Goal: Task Accomplishment & Management: Use online tool/utility

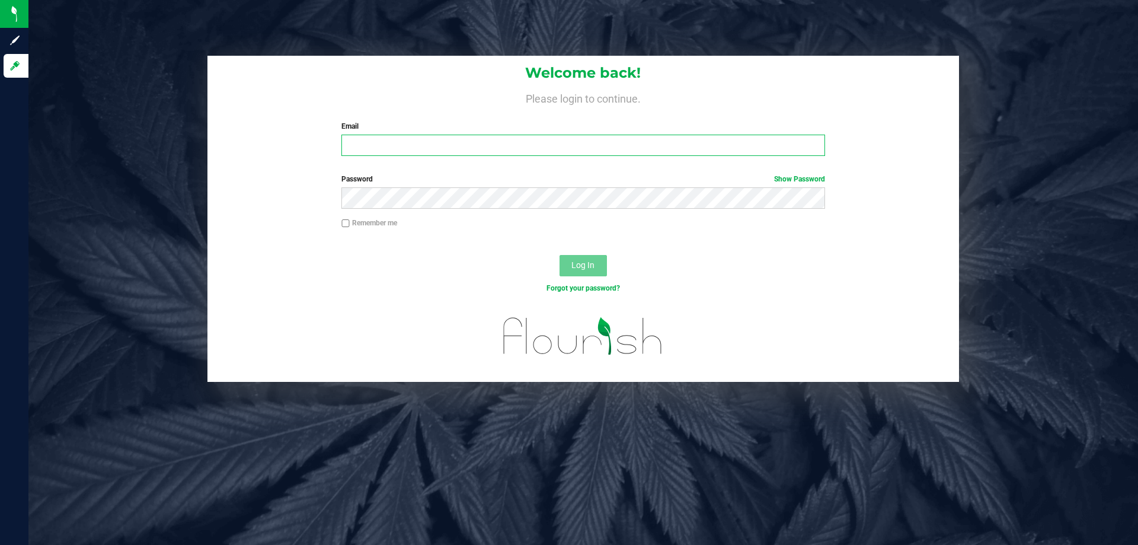
click at [476, 145] on input "Email" at bounding box center [582, 145] width 483 height 21
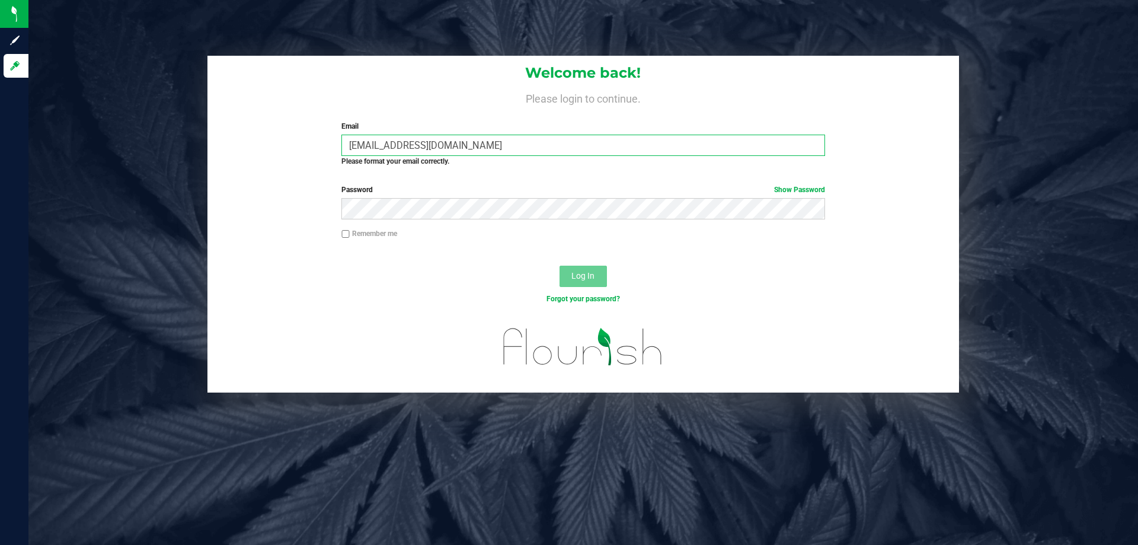
type input "rcrews@liveparallel.com"
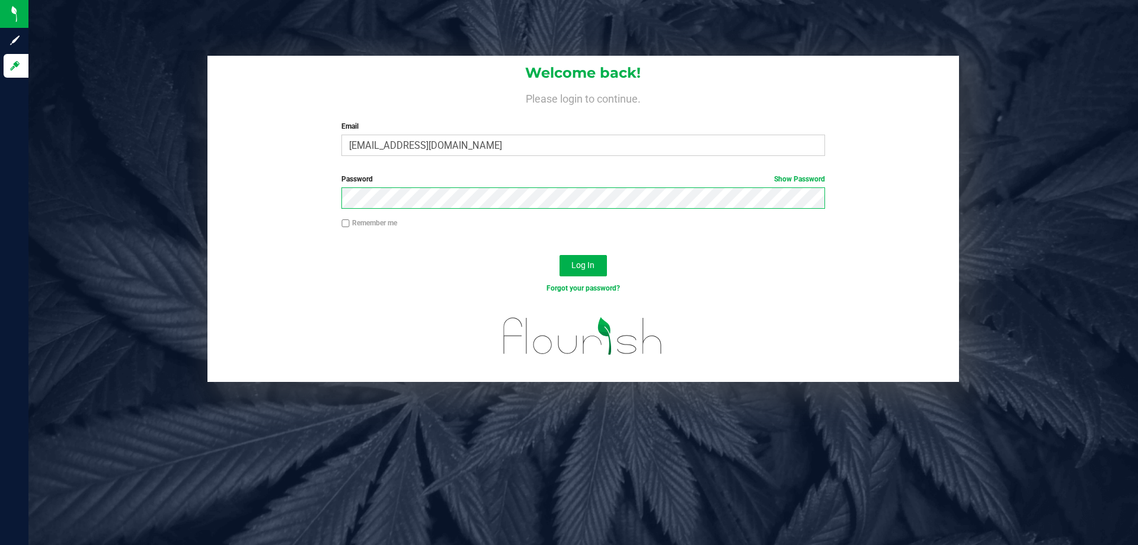
click at [559, 255] on button "Log In" at bounding box center [582, 265] width 47 height 21
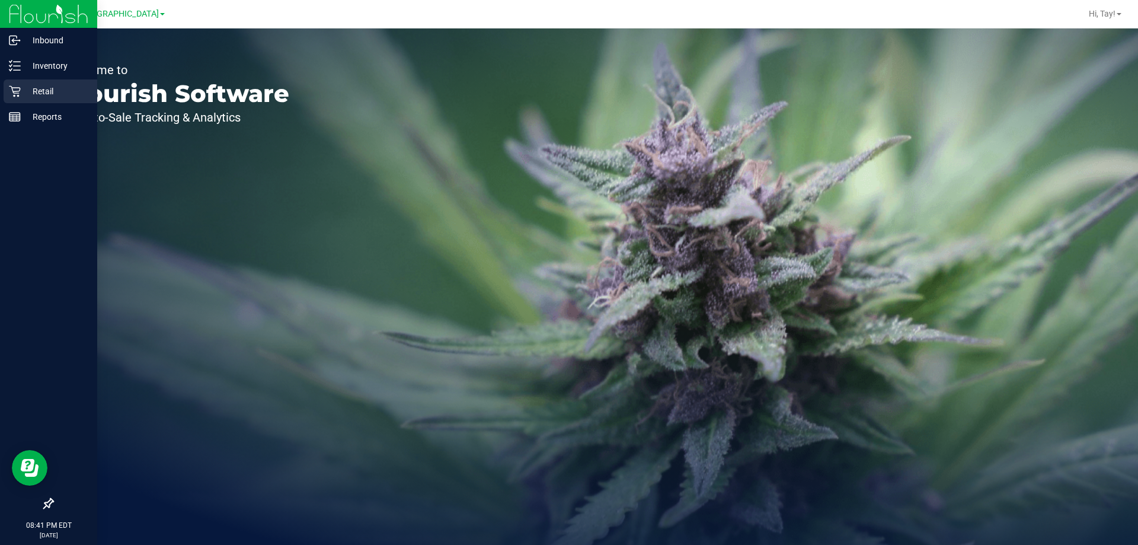
click at [31, 82] on div "Retail" at bounding box center [51, 91] width 94 height 24
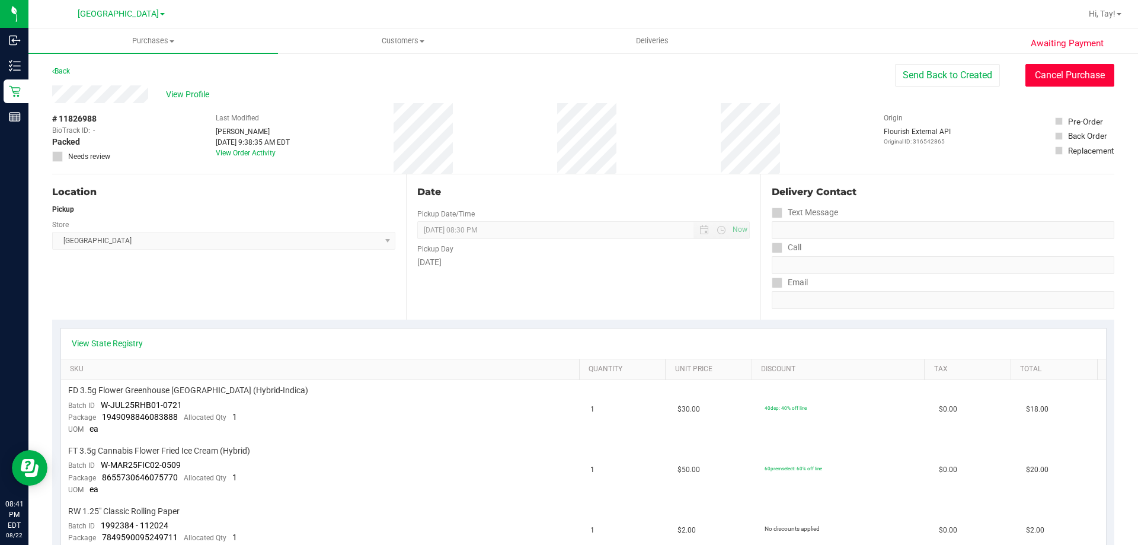
click at [1067, 73] on button "Cancel Purchase" at bounding box center [1069, 75] width 89 height 23
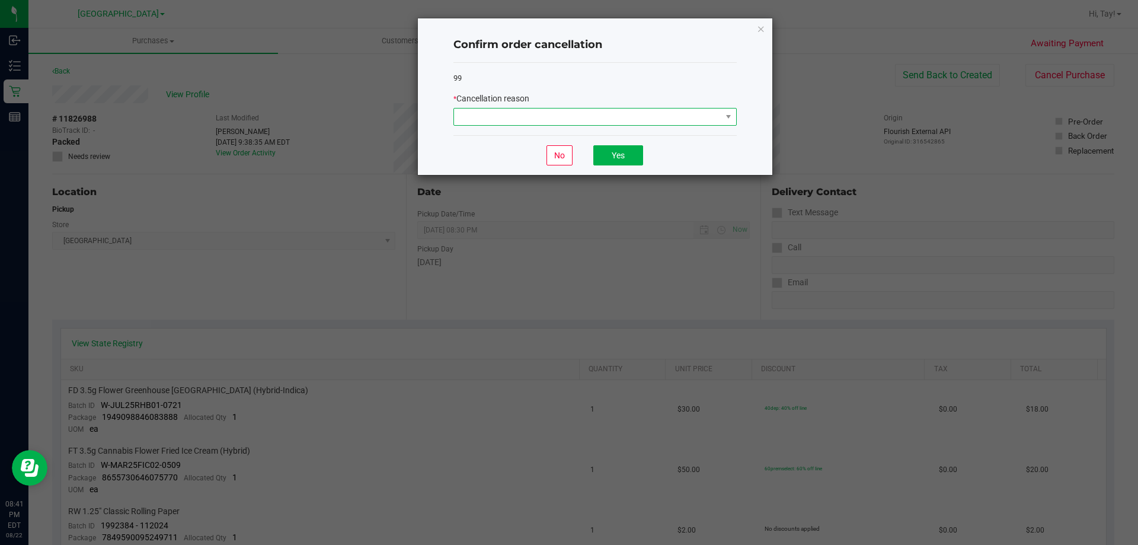
click at [547, 111] on span at bounding box center [587, 116] width 267 height 17
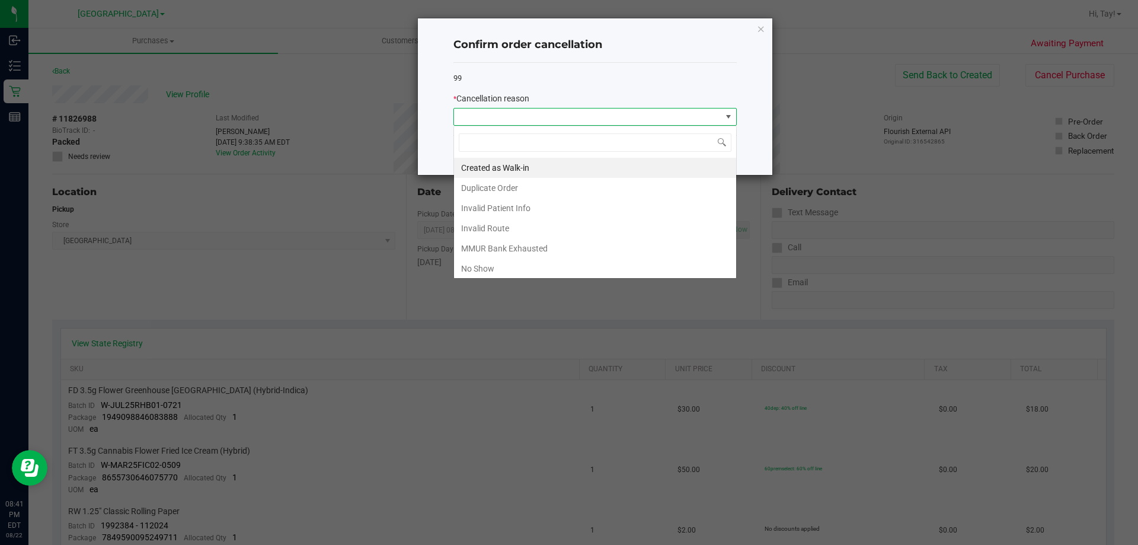
scroll to position [18, 283]
click at [495, 265] on li "No Show" at bounding box center [595, 268] width 282 height 20
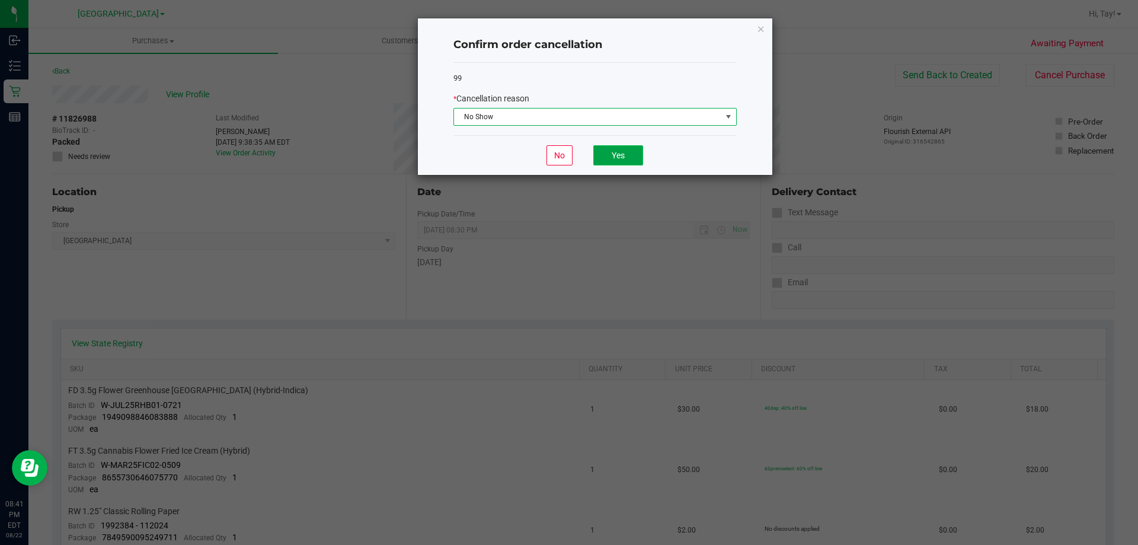
click at [603, 162] on button "Yes" at bounding box center [618, 155] width 50 height 20
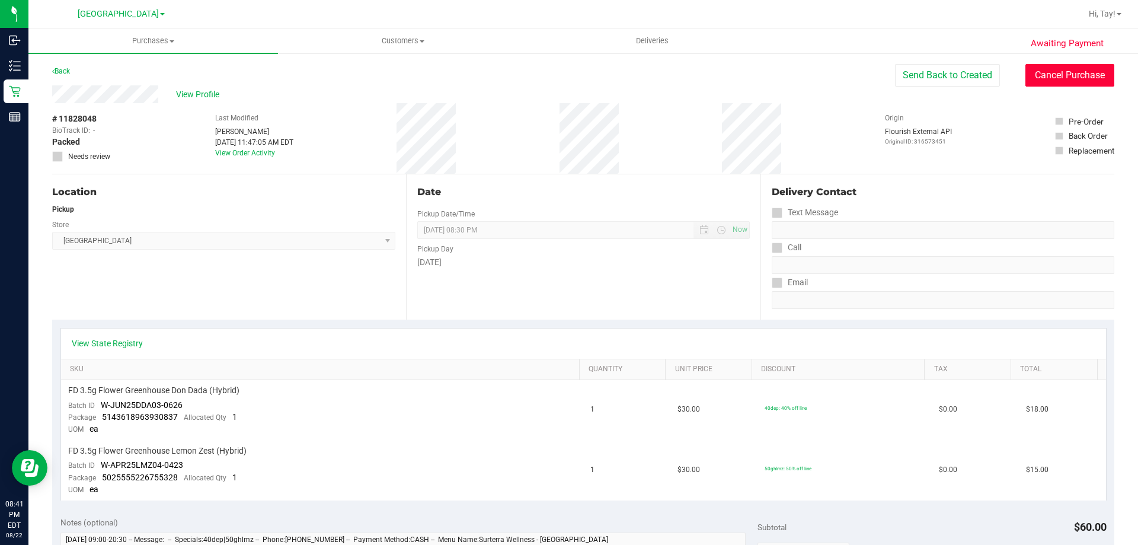
click at [1040, 71] on button "Cancel Purchase" at bounding box center [1069, 75] width 89 height 23
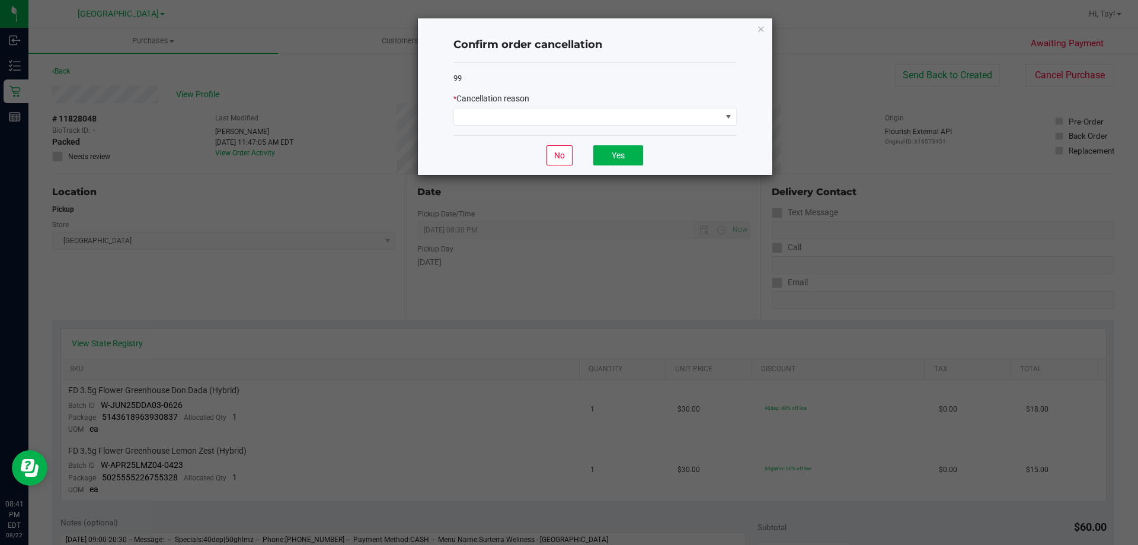
click at [614, 100] on div "* Cancellation reason" at bounding box center [594, 98] width 283 height 12
click at [607, 113] on span at bounding box center [587, 116] width 267 height 17
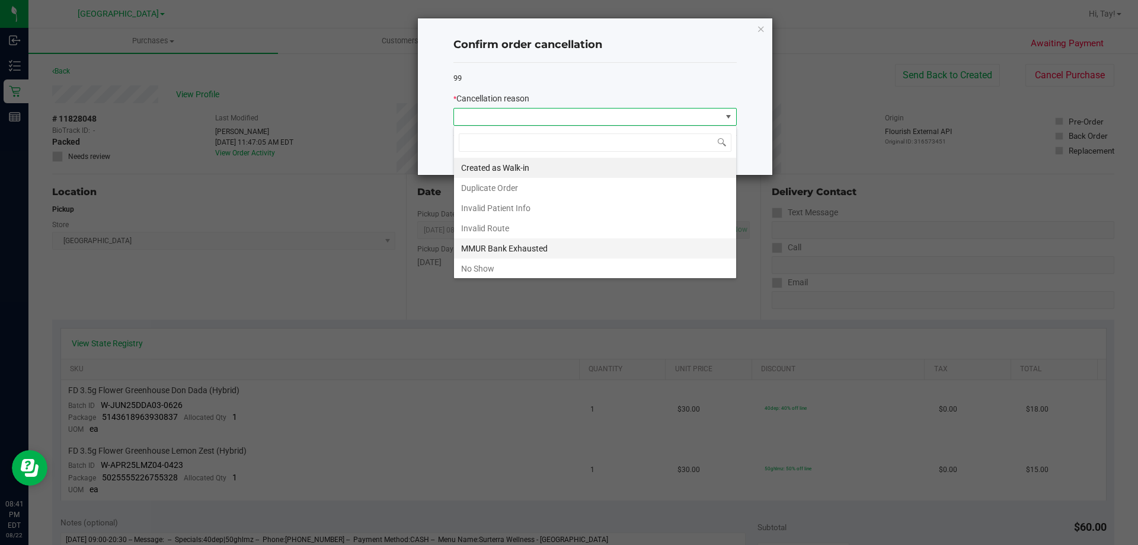
scroll to position [18, 283]
click at [497, 269] on li "No Show" at bounding box center [595, 268] width 282 height 20
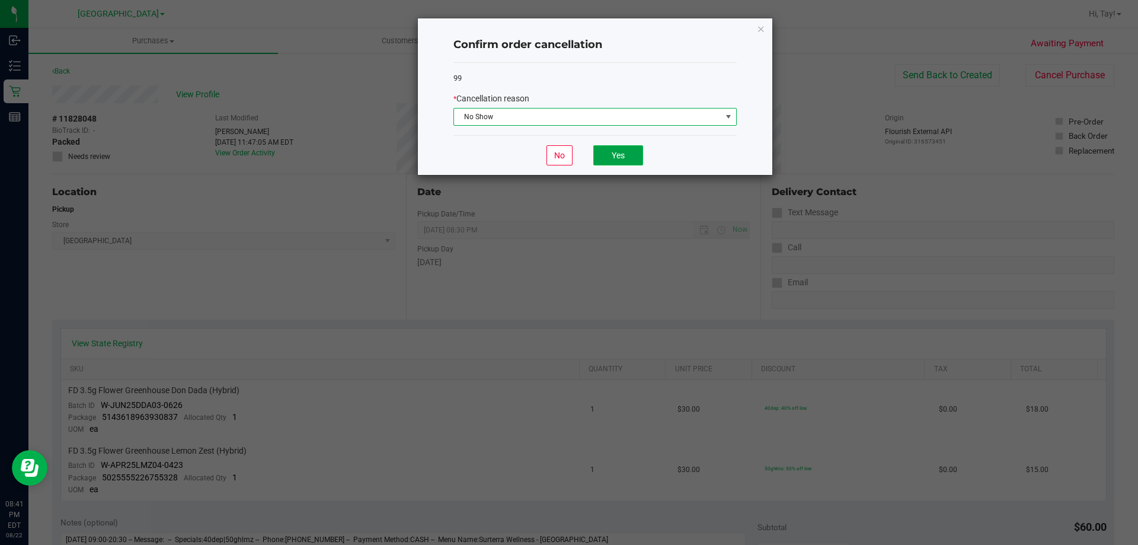
click at [614, 155] on button "Yes" at bounding box center [618, 155] width 50 height 20
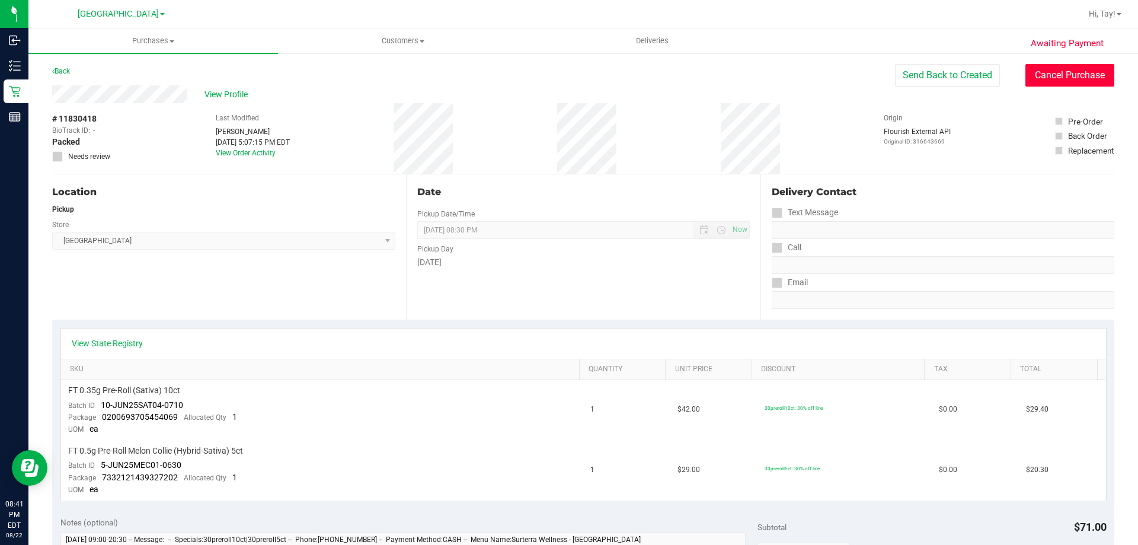
click at [1055, 72] on button "Cancel Purchase" at bounding box center [1069, 75] width 89 height 23
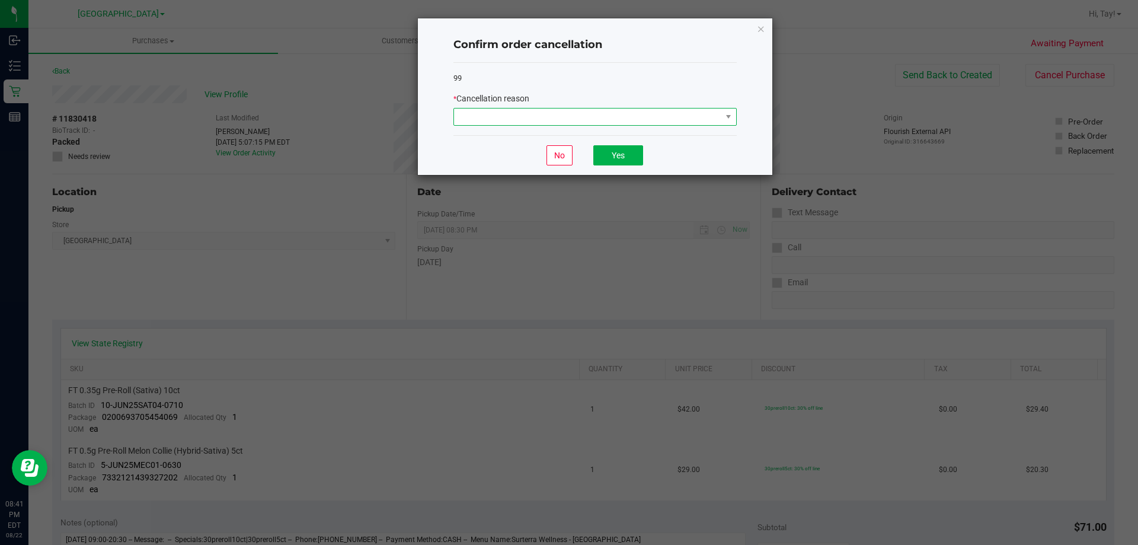
click at [603, 119] on span at bounding box center [587, 116] width 267 height 17
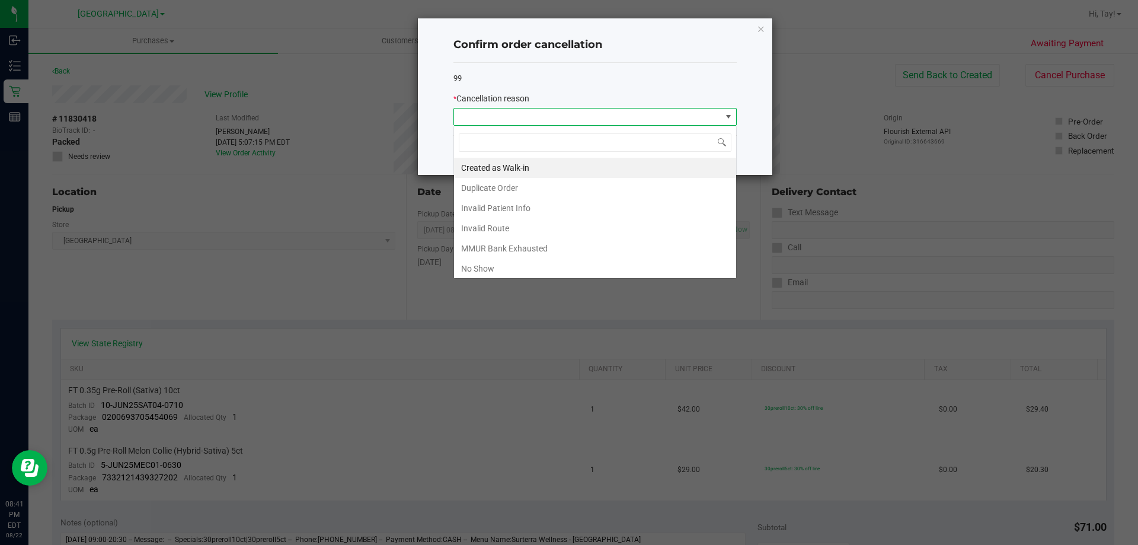
scroll to position [18, 283]
click at [514, 274] on li "No Show" at bounding box center [595, 268] width 282 height 20
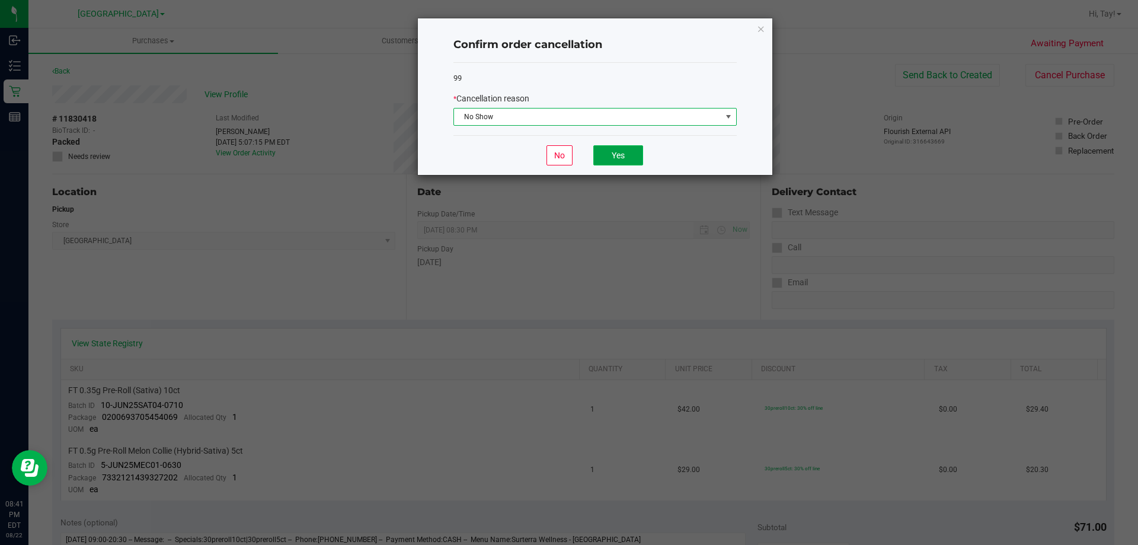
click at [634, 158] on button "Yes" at bounding box center [618, 155] width 50 height 20
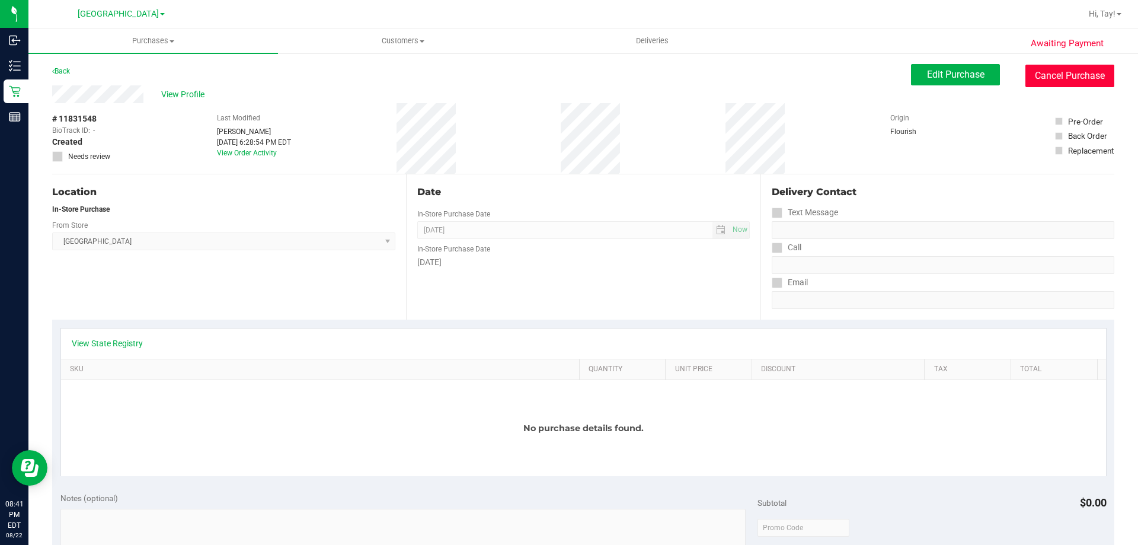
click at [1055, 77] on button "Cancel Purchase" at bounding box center [1069, 76] width 89 height 23
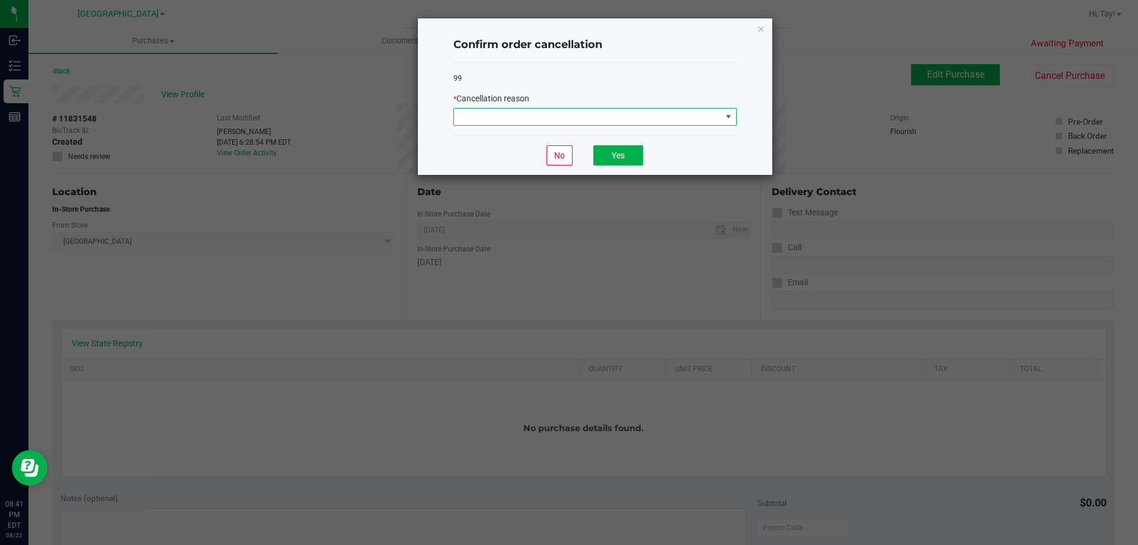
click at [642, 110] on span at bounding box center [587, 116] width 267 height 17
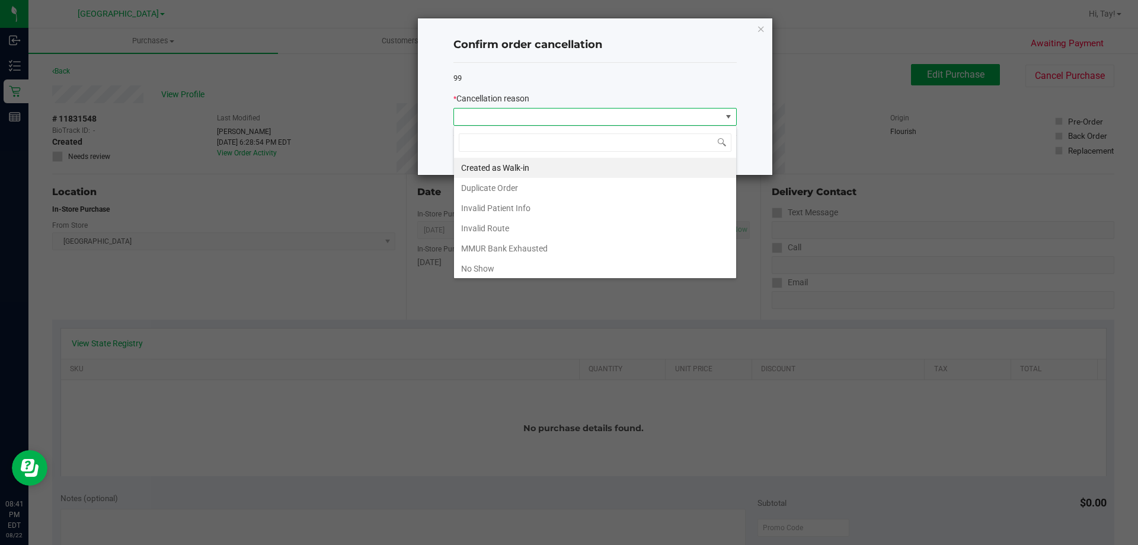
scroll to position [18, 283]
click at [501, 273] on li "No Show" at bounding box center [595, 268] width 282 height 20
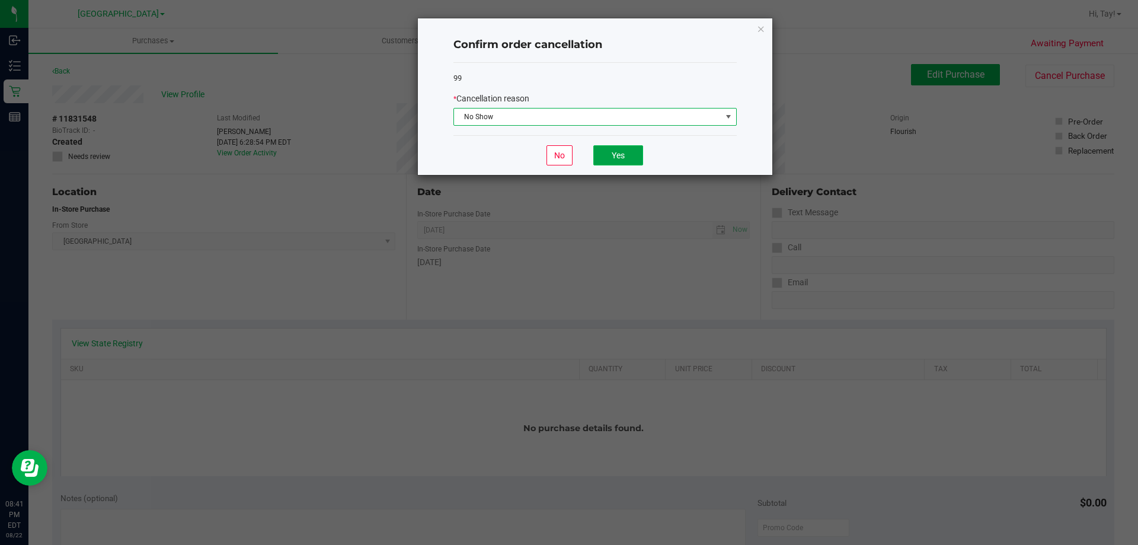
click at [609, 165] on button "Yes" at bounding box center [618, 155] width 50 height 20
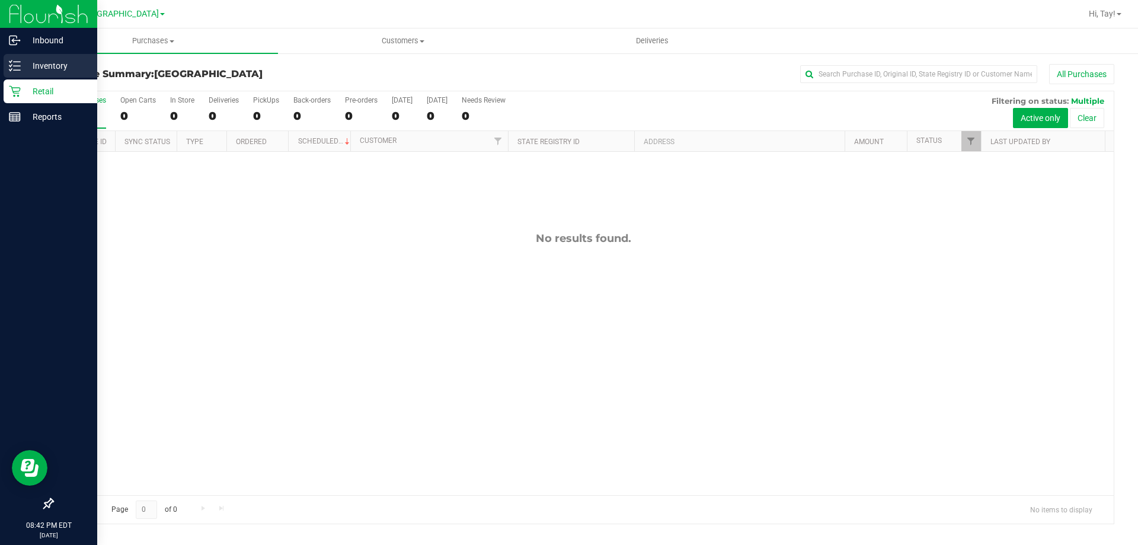
click at [33, 65] on p "Inventory" at bounding box center [56, 66] width 71 height 14
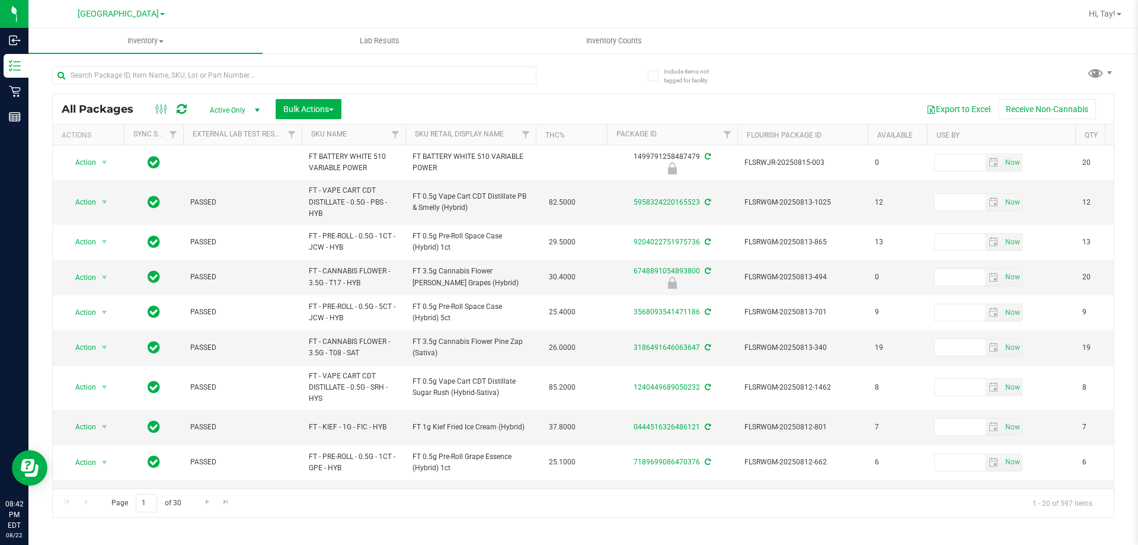
click at [509, 138] on th "Sku Retail Display Name" at bounding box center [470, 134] width 130 height 21
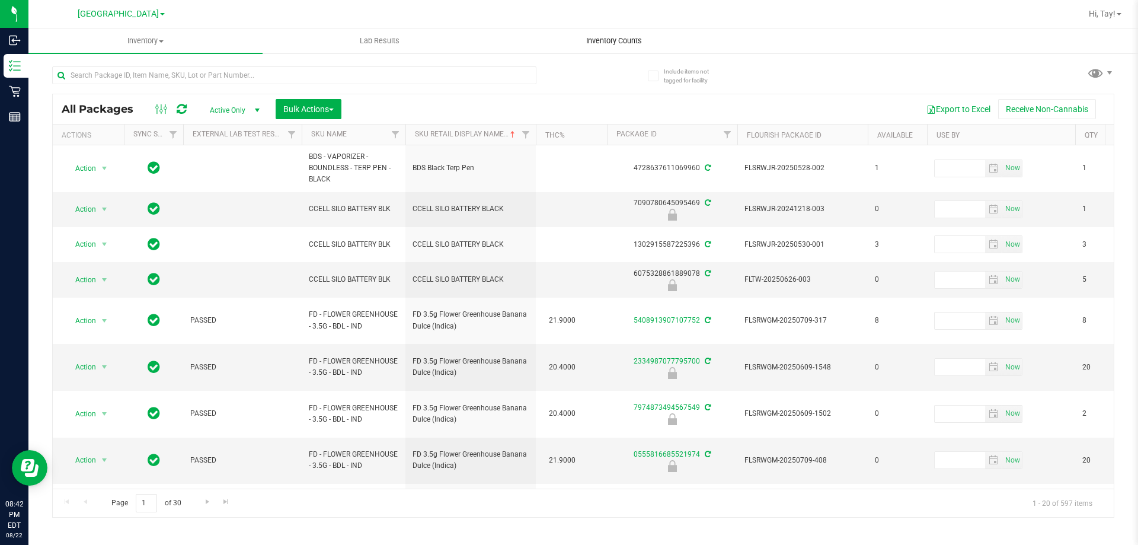
click at [622, 43] on span "Inventory Counts" at bounding box center [614, 41] width 88 height 11
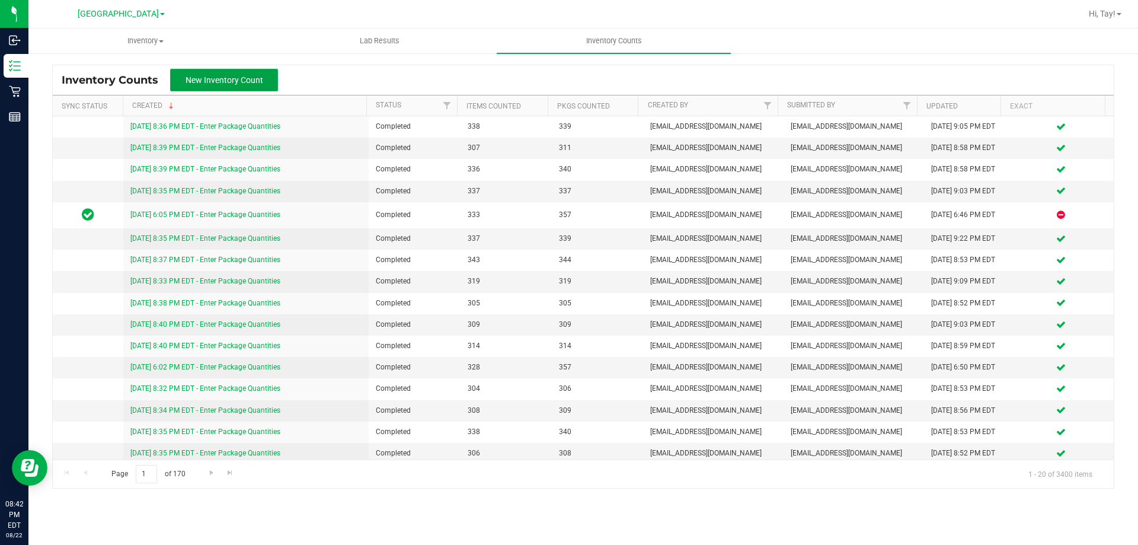
click at [235, 82] on span "New Inventory Count" at bounding box center [224, 79] width 78 height 9
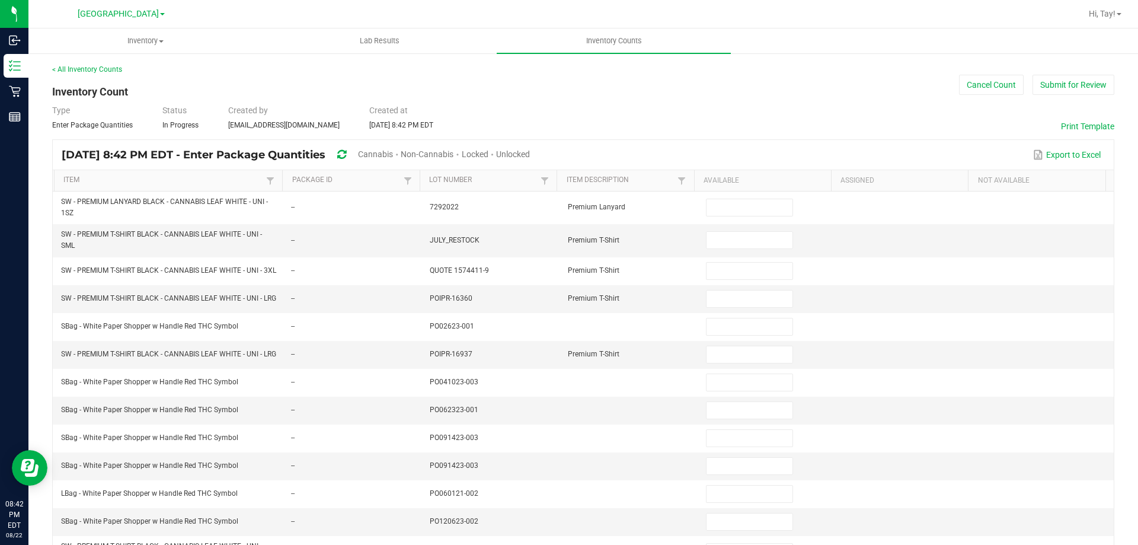
click at [393, 149] on span "Cannabis" at bounding box center [375, 153] width 35 height 9
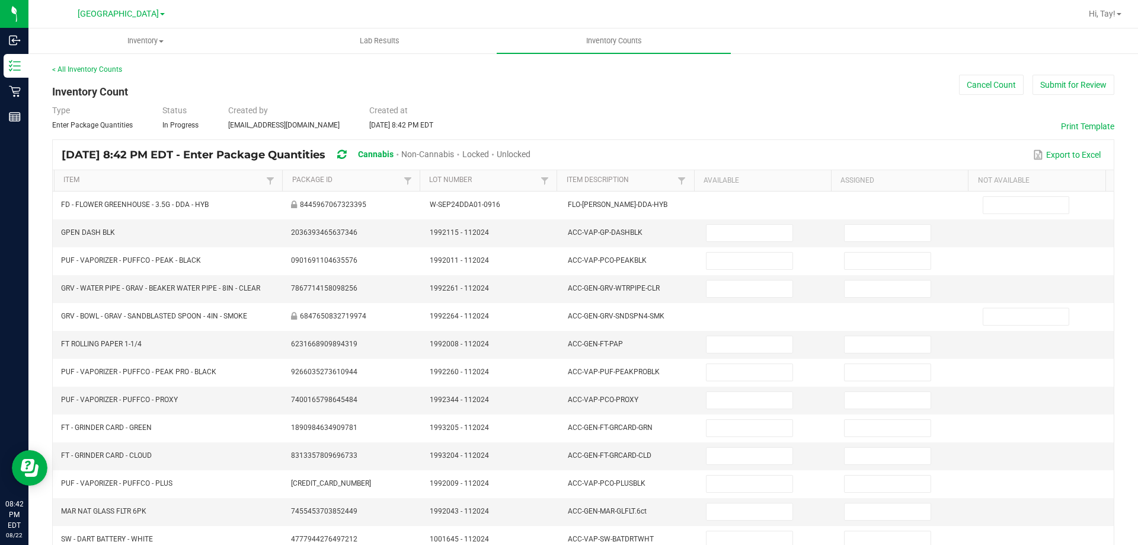
click at [530, 149] on span "Unlocked" at bounding box center [514, 153] width 34 height 9
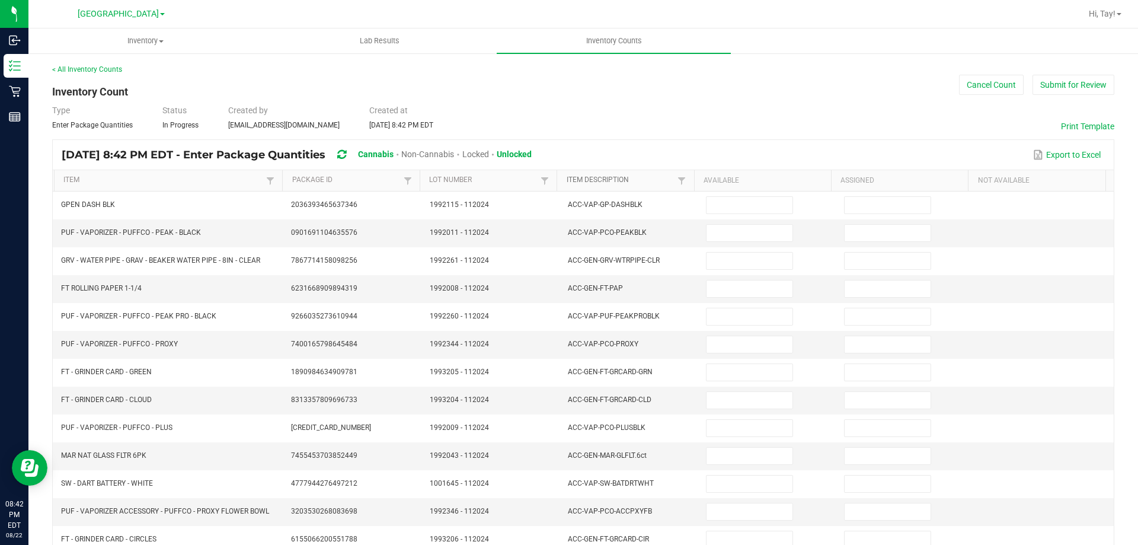
click at [641, 180] on link "Item Description" at bounding box center [620, 179] width 108 height 9
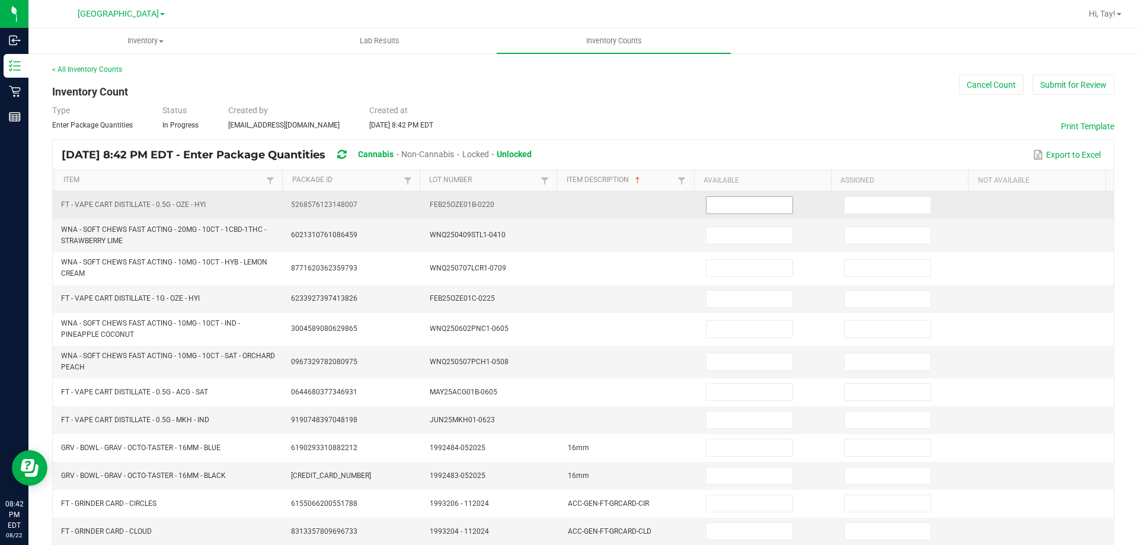
click at [707, 204] on input at bounding box center [748, 205] width 85 height 17
type input "8"
type input "11"
type input "18"
type input "3"
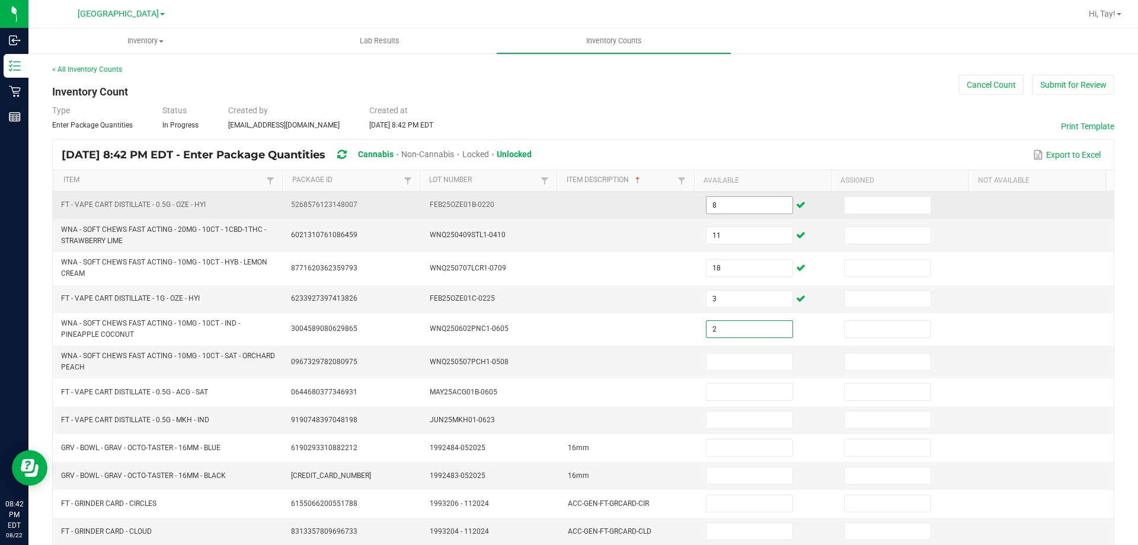
type input "2"
type input "12"
type input "10"
type input "9"
type input "4"
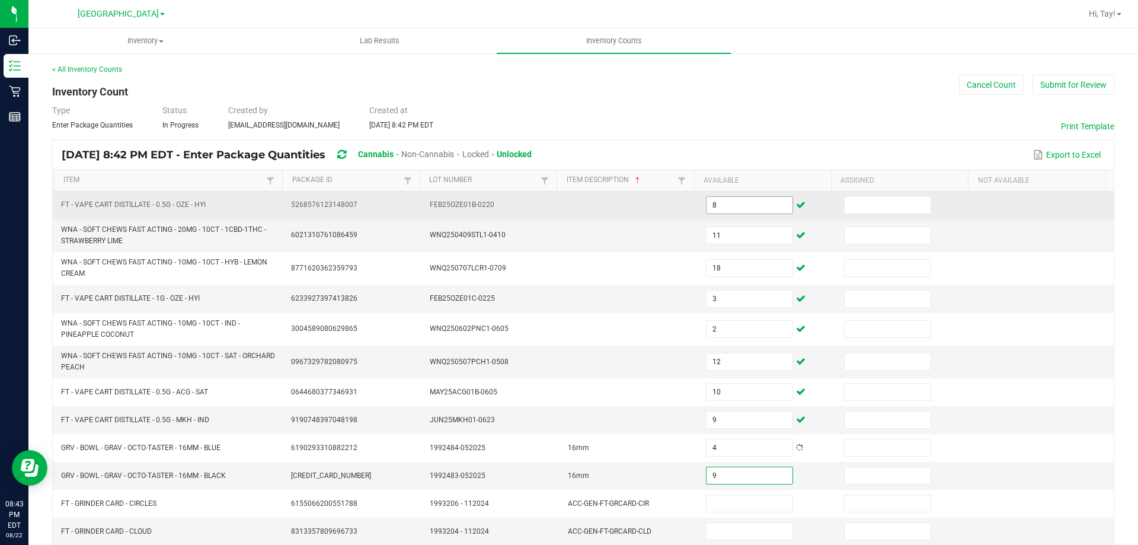
type input "9"
type input "1"
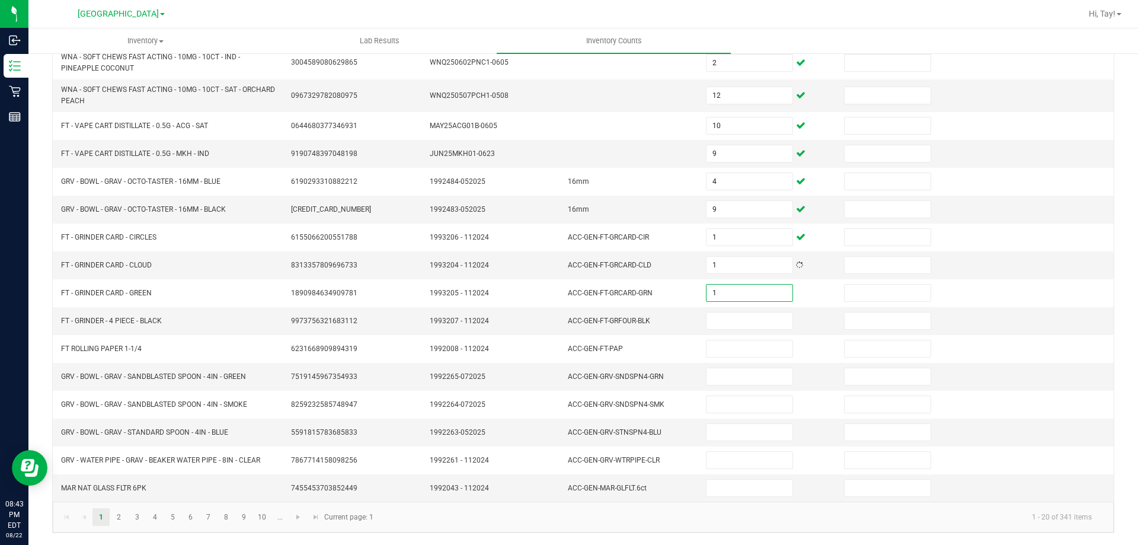
type input "1"
type input "5"
type input "1"
type input "9"
type input "10"
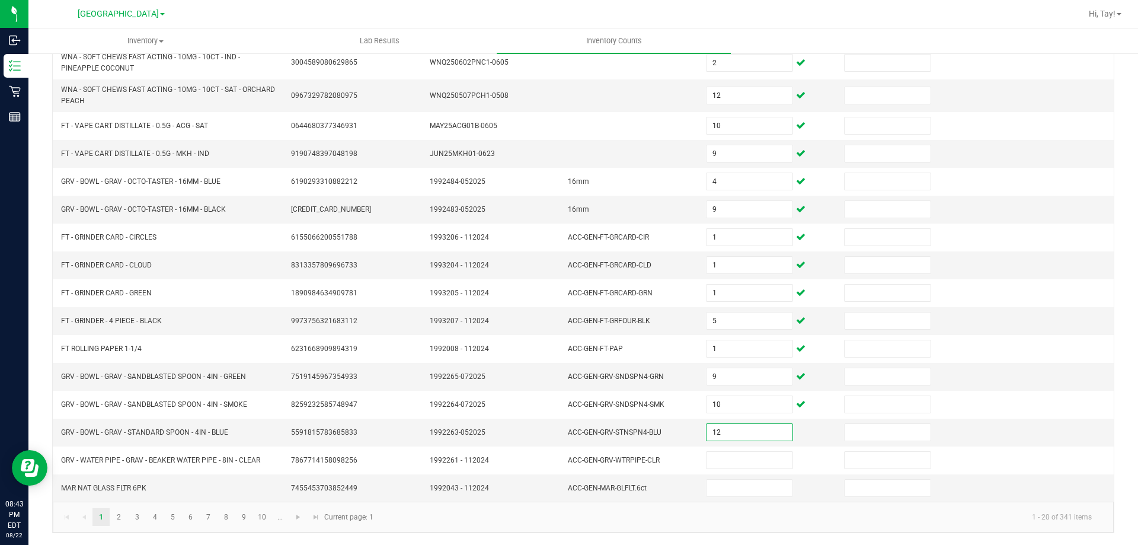
type input "12"
type input "1"
click at [119, 517] on link "2" at bounding box center [118, 517] width 17 height 18
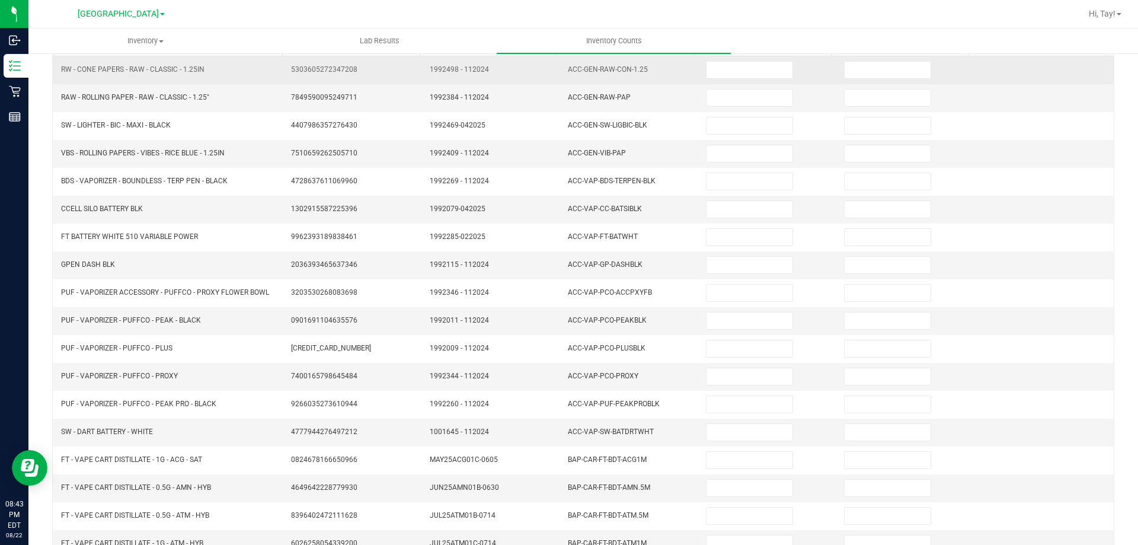
scroll to position [0, 0]
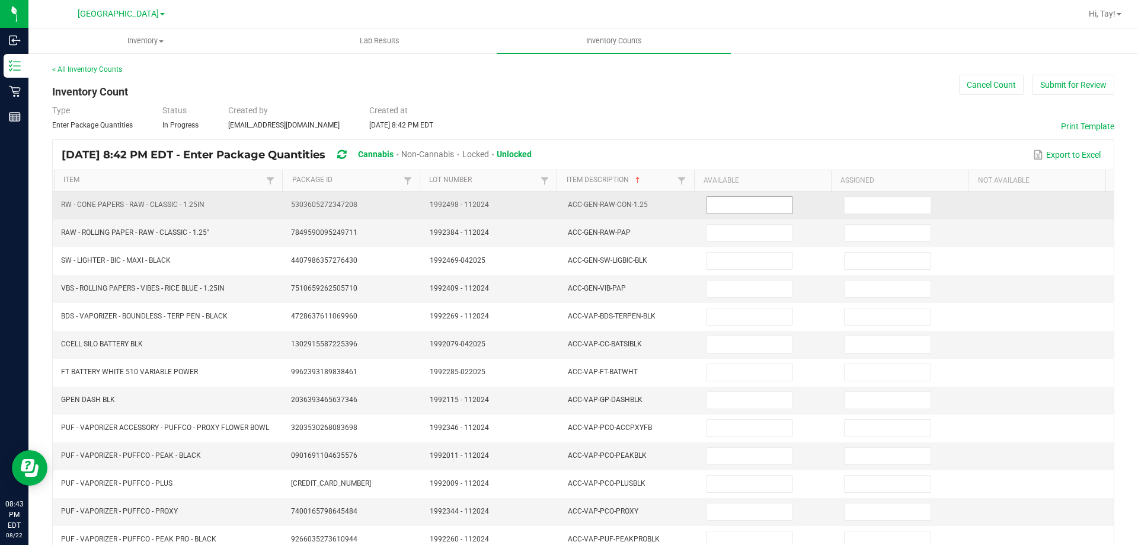
click at [757, 208] on input at bounding box center [748, 205] width 85 height 17
type input "27"
type input "16"
type input "48"
type input "12"
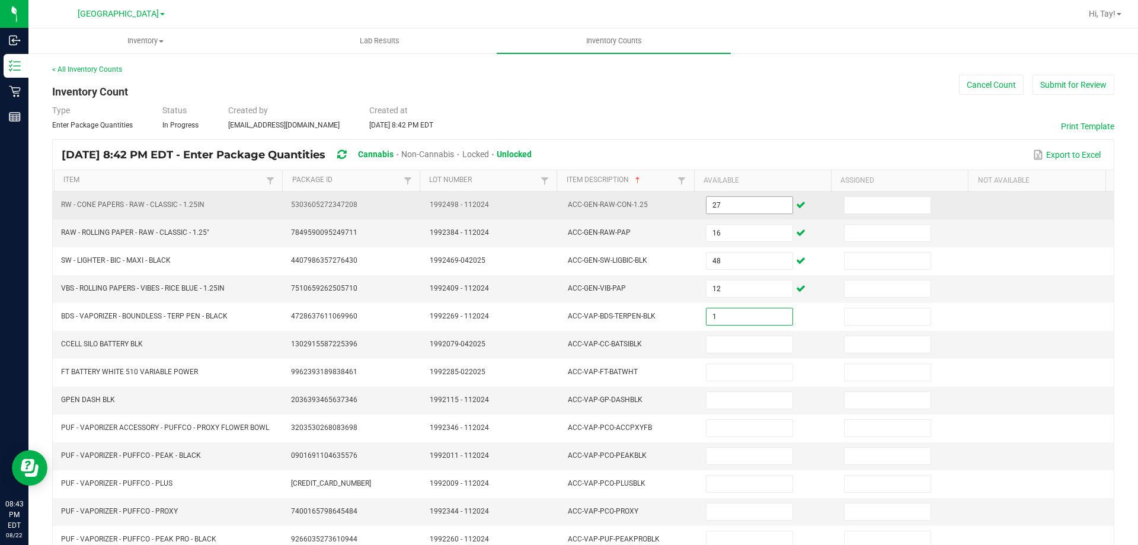
type input "1"
type input "3"
type input "11"
type input "1"
type input "4"
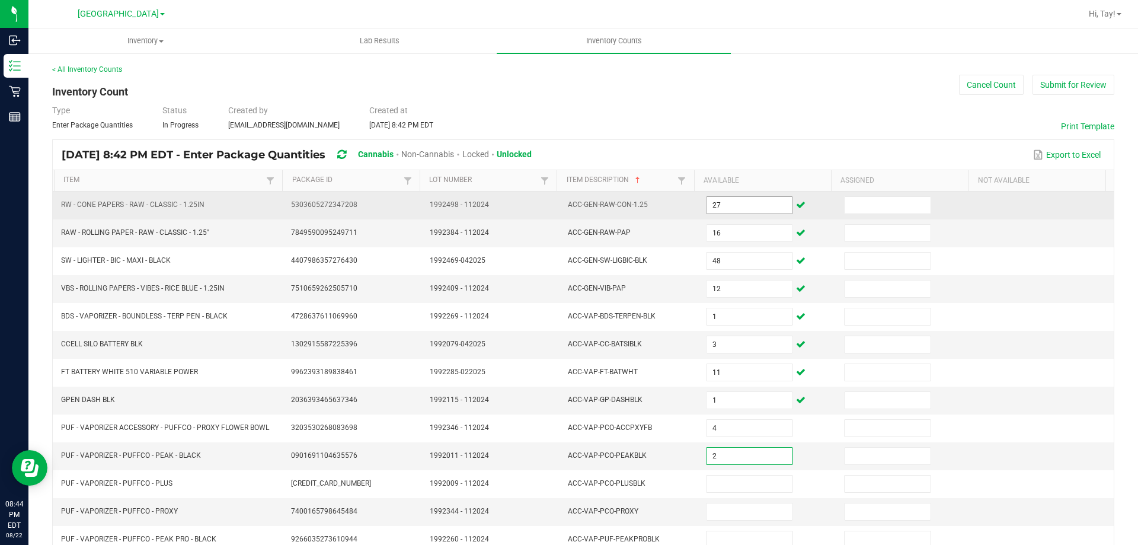
type input "2"
type input "3"
type input "4"
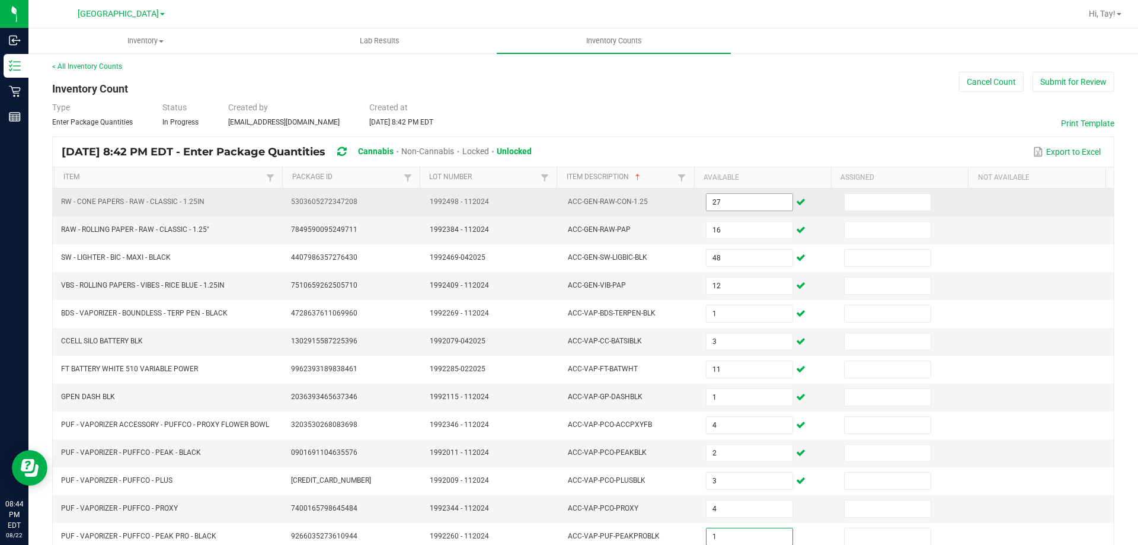
type input "1"
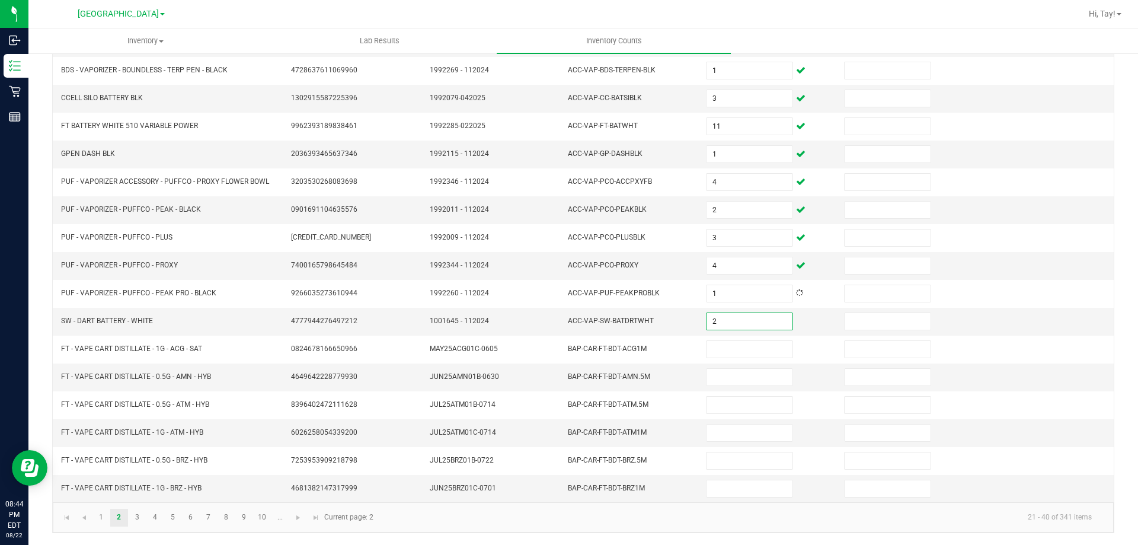
type input "2"
type input "5"
type input "11"
type input "3"
type input "8"
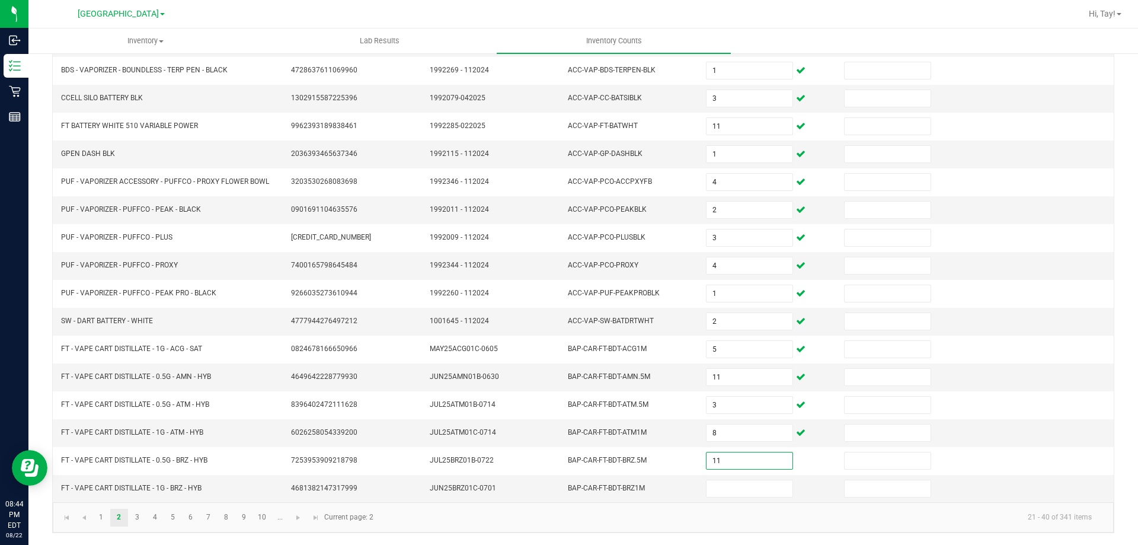
type input "11"
type input "2"
click at [134, 516] on link "3" at bounding box center [137, 517] width 17 height 18
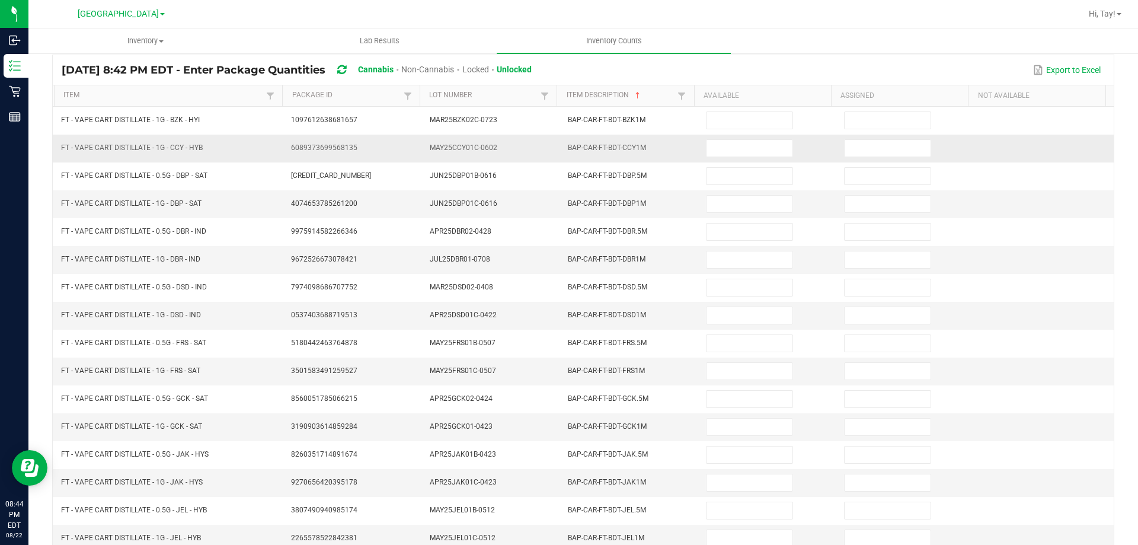
scroll to position [0, 0]
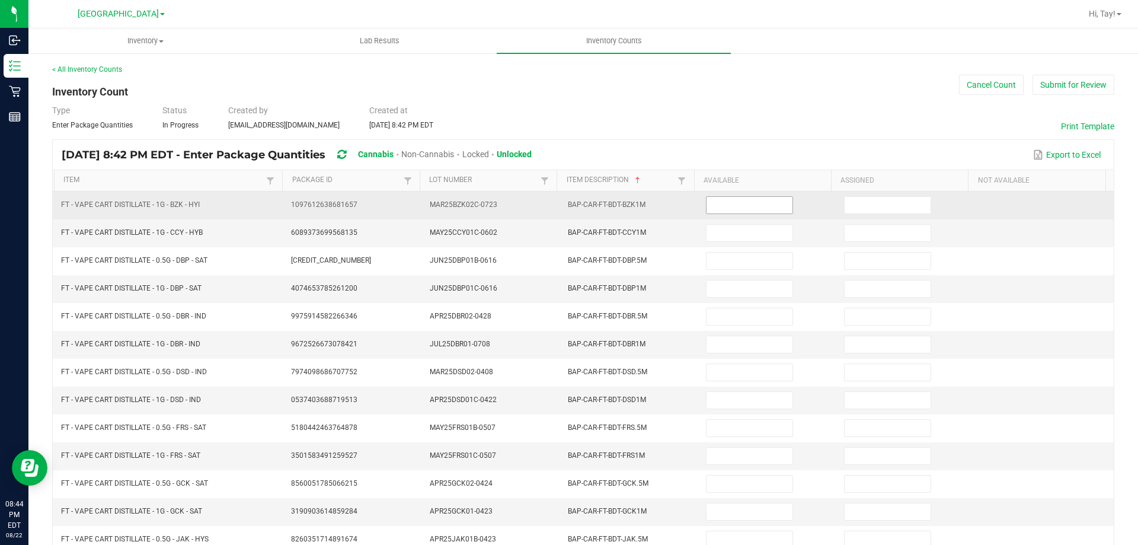
click at [712, 204] on input at bounding box center [748, 205] width 85 height 17
type input "6"
type input "2"
type input "10"
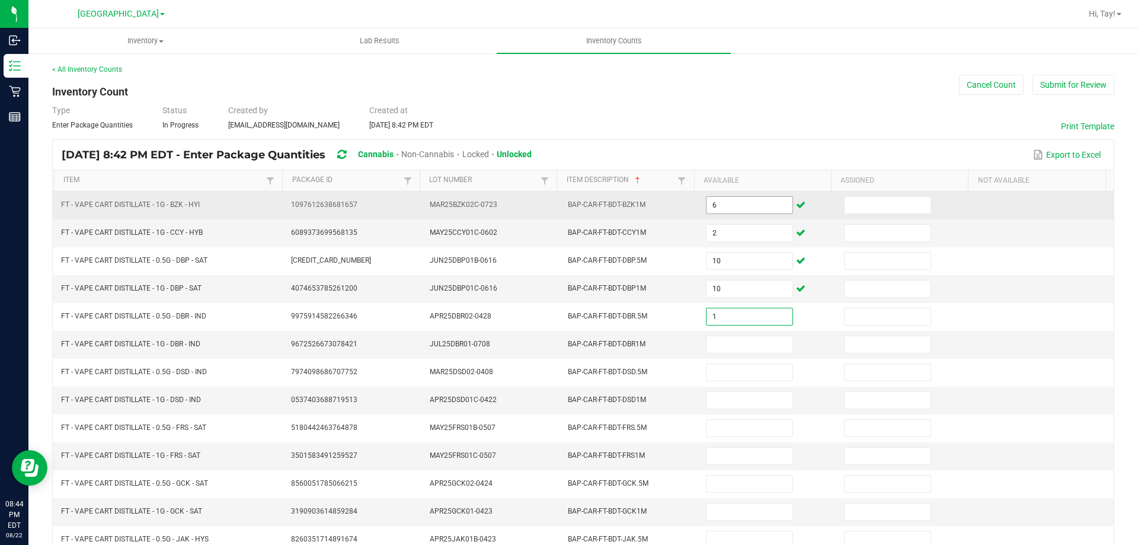
type input "1"
type input "5"
type input "10"
type input "12"
type input "8"
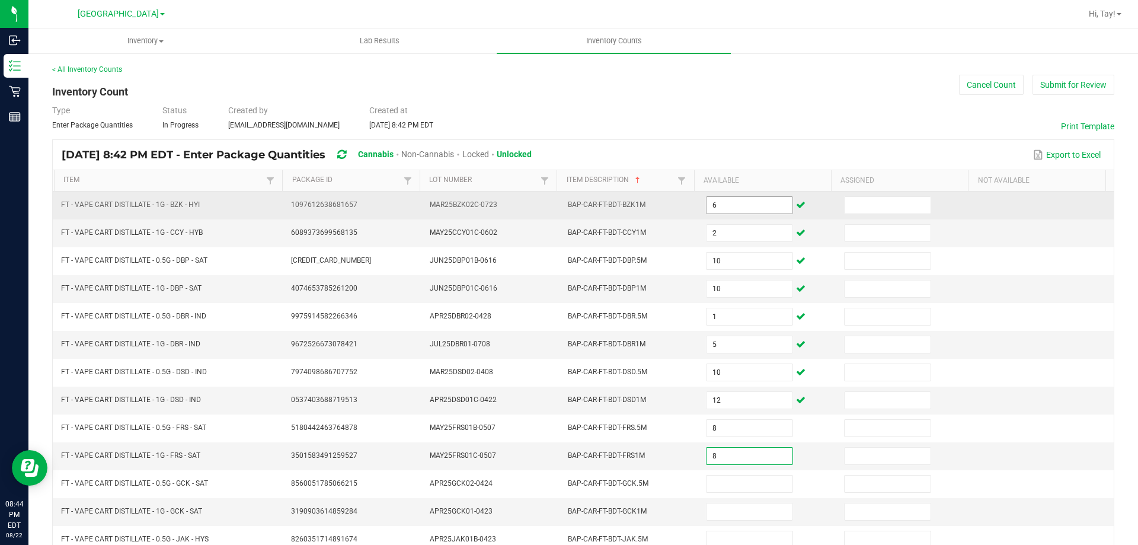
type input "8"
type input "3"
type input "9"
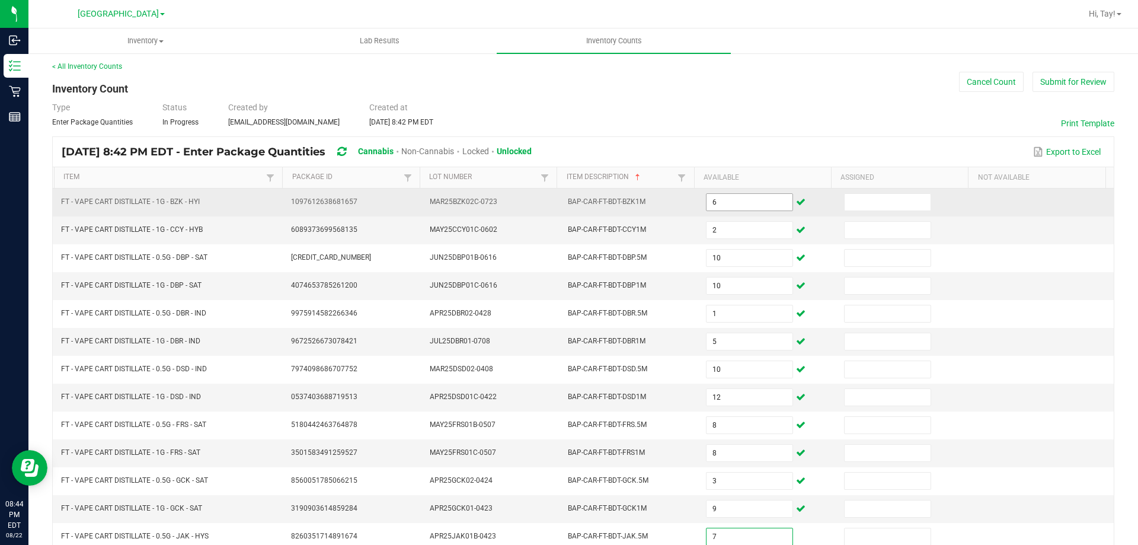
type input "7"
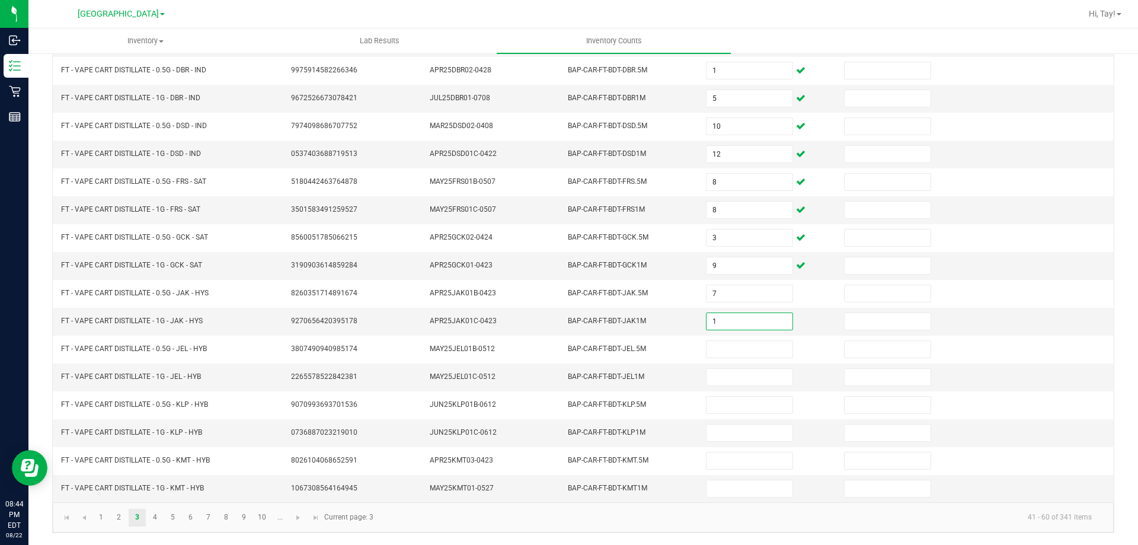
type input "1"
type input "10"
type input "8"
type input "10"
type input "3"
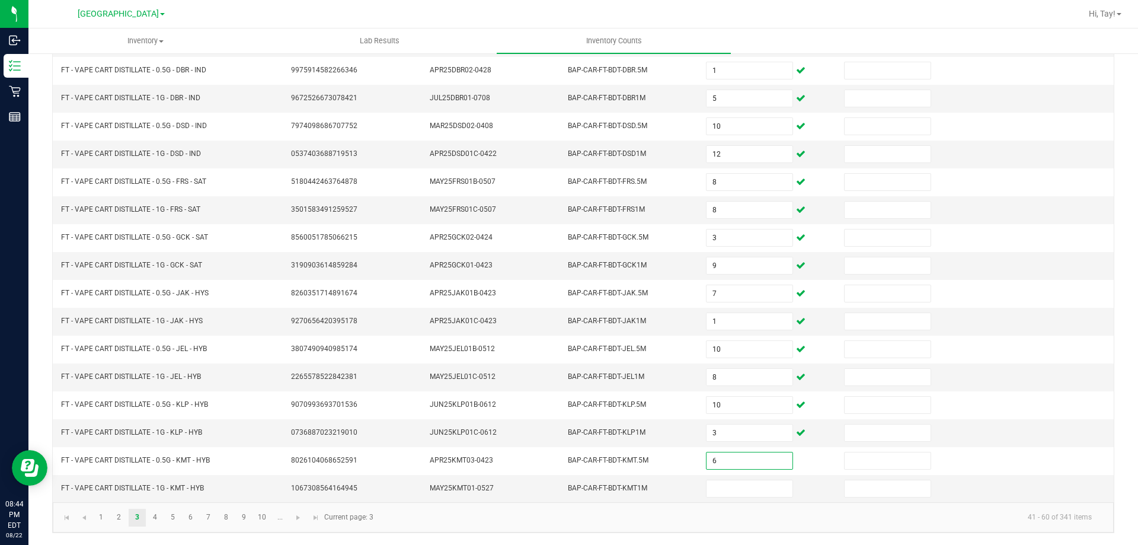
type input "6"
type input "3"
click at [153, 514] on link "4" at bounding box center [154, 517] width 17 height 18
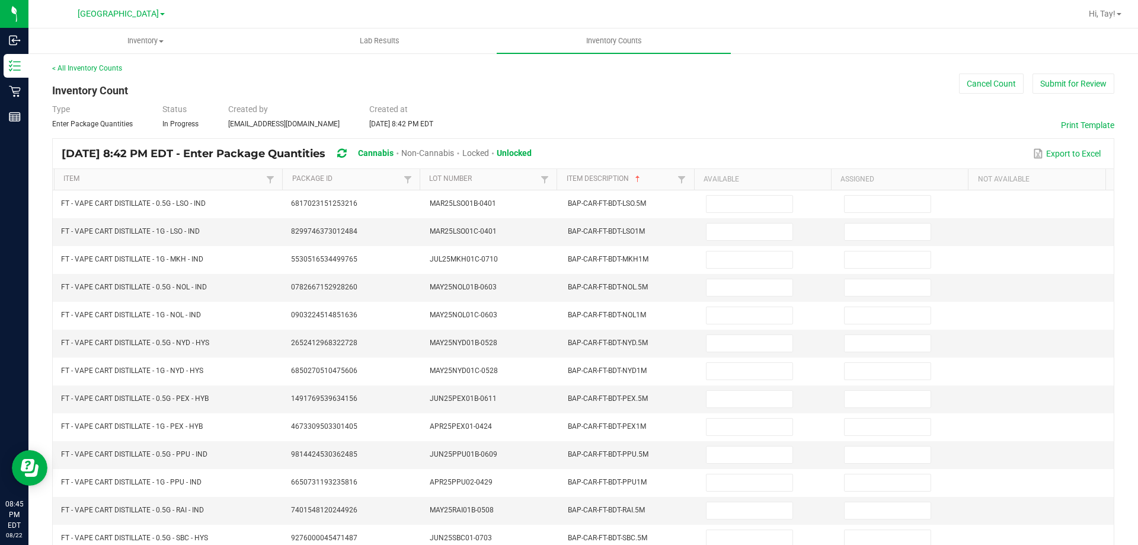
scroll to position [0, 0]
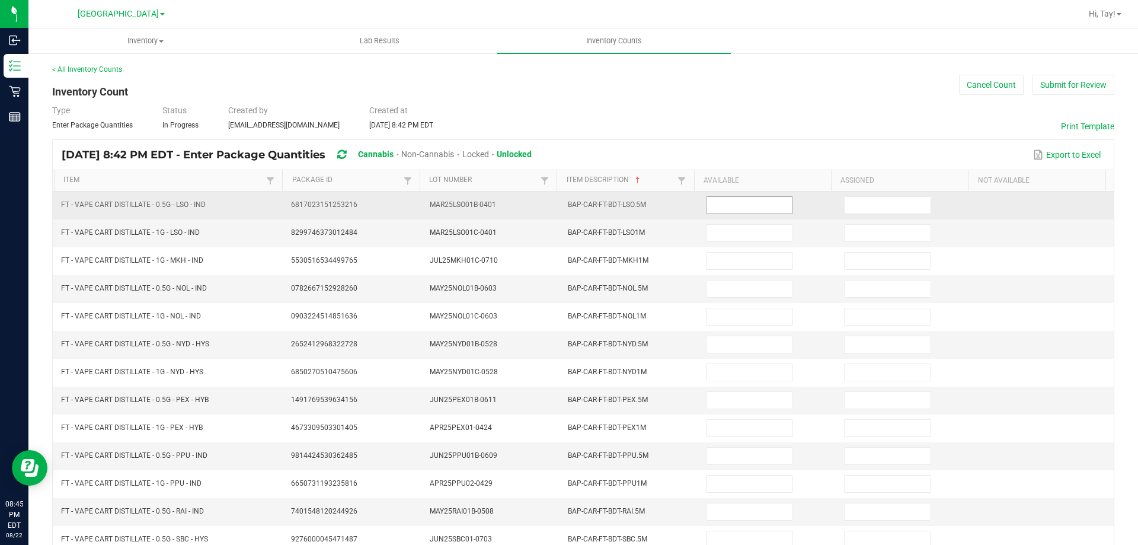
click at [747, 209] on input at bounding box center [748, 205] width 85 height 17
type input "2"
type input "12"
type input "8"
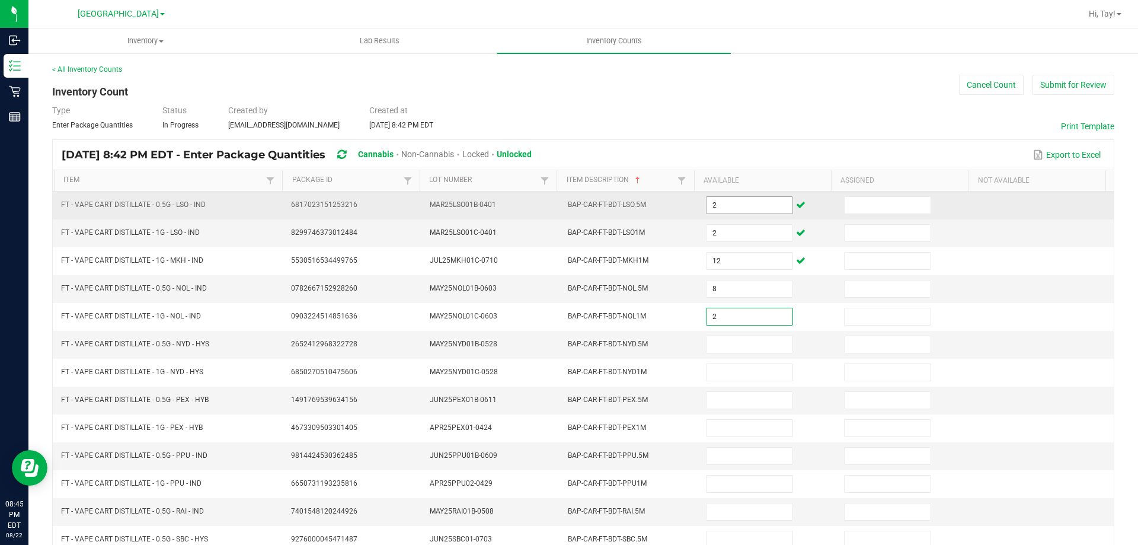
type input "2"
type input "6"
type input "8"
type input "10"
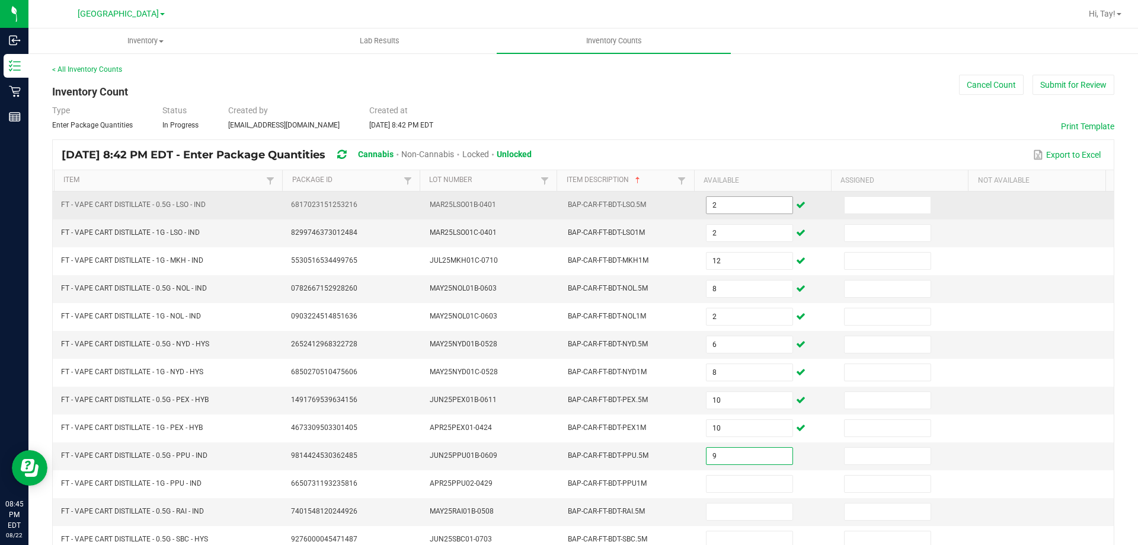
type input "9"
type input "10"
type input "3"
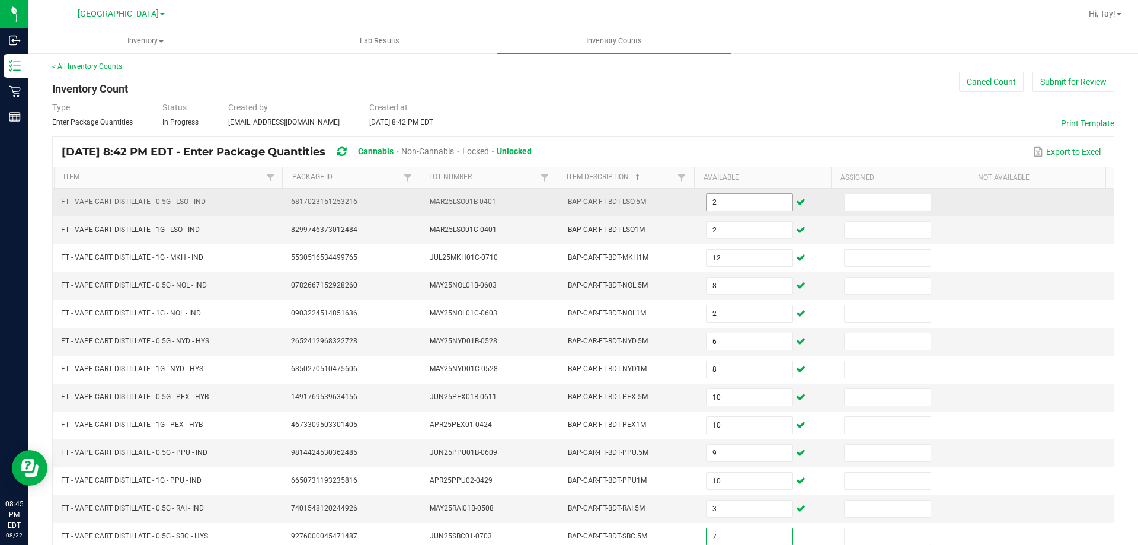
type input "7"
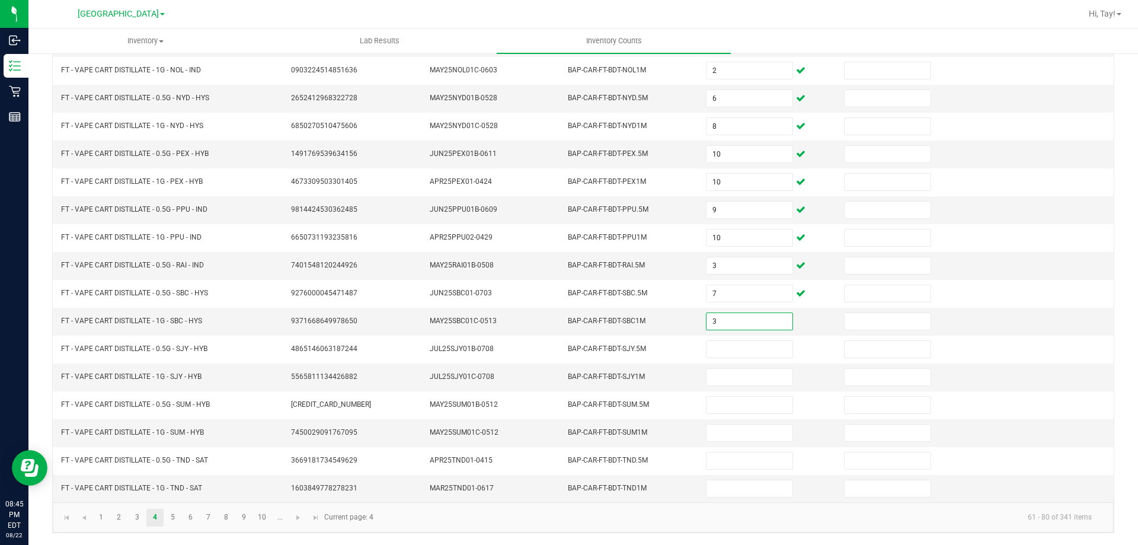
type input "3"
type input "1"
type input "8"
type input "4"
type input "8"
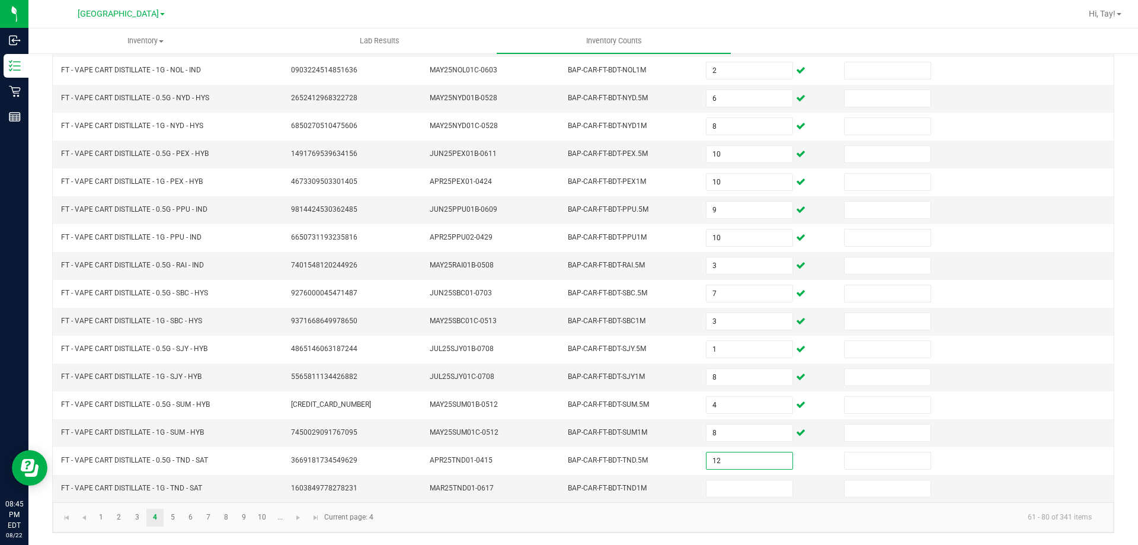
type input "12"
type input "6"
click at [172, 520] on link "5" at bounding box center [172, 517] width 17 height 18
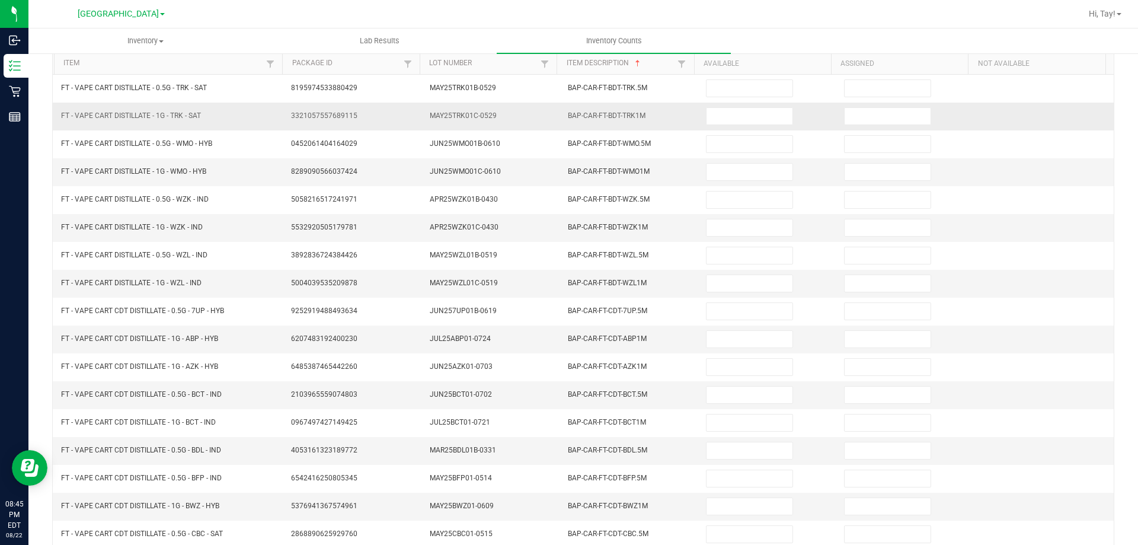
scroll to position [0, 0]
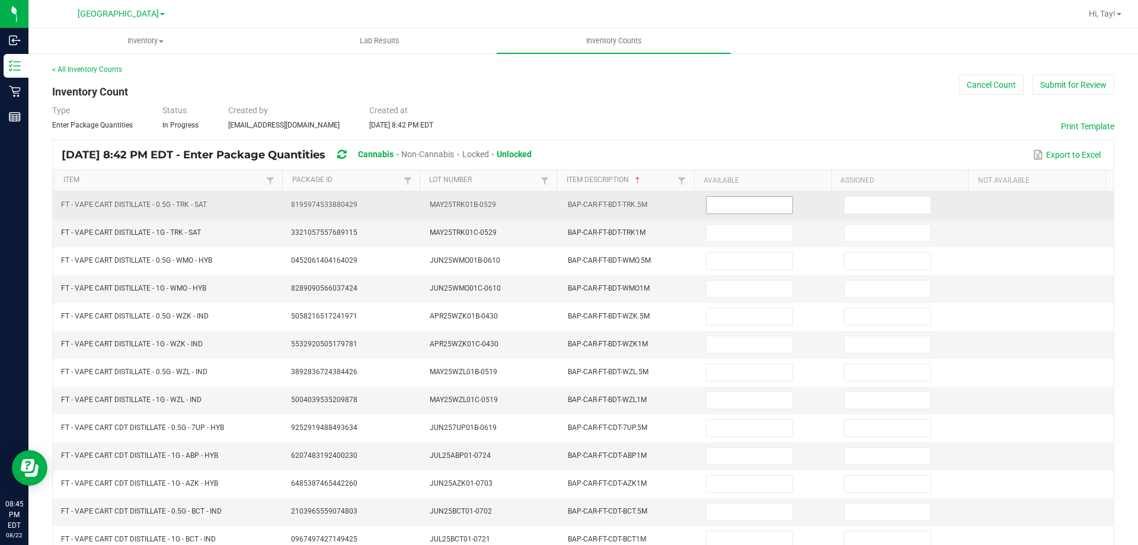
click at [721, 211] on input at bounding box center [748, 205] width 85 height 17
type input "7"
type input "6"
type input "9"
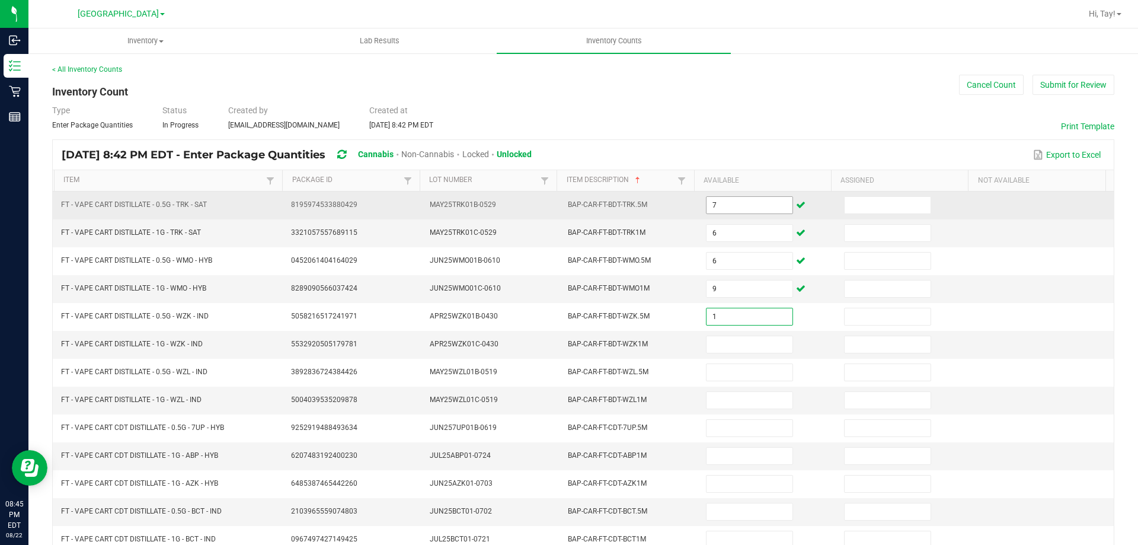
type input "1"
type input "4"
type input "3"
type input "6"
type input "7"
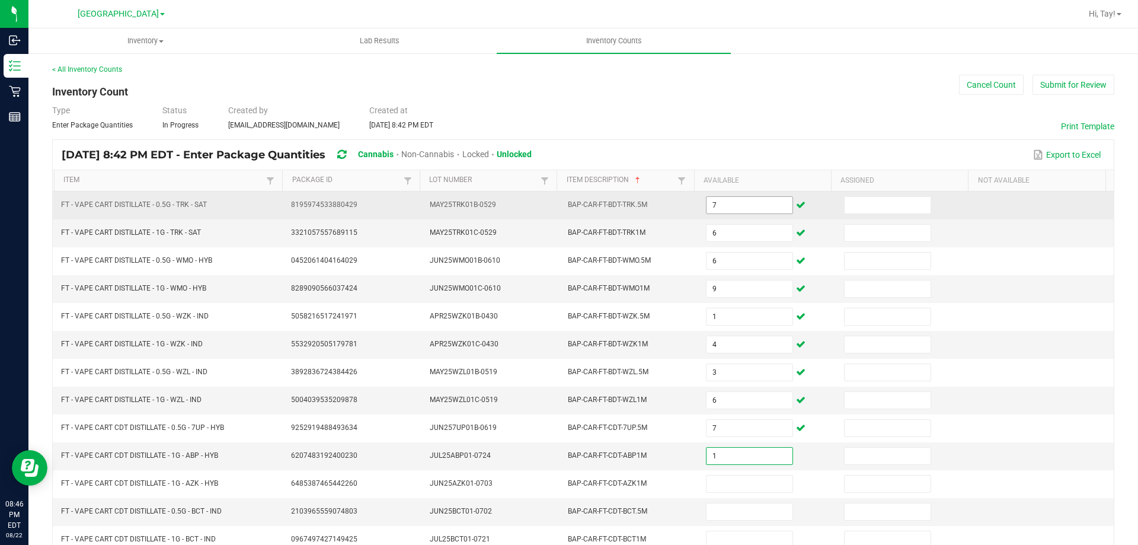
type input "1"
type input "7"
type input "9"
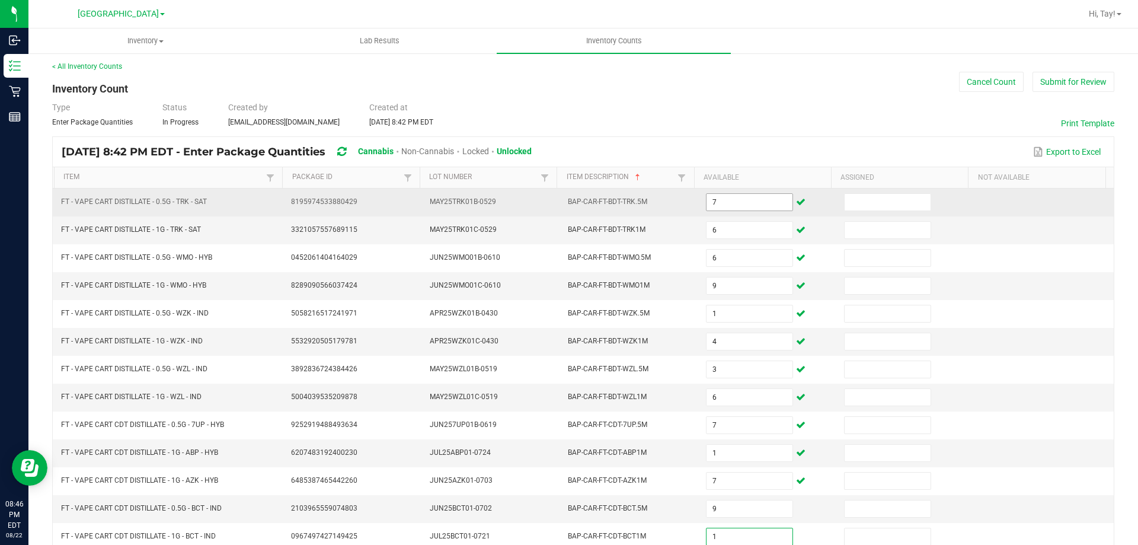
type input "1"
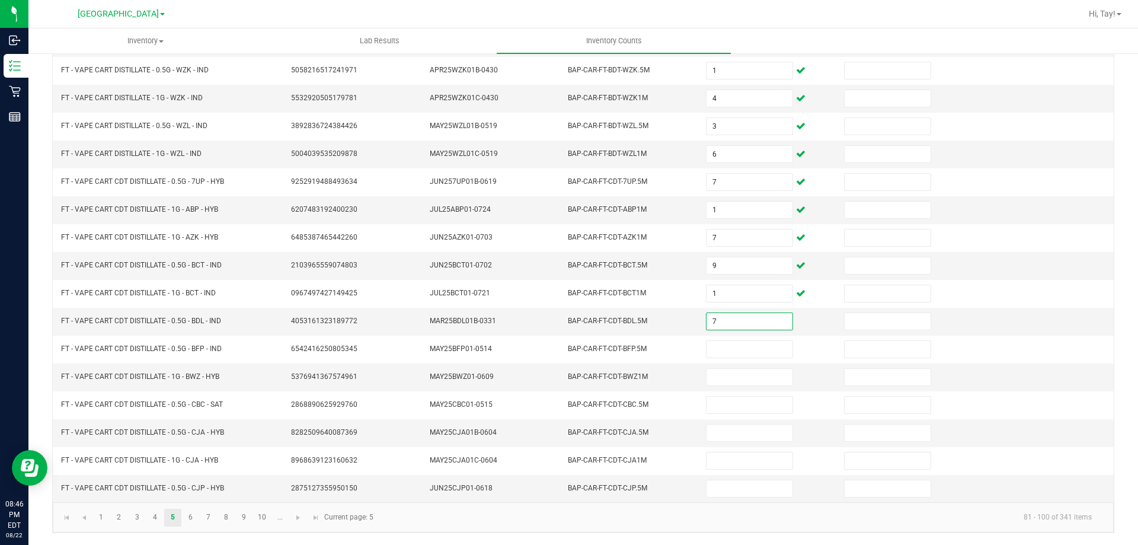
type input "7"
type input "4"
type input "11"
type input "7"
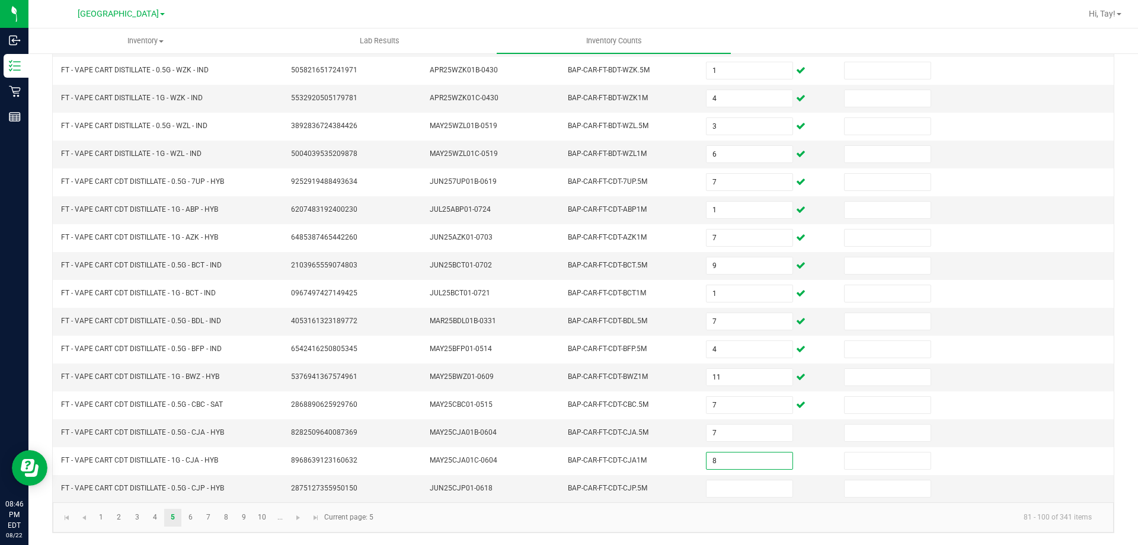
type input "8"
type input "2"
click at [196, 520] on link "6" at bounding box center [190, 517] width 17 height 18
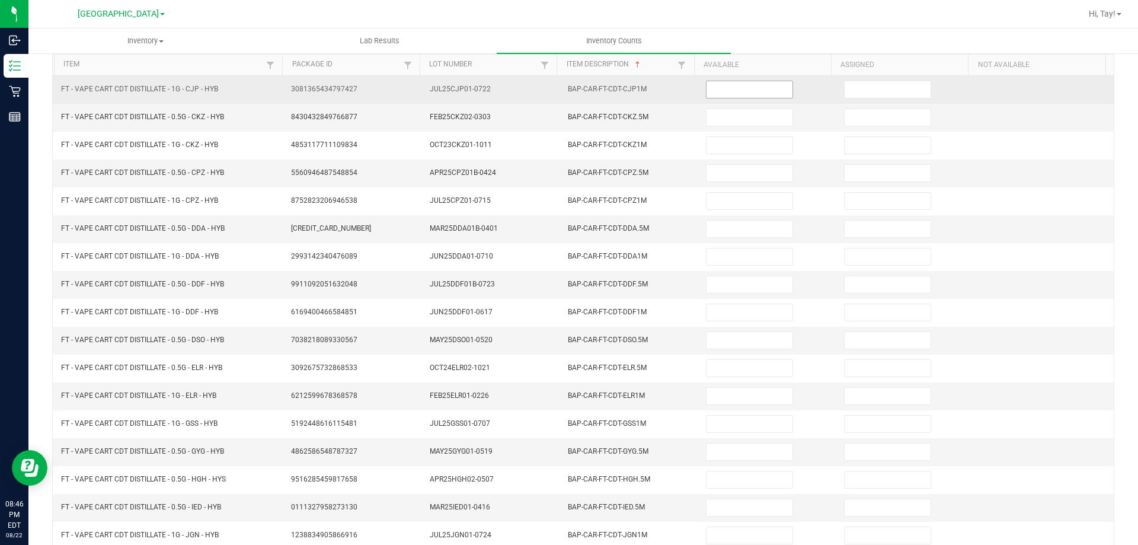
scroll to position [0, 0]
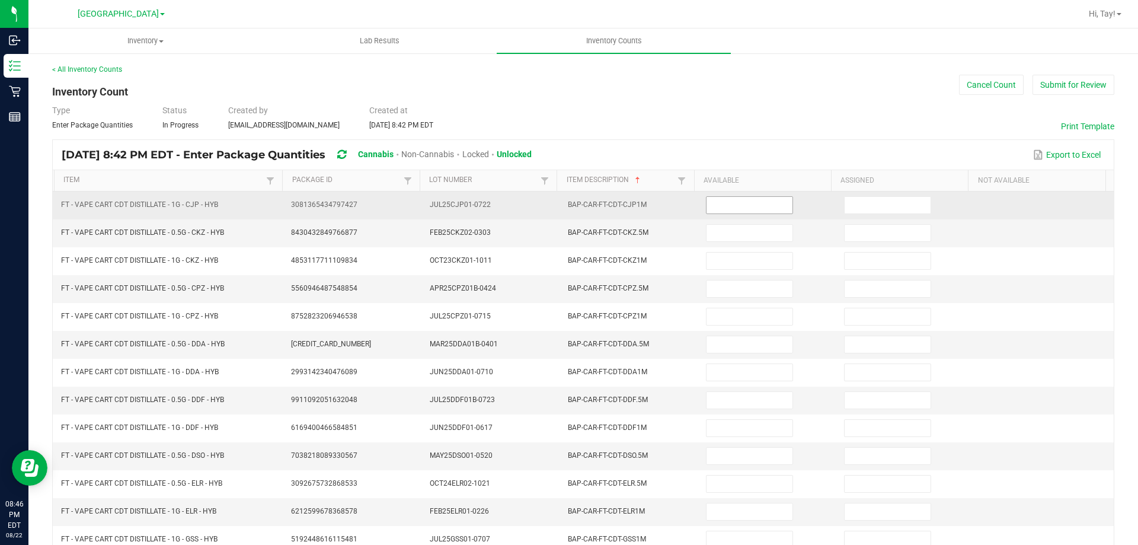
click at [710, 202] on input at bounding box center [748, 205] width 85 height 17
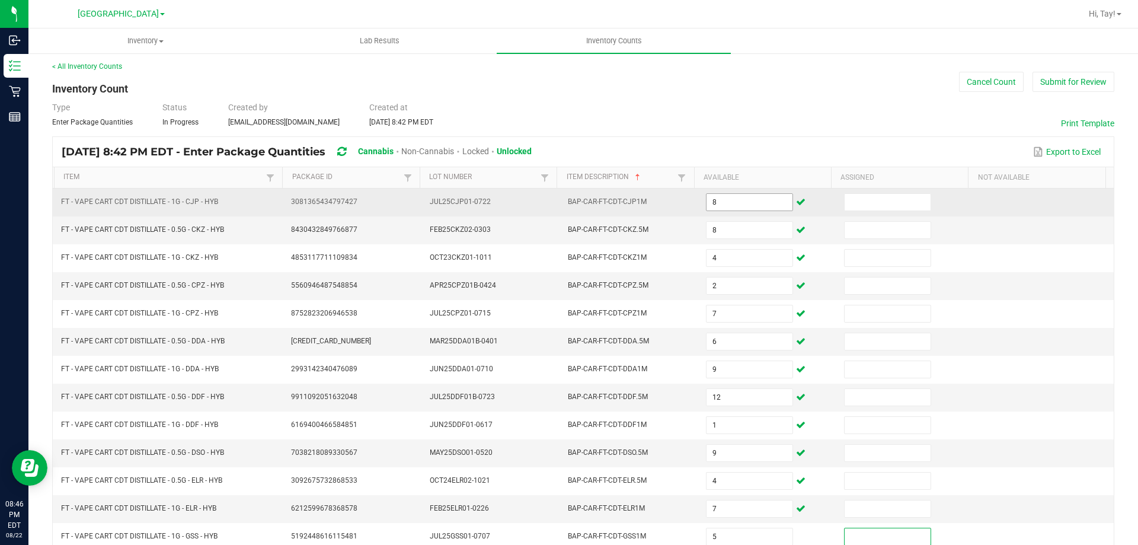
scroll to position [246, 0]
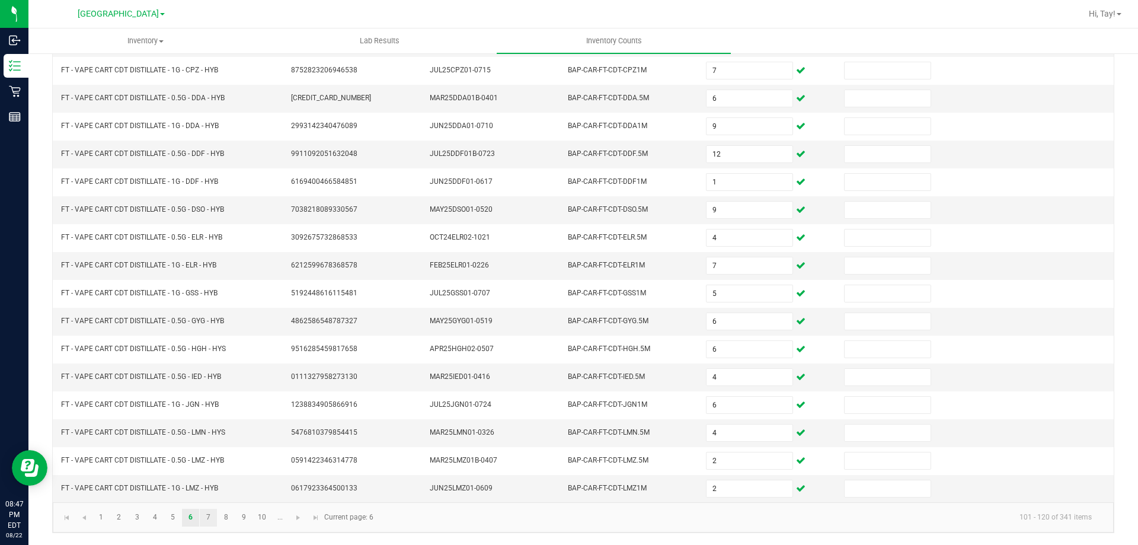
click at [212, 512] on link "7" at bounding box center [208, 517] width 17 height 18
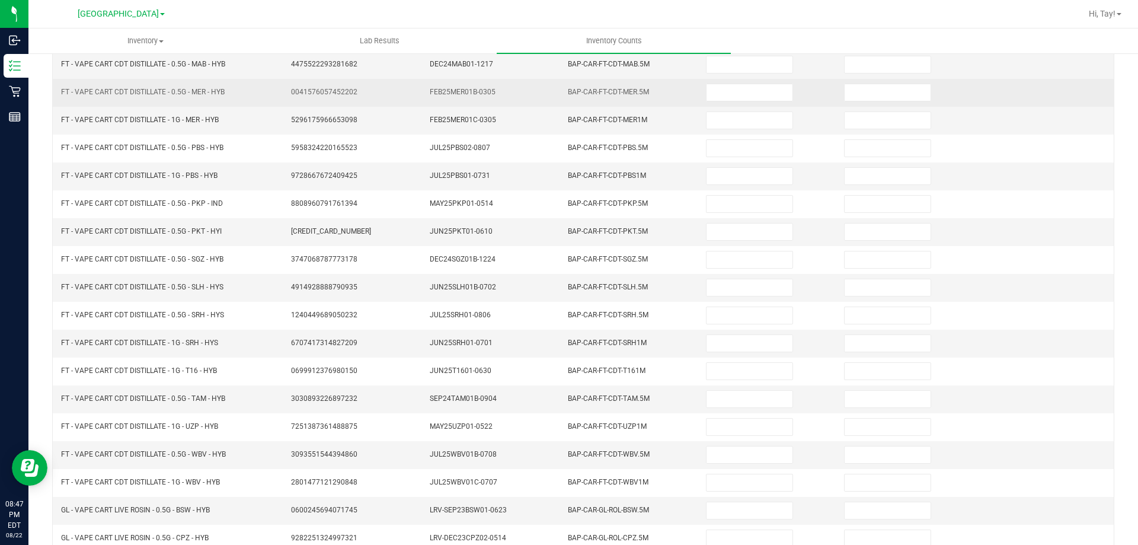
scroll to position [0, 0]
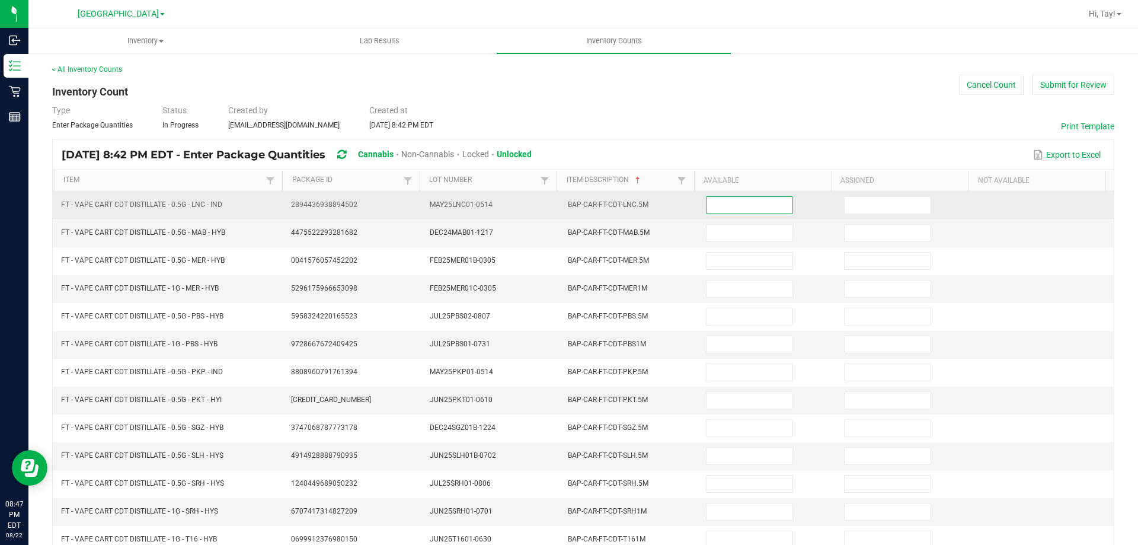
click at [706, 205] on input at bounding box center [748, 205] width 85 height 17
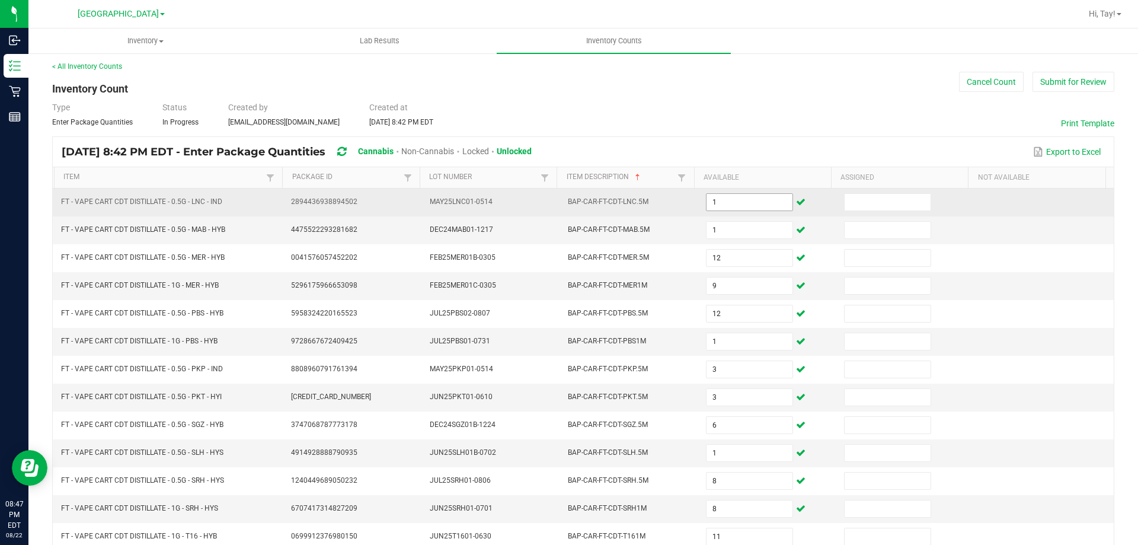
scroll to position [246, 0]
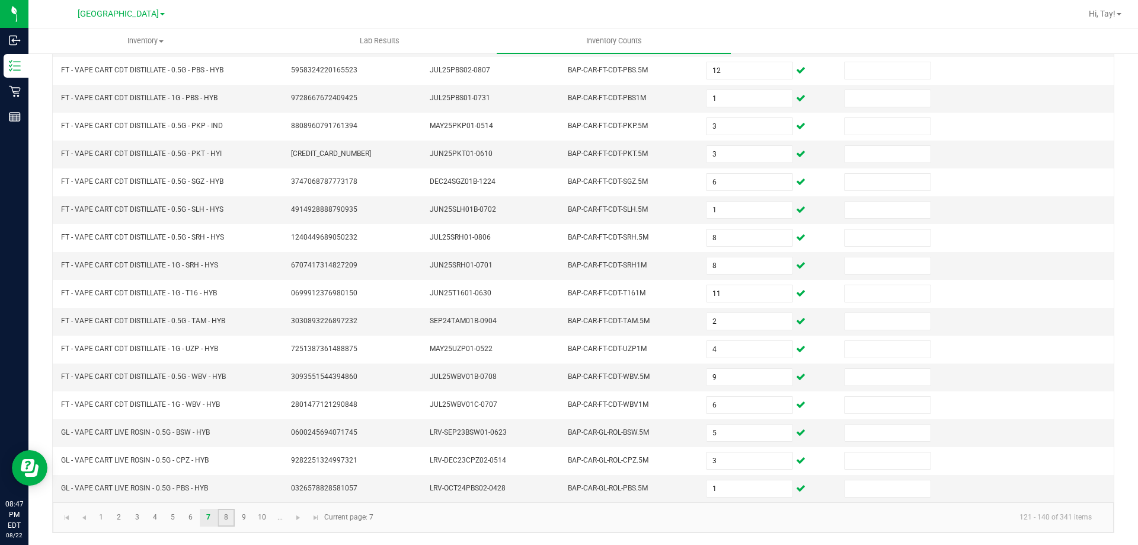
click at [229, 515] on link "8" at bounding box center [225, 517] width 17 height 18
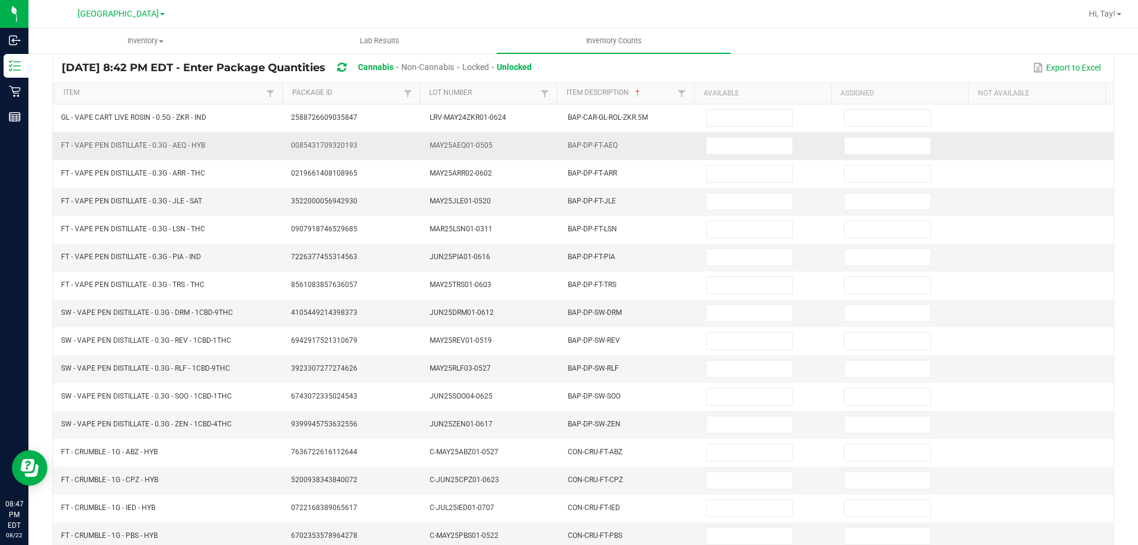
scroll to position [0, 0]
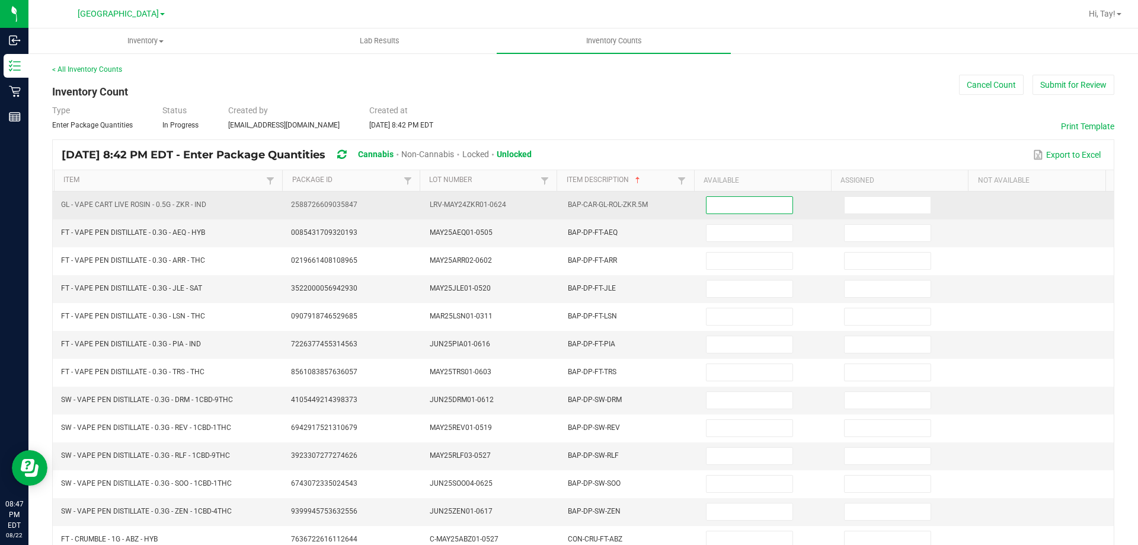
click at [715, 204] on input at bounding box center [748, 205] width 85 height 17
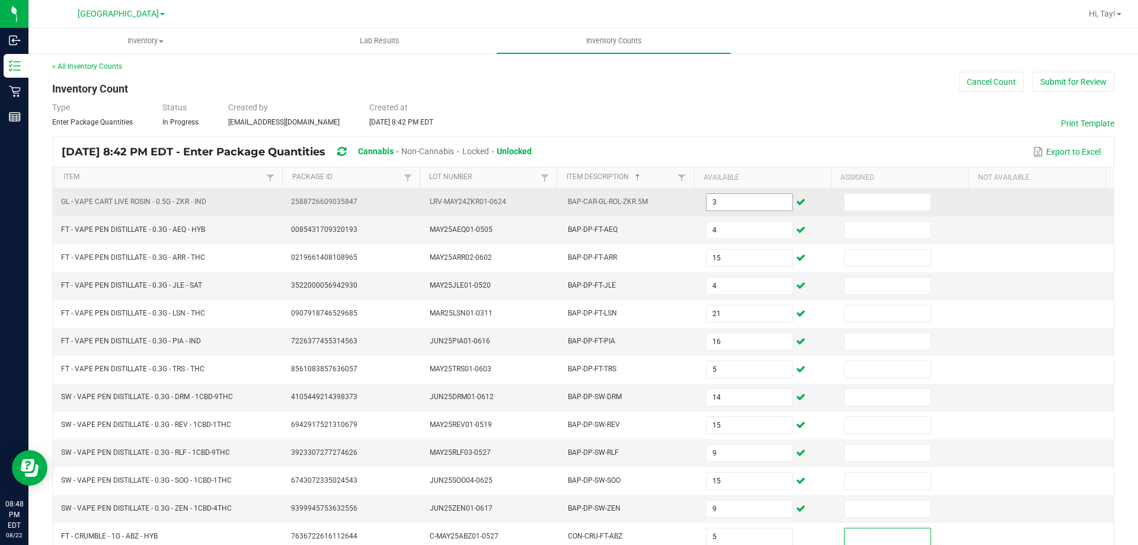
scroll to position [246, 0]
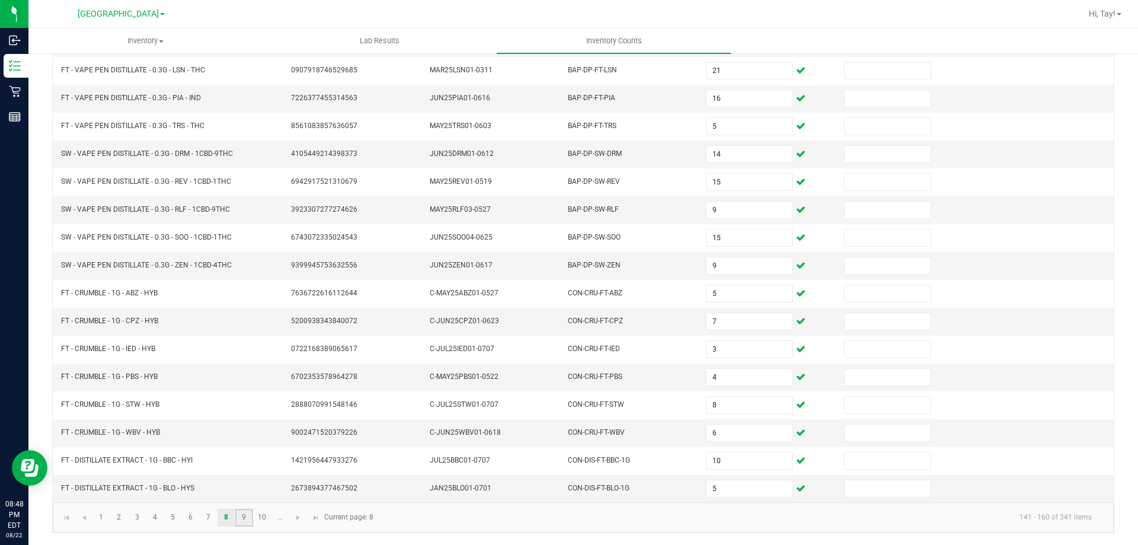
drag, startPoint x: 235, startPoint y: 521, endPoint x: 242, endPoint y: 519, distance: 6.9
click at [236, 521] on link "9" at bounding box center [243, 517] width 17 height 18
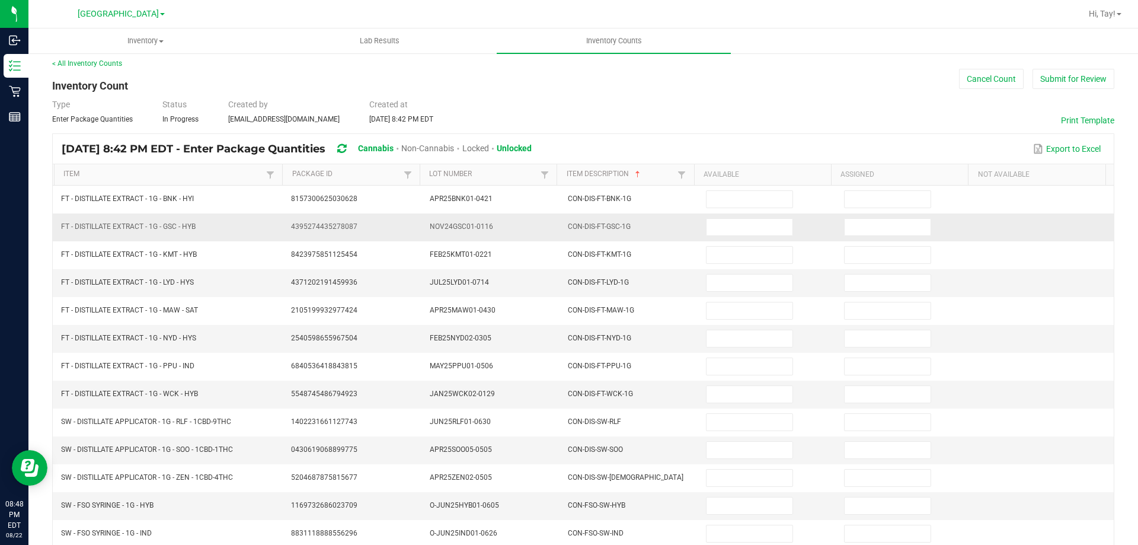
scroll to position [0, 0]
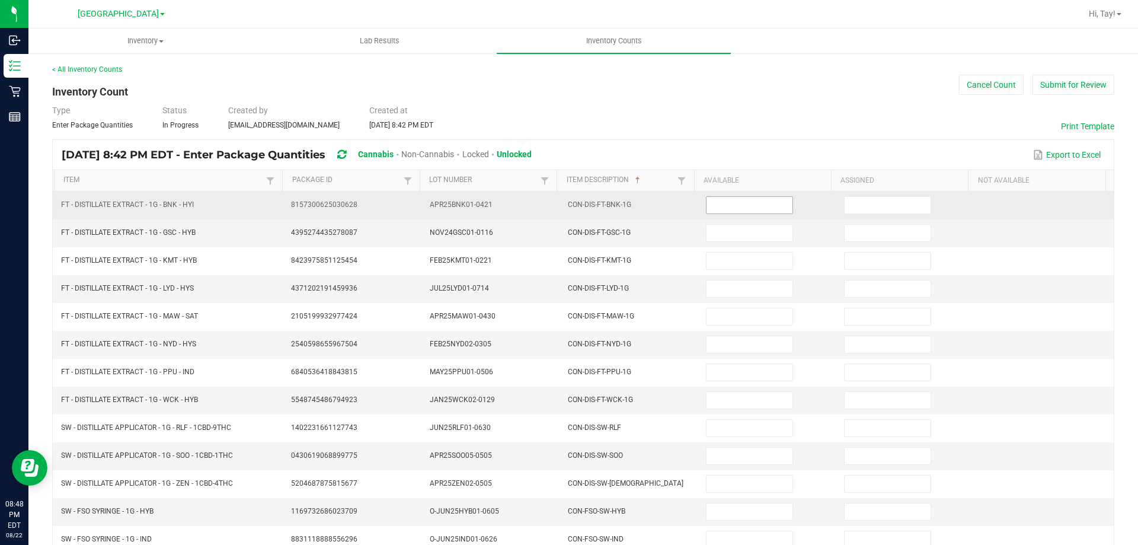
click at [706, 211] on input at bounding box center [748, 205] width 85 height 17
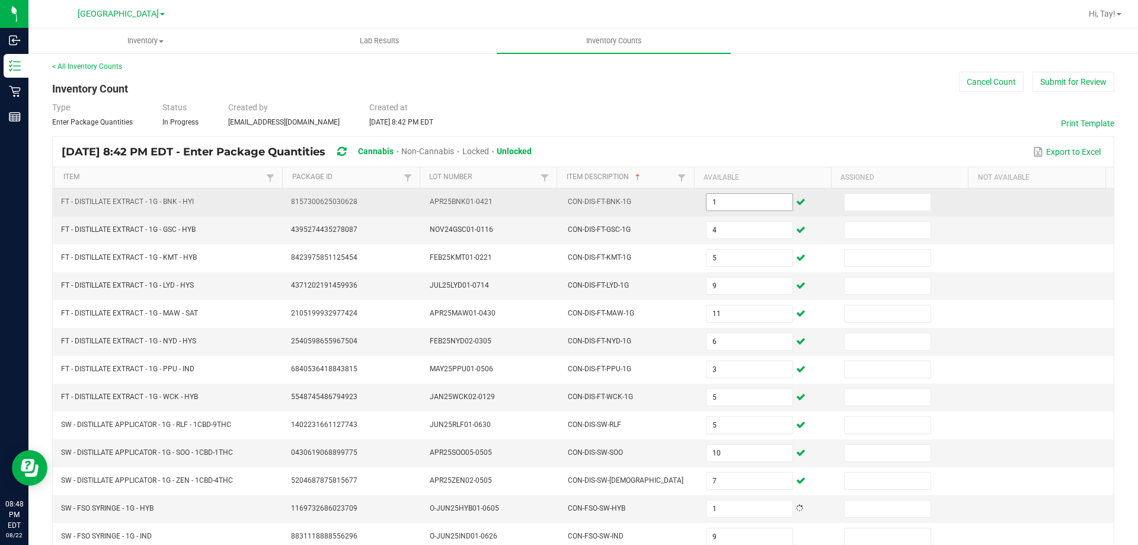
scroll to position [246, 0]
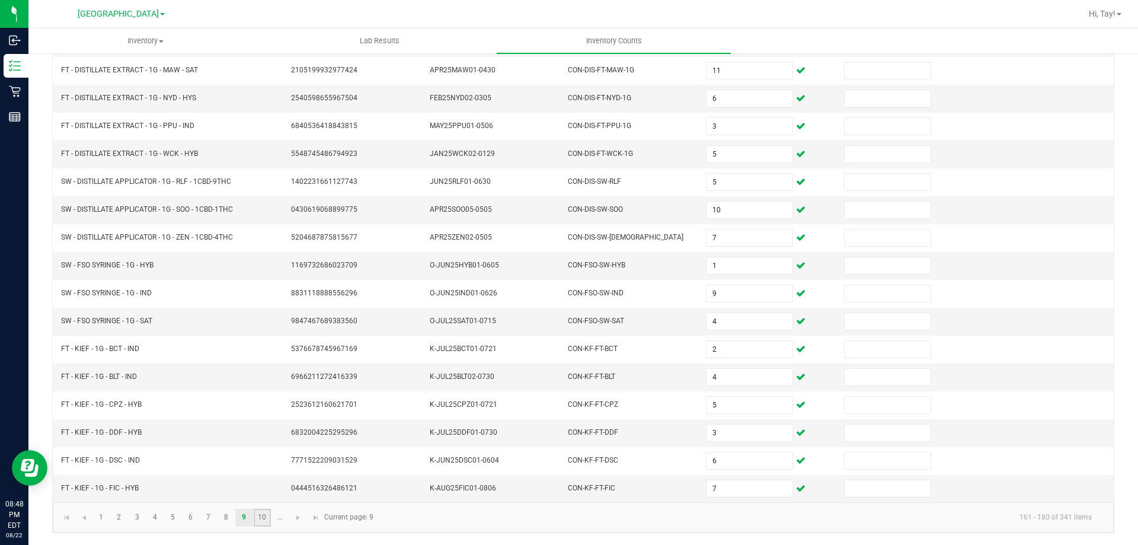
click at [258, 521] on link "10" at bounding box center [262, 517] width 17 height 18
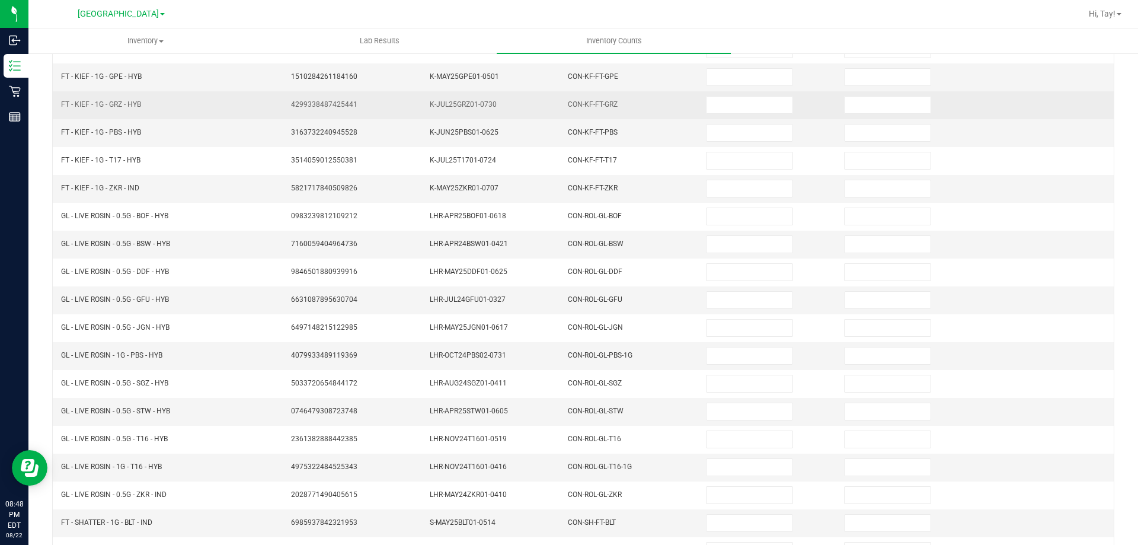
scroll to position [0, 0]
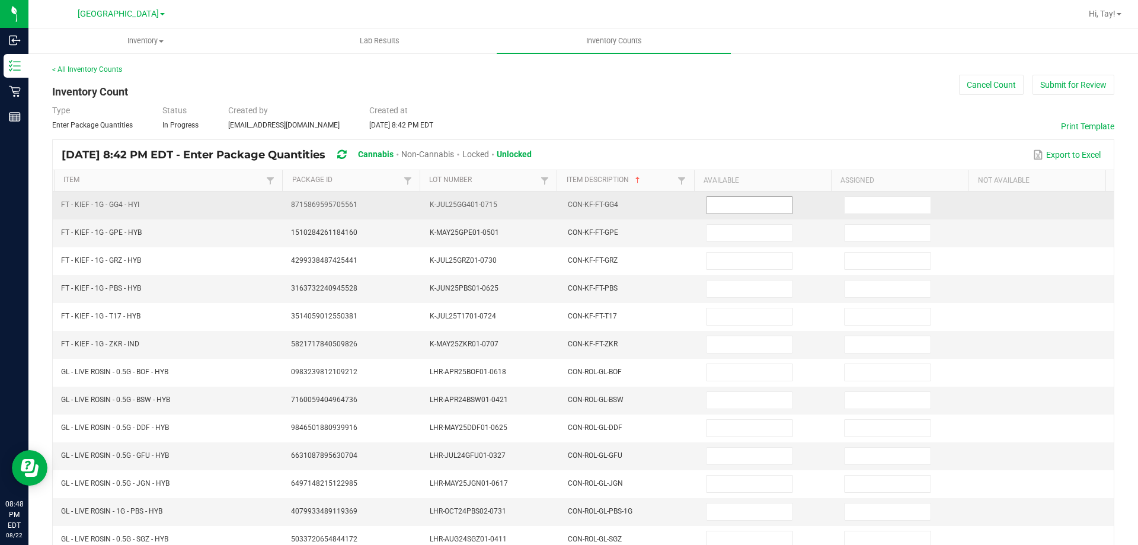
click at [706, 203] on span at bounding box center [749, 205] width 87 height 18
click at [706, 203] on input at bounding box center [748, 205] width 85 height 17
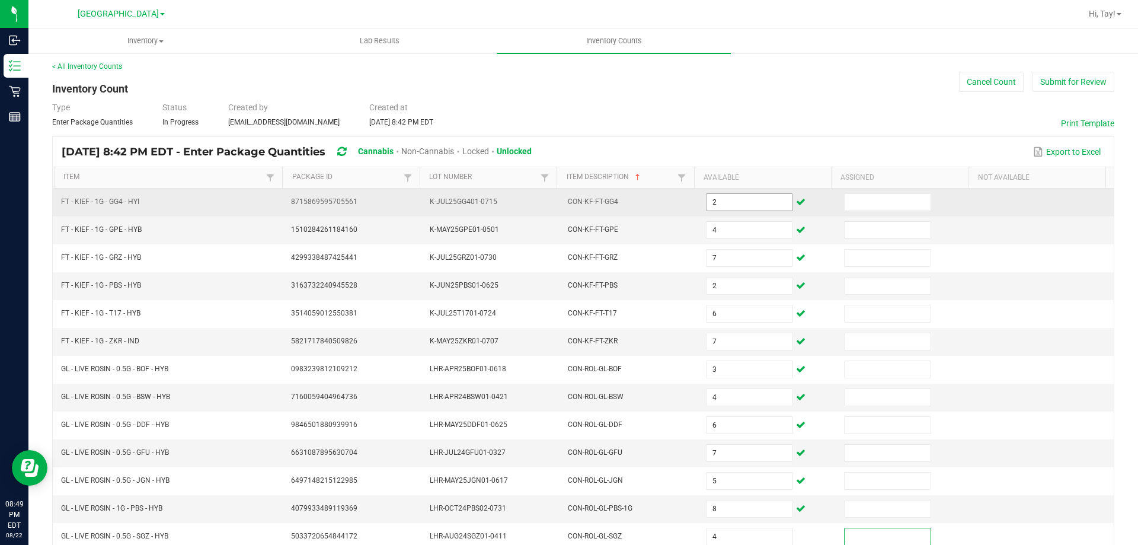
scroll to position [246, 0]
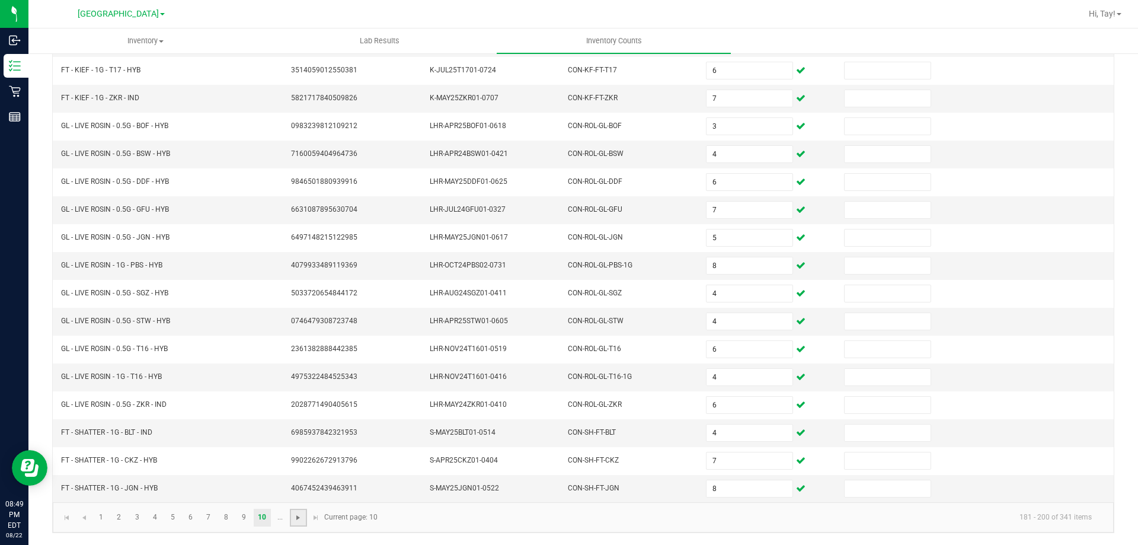
click at [296, 517] on span "Go to the next page" at bounding box center [297, 517] width 9 height 9
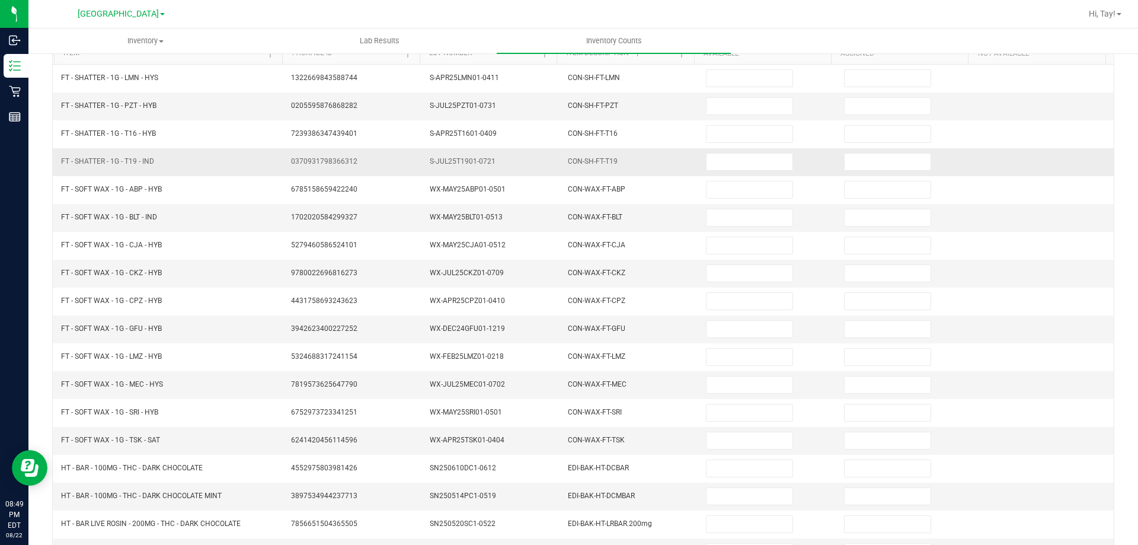
scroll to position [0, 0]
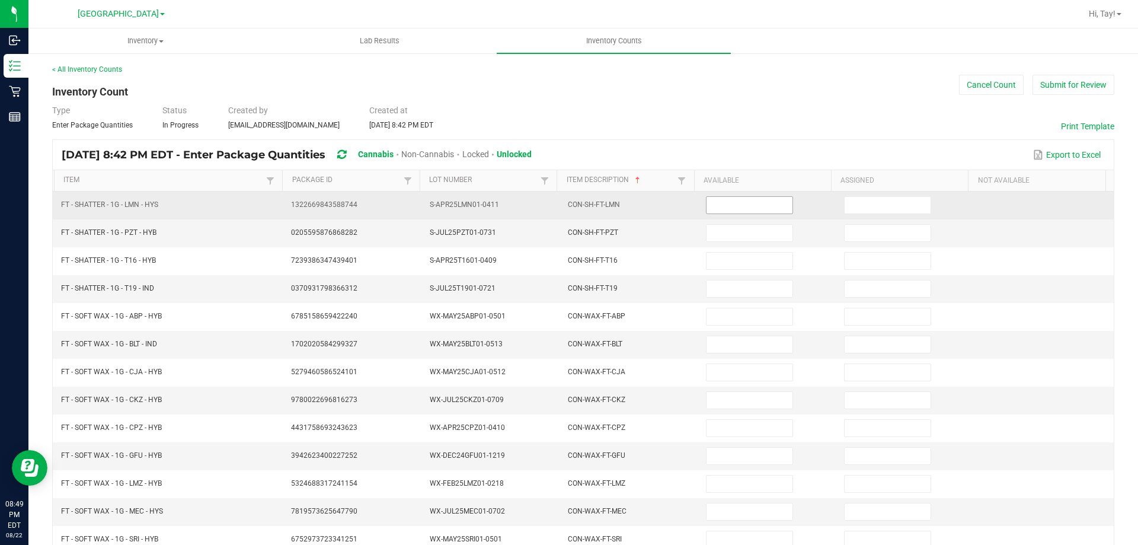
click at [707, 206] on input at bounding box center [748, 205] width 85 height 17
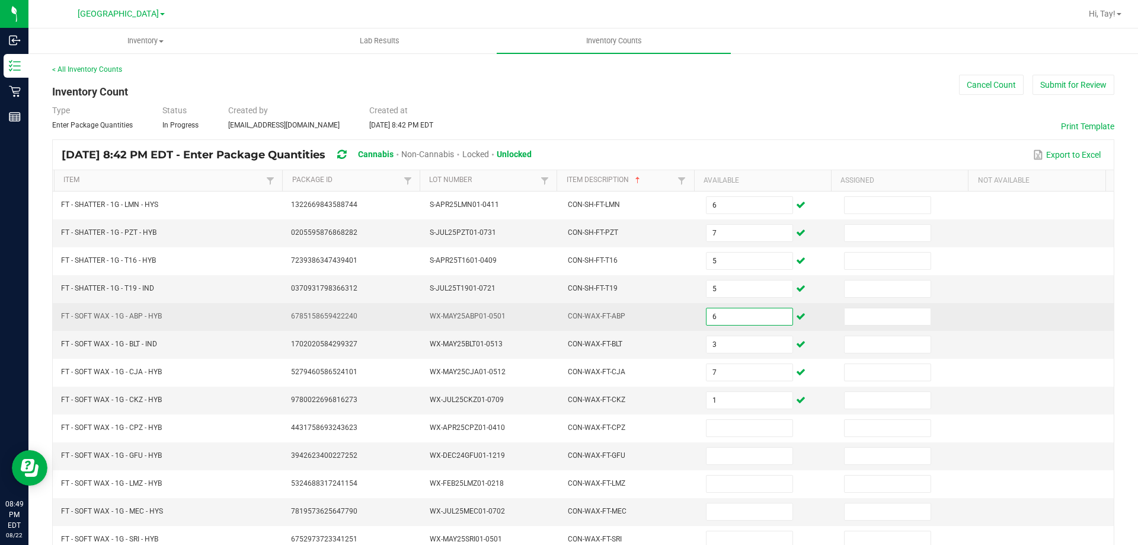
click at [726, 318] on input "6" at bounding box center [748, 316] width 85 height 17
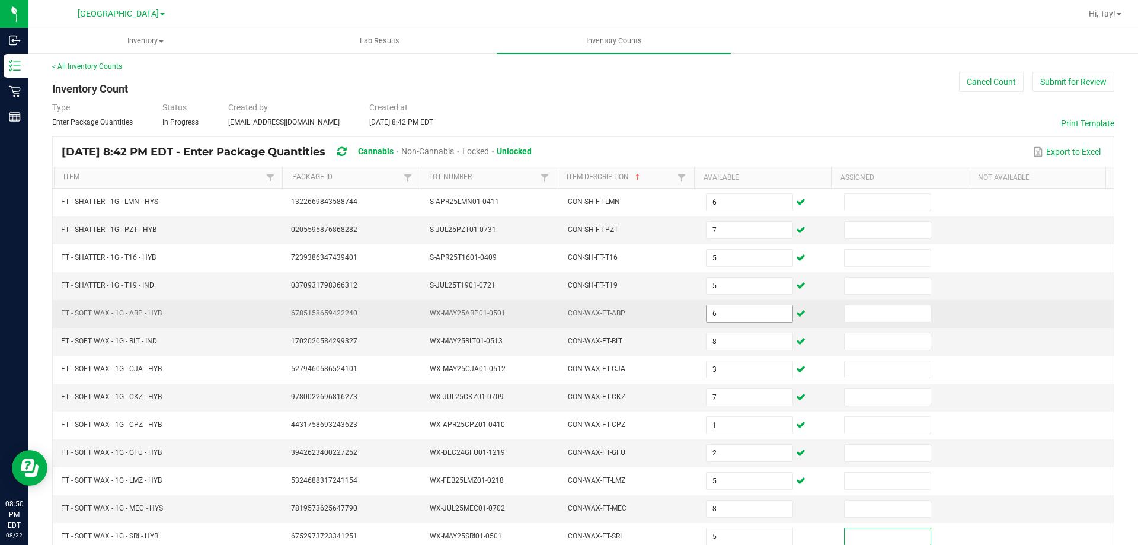
scroll to position [246, 0]
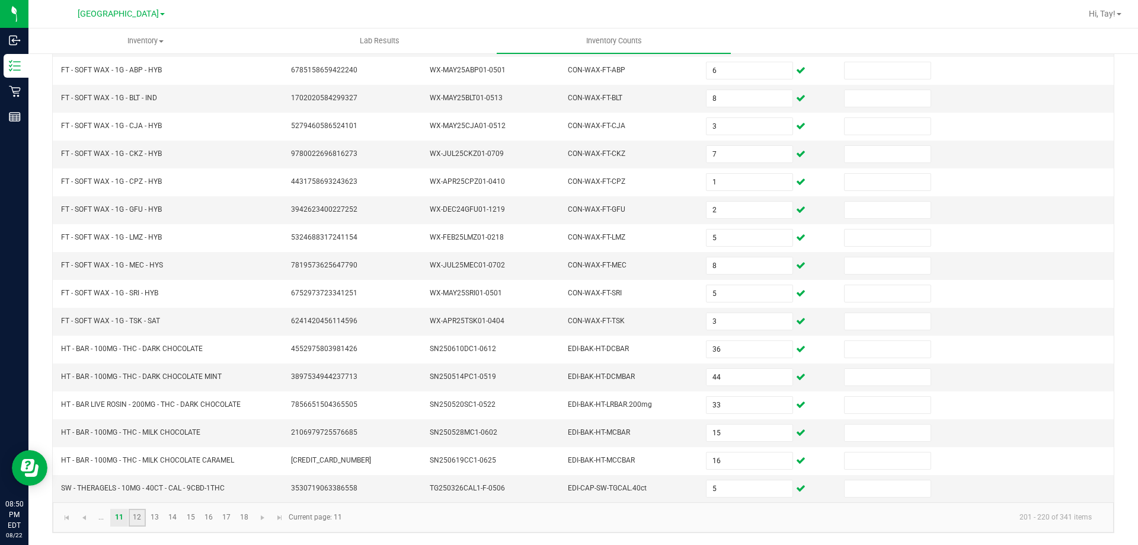
click at [136, 511] on link "12" at bounding box center [137, 517] width 17 height 18
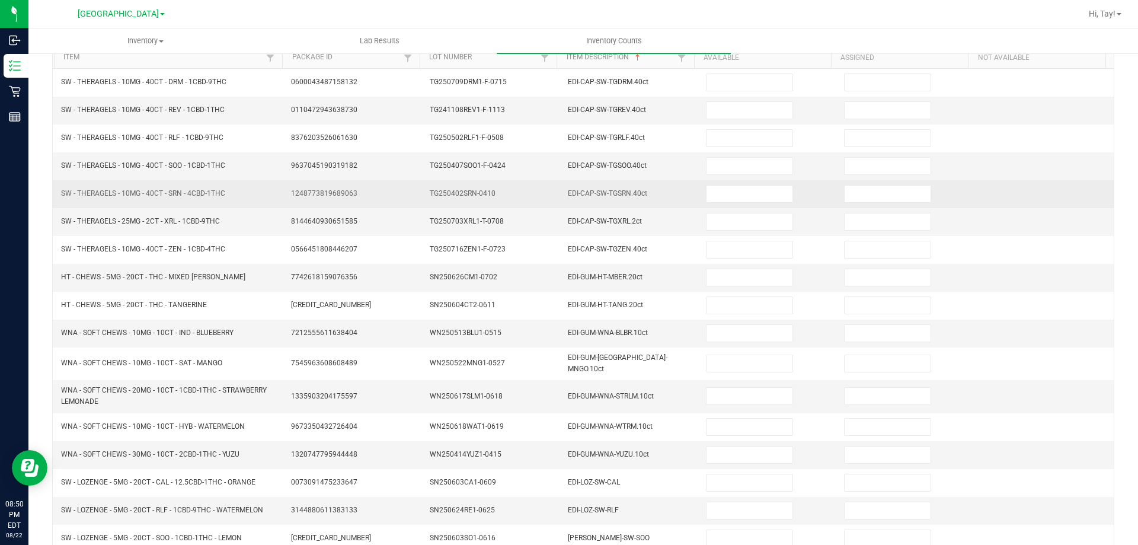
scroll to position [0, 0]
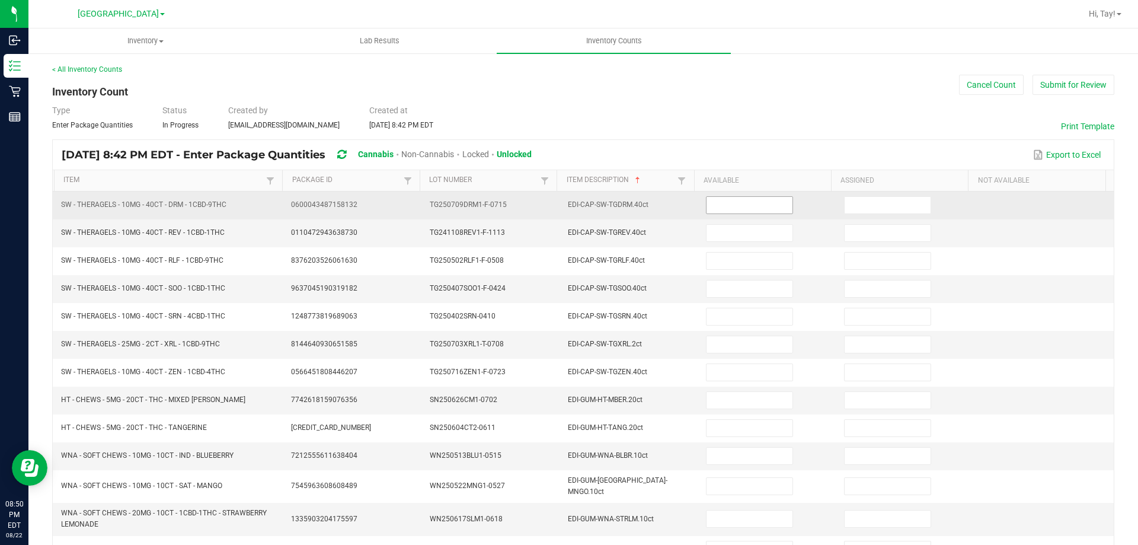
click at [721, 197] on input at bounding box center [748, 205] width 85 height 17
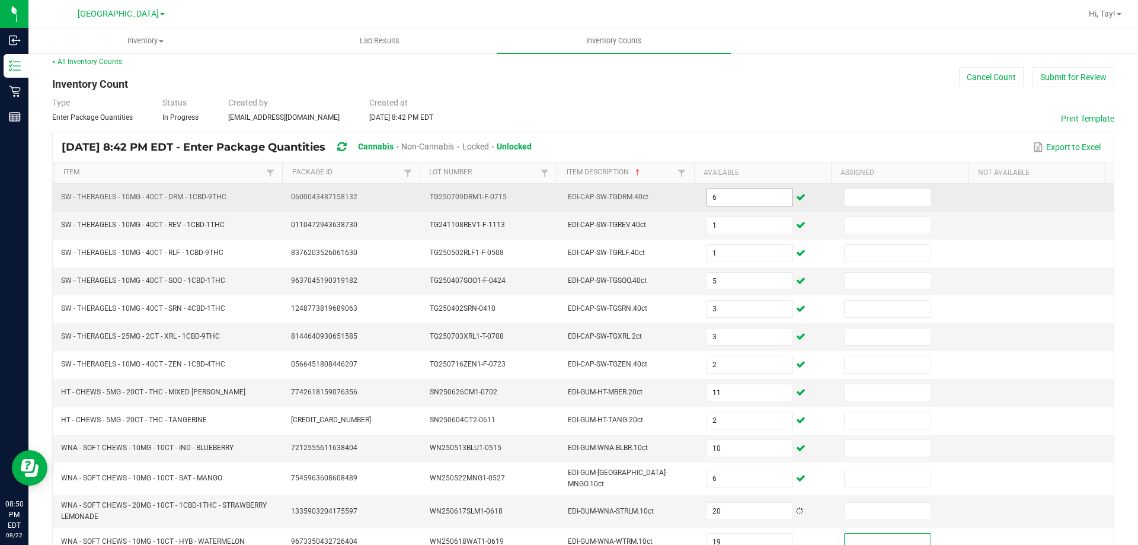
scroll to position [251, 0]
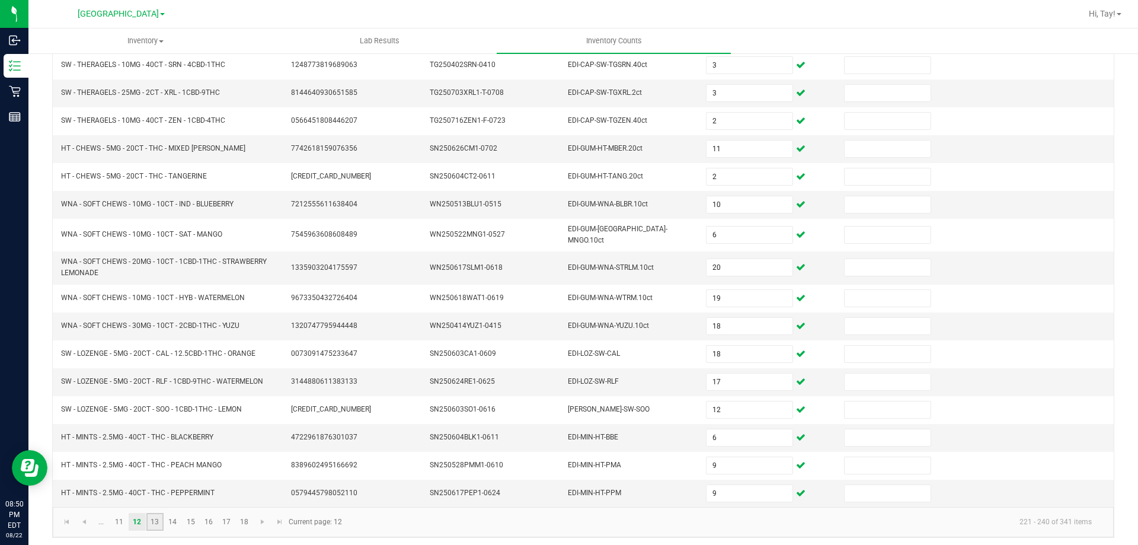
click at [156, 519] on link "13" at bounding box center [154, 522] width 17 height 18
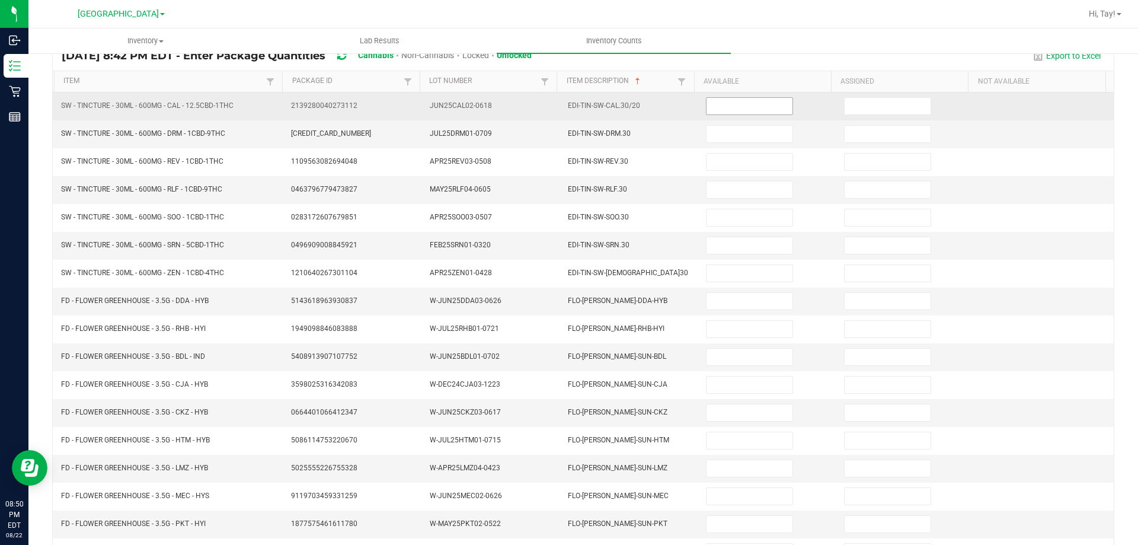
scroll to position [9, 0]
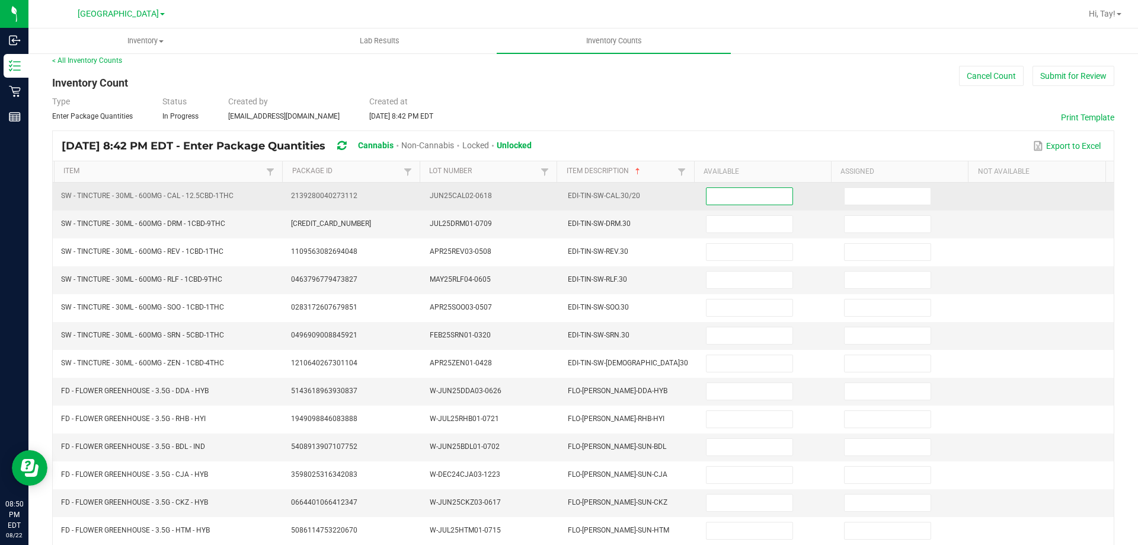
click at [713, 196] on input at bounding box center [748, 196] width 85 height 17
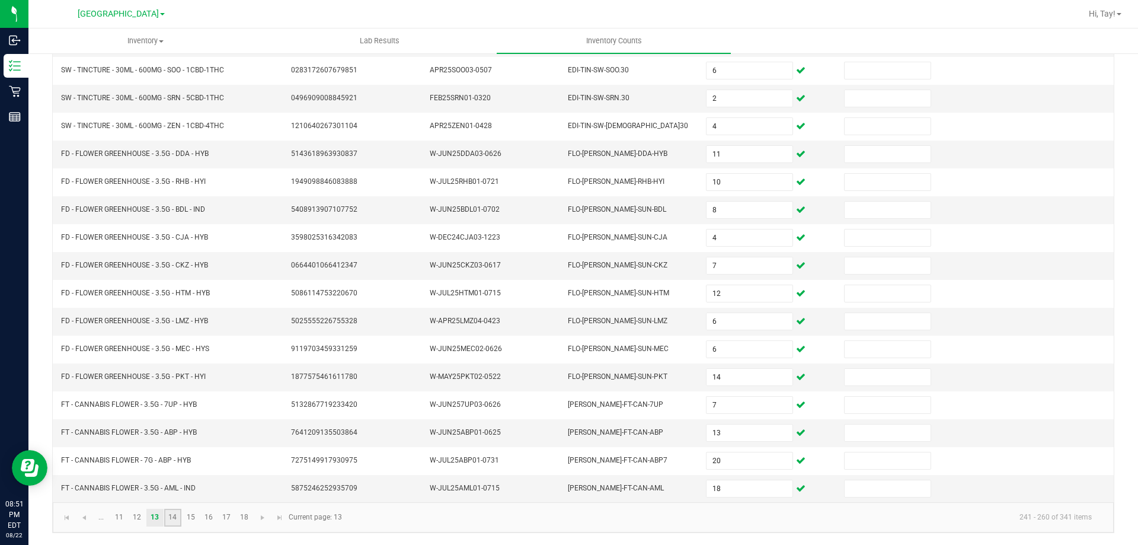
click at [178, 520] on link "14" at bounding box center [172, 517] width 17 height 18
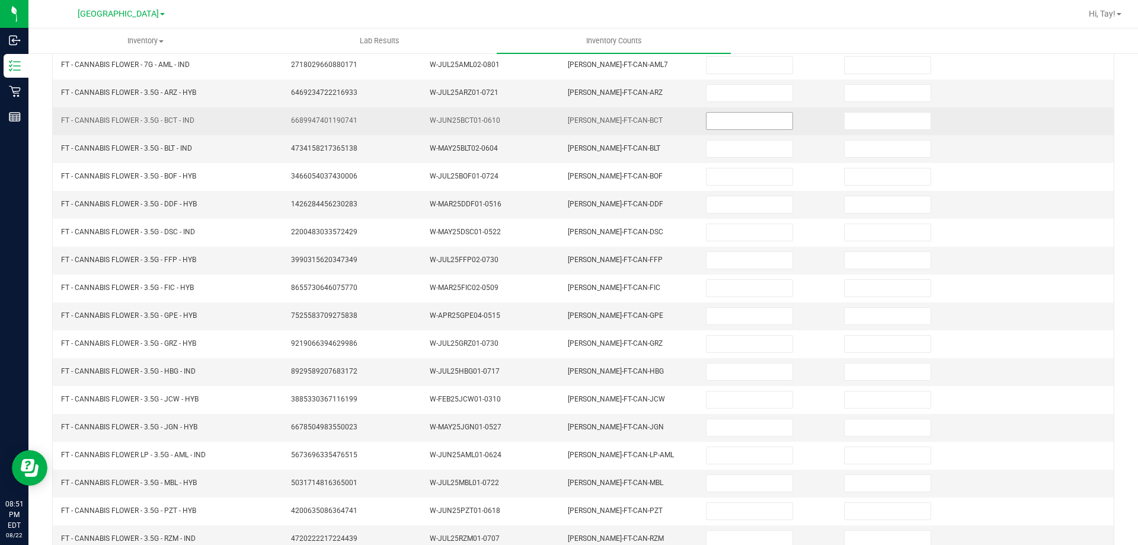
scroll to position [9, 0]
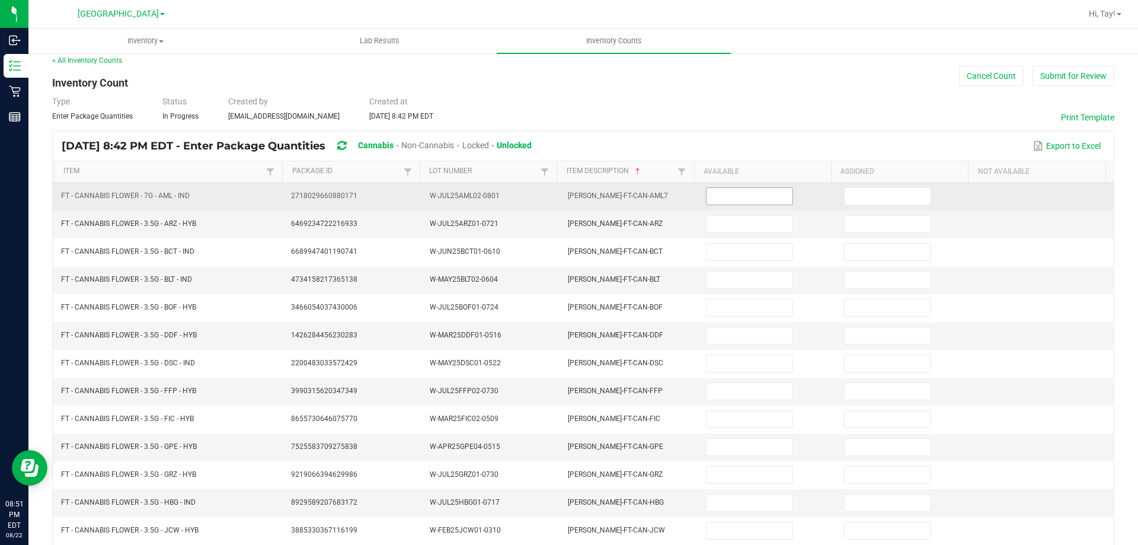
click at [738, 194] on input at bounding box center [748, 196] width 85 height 17
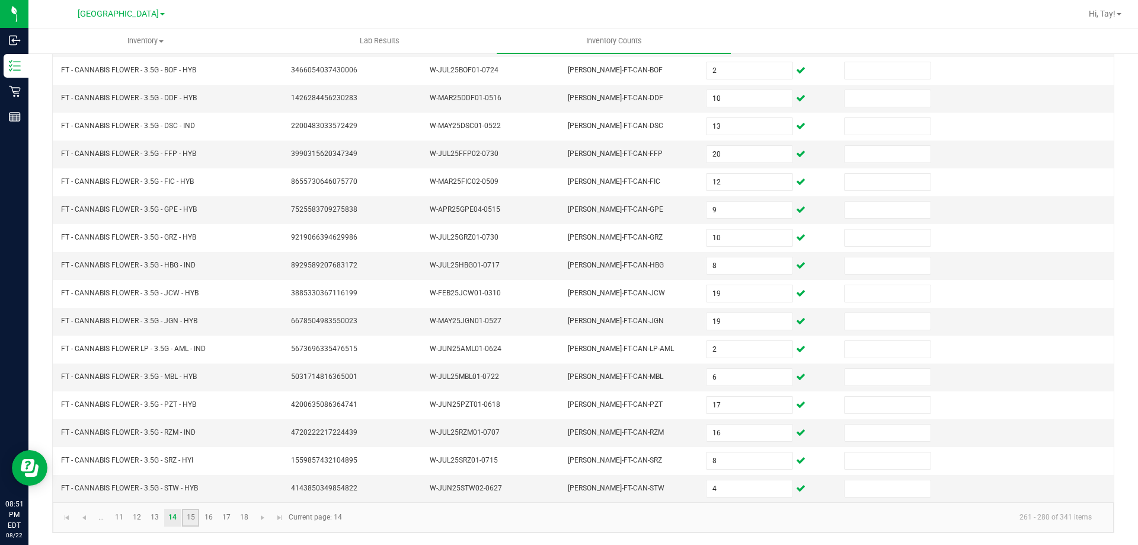
click at [188, 516] on link "15" at bounding box center [190, 517] width 17 height 18
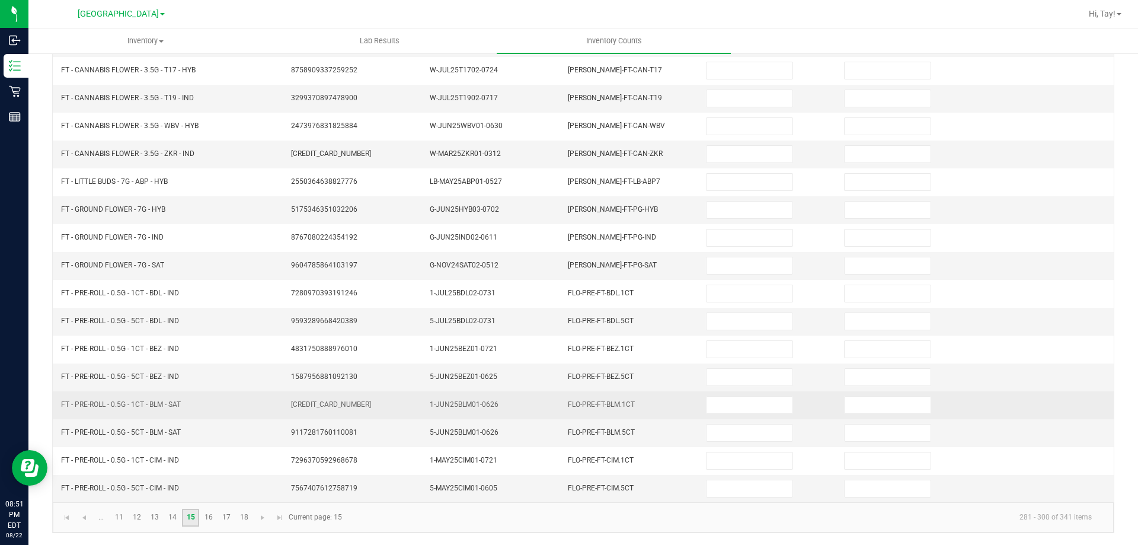
scroll to position [0, 0]
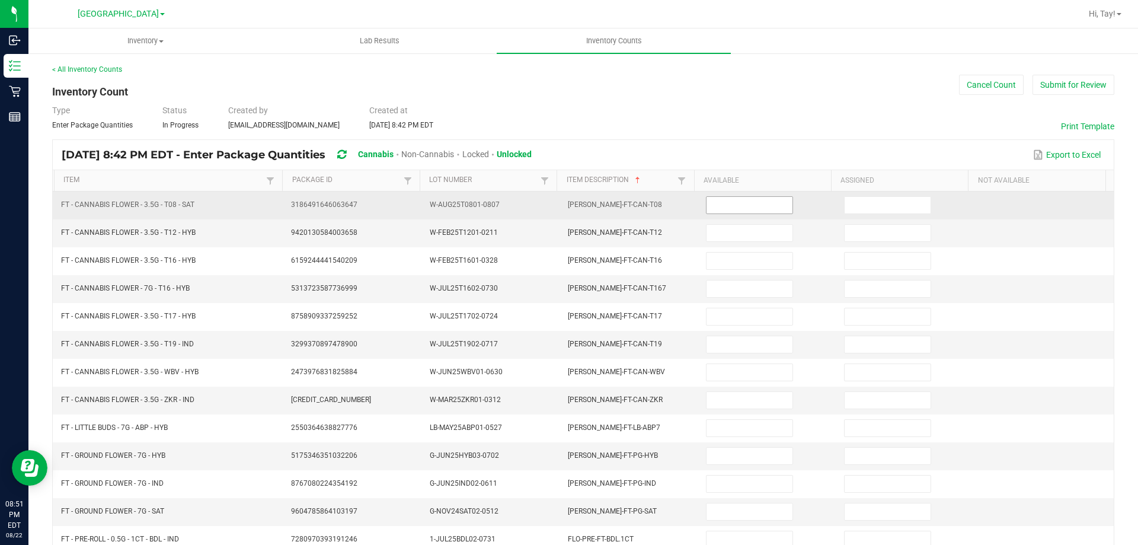
click at [720, 205] on input at bounding box center [748, 205] width 85 height 17
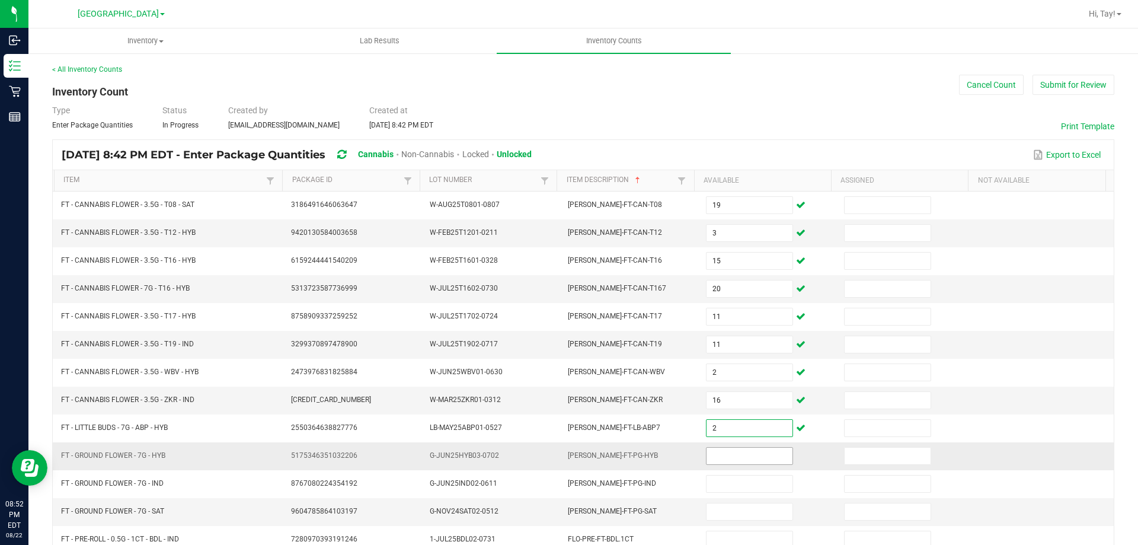
click at [716, 461] on input at bounding box center [748, 455] width 85 height 17
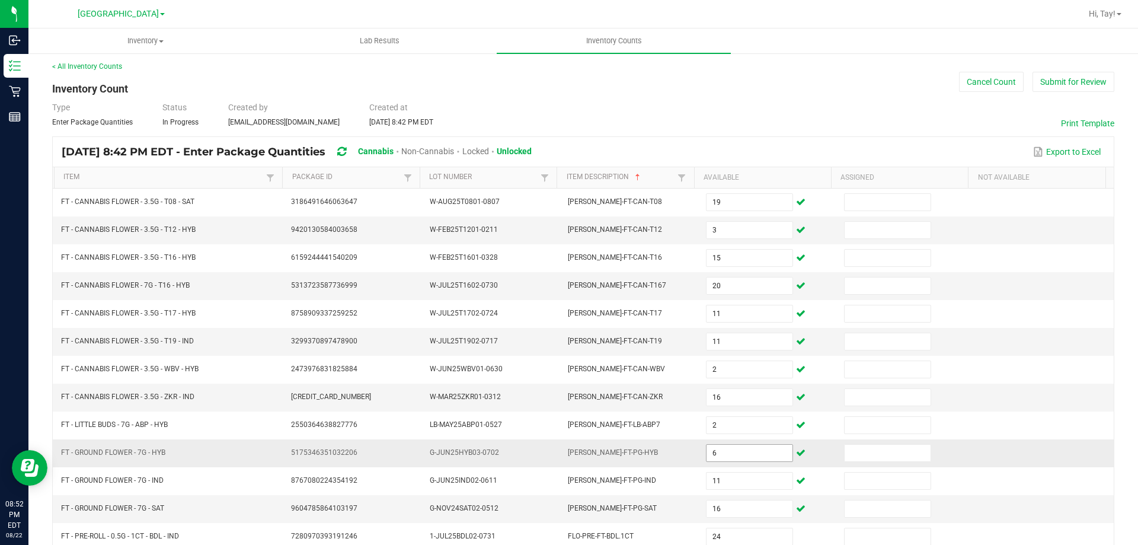
scroll to position [246, 0]
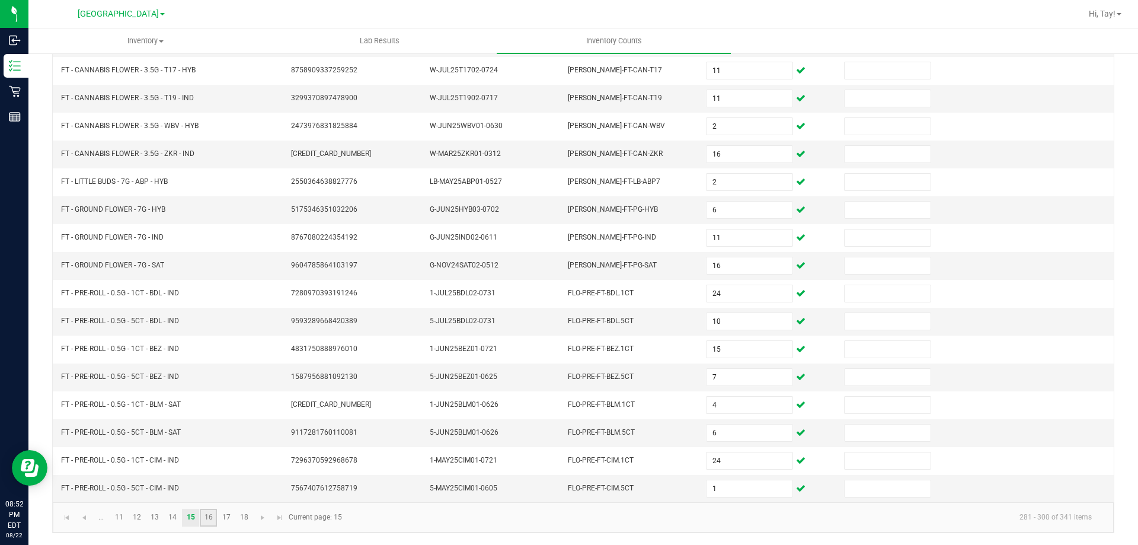
click at [203, 514] on link "16" at bounding box center [208, 517] width 17 height 18
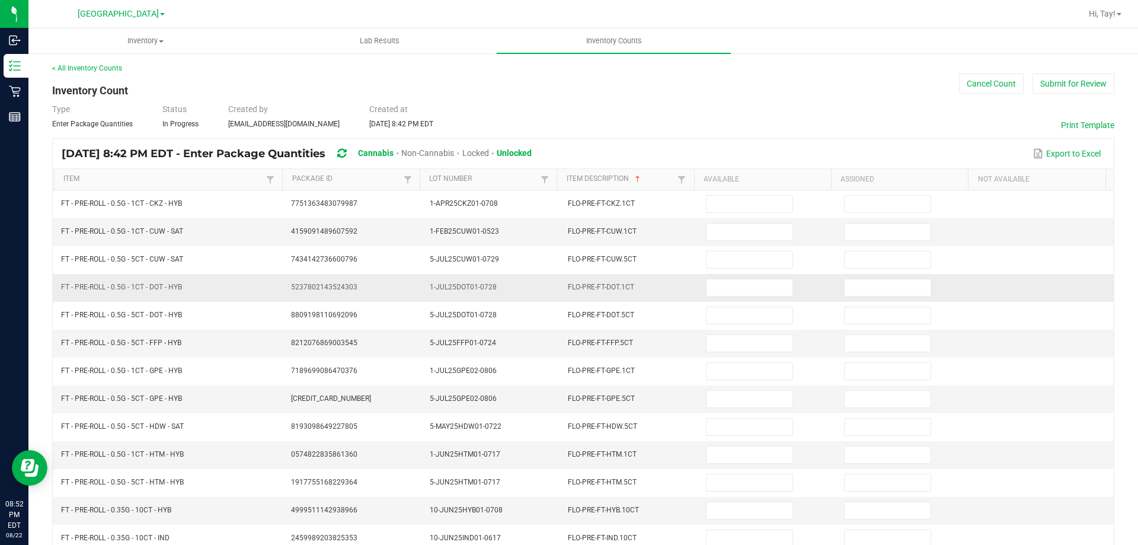
scroll to position [0, 0]
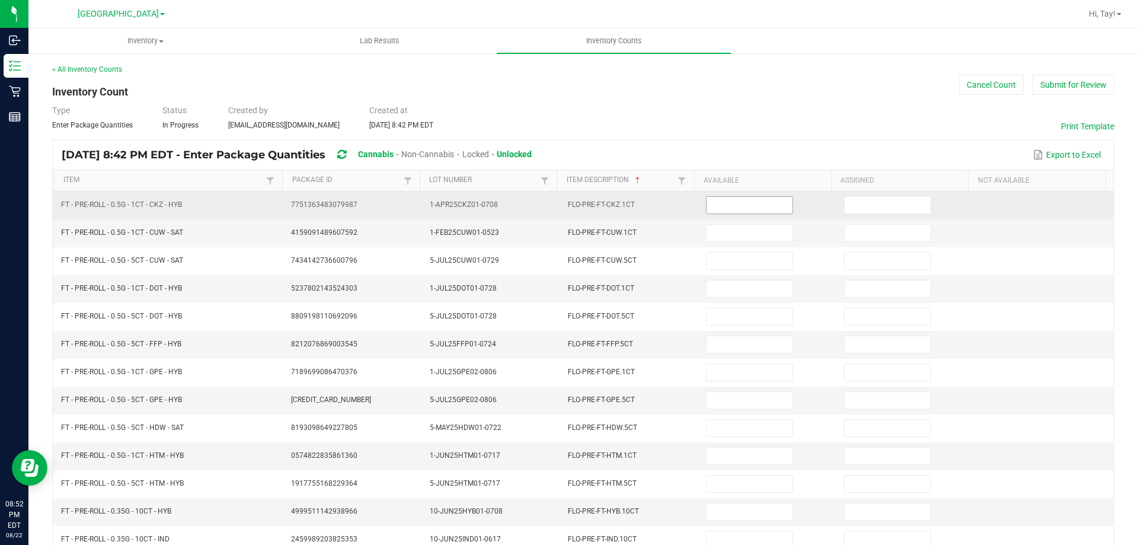
click at [722, 206] on input at bounding box center [748, 205] width 85 height 17
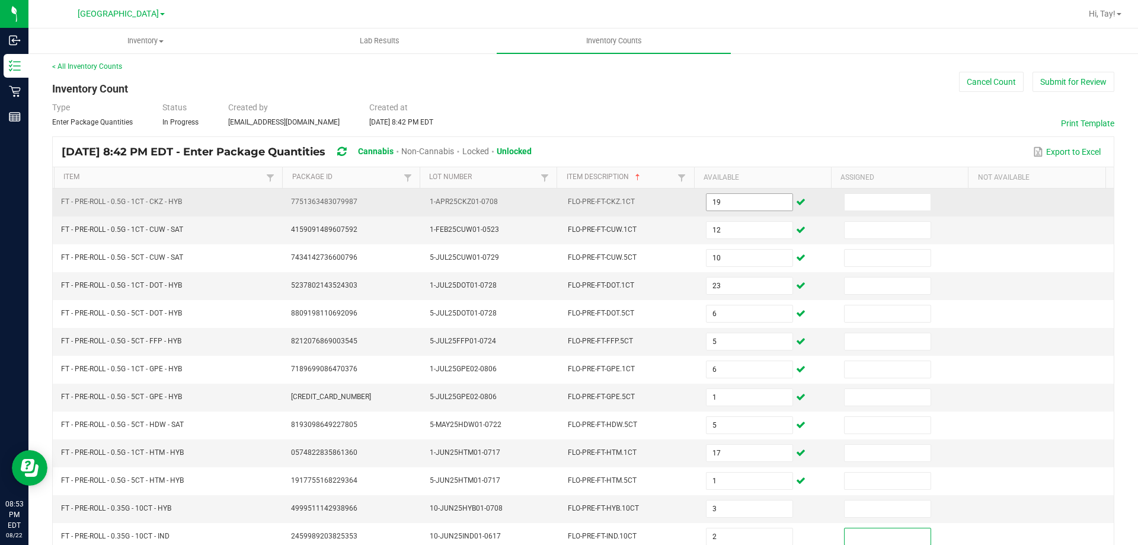
scroll to position [246, 0]
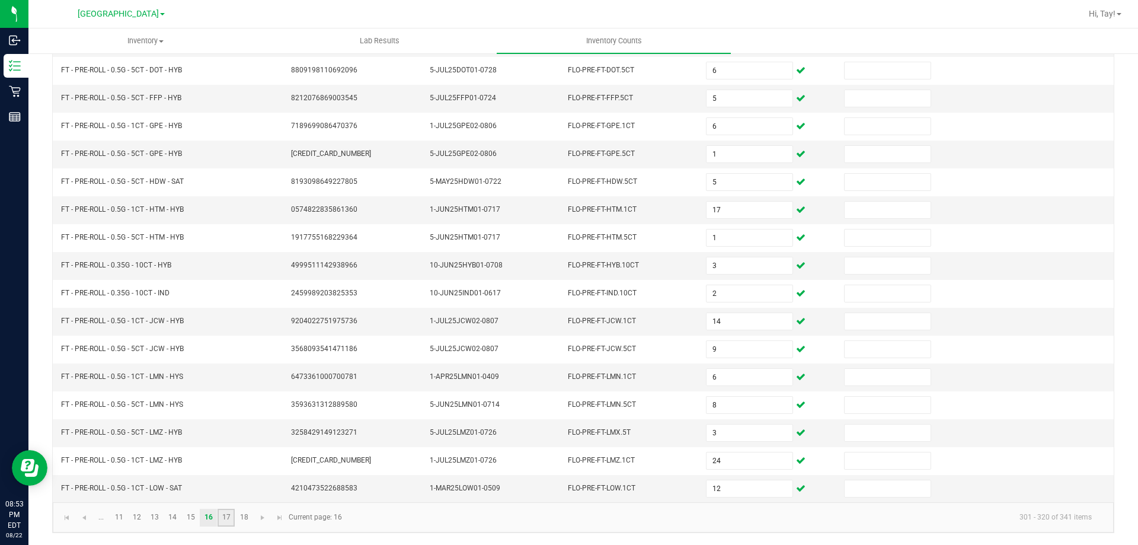
click at [229, 518] on link "17" at bounding box center [225, 517] width 17 height 18
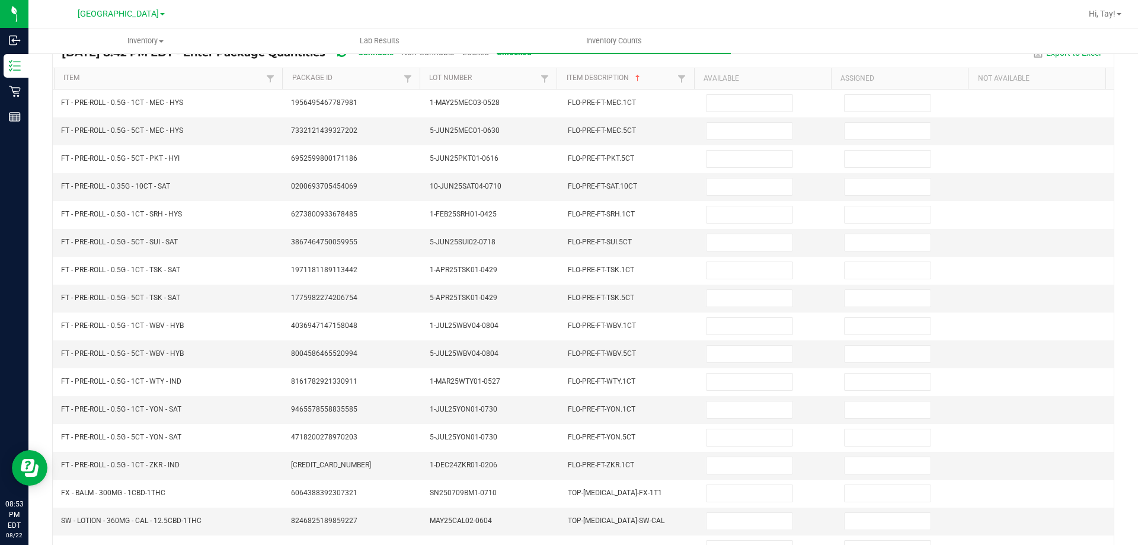
scroll to position [0, 0]
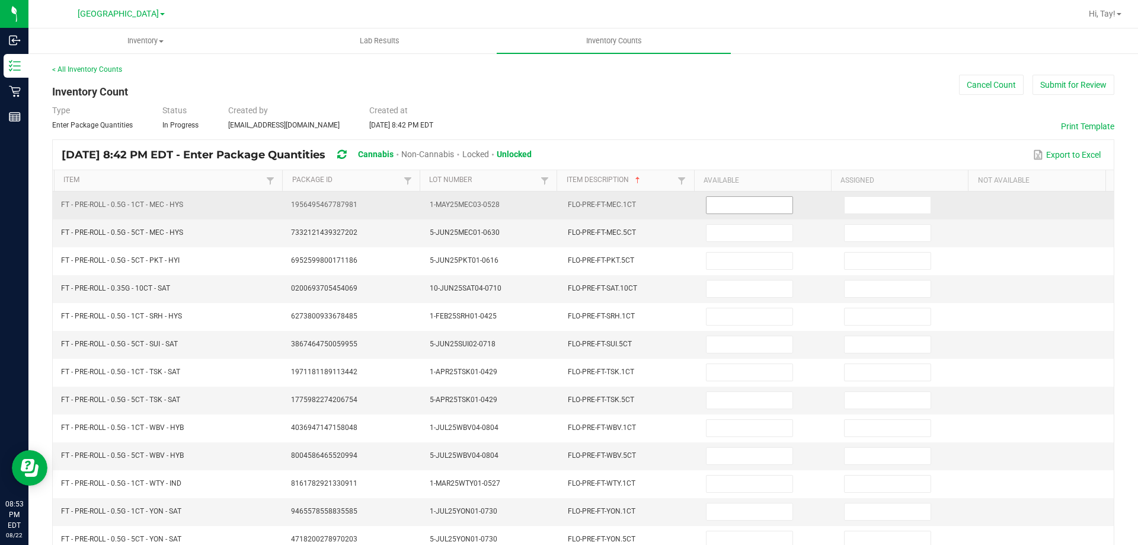
click at [706, 206] on input at bounding box center [748, 205] width 85 height 17
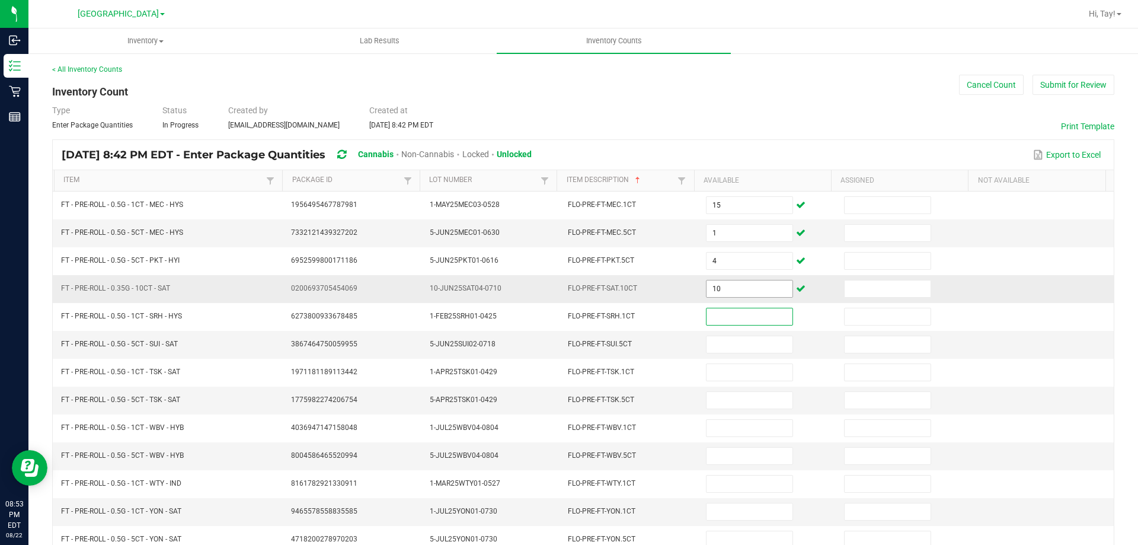
click at [746, 289] on input "10" at bounding box center [748, 288] width 85 height 17
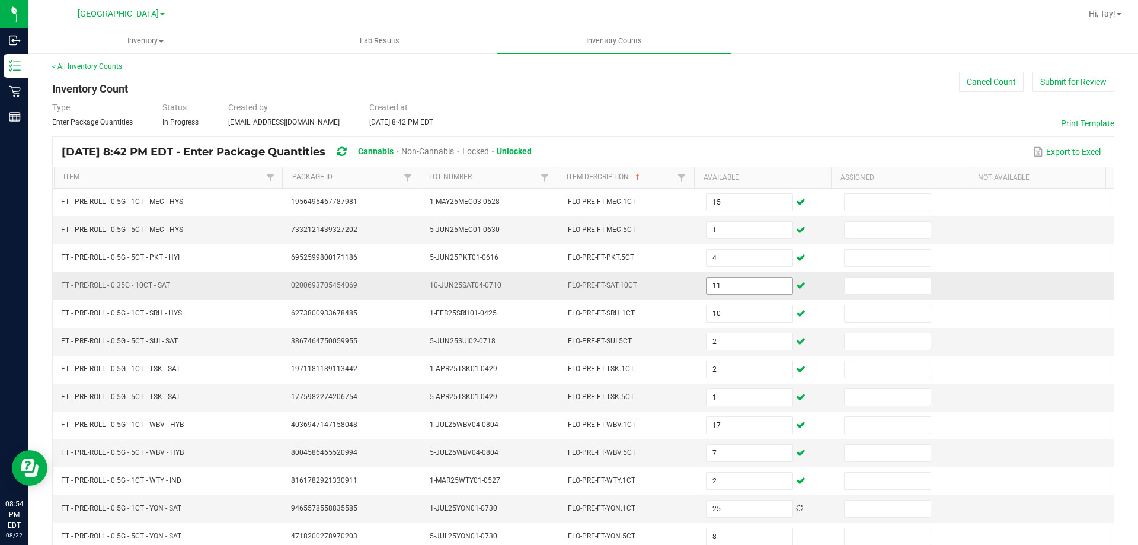
scroll to position [246, 0]
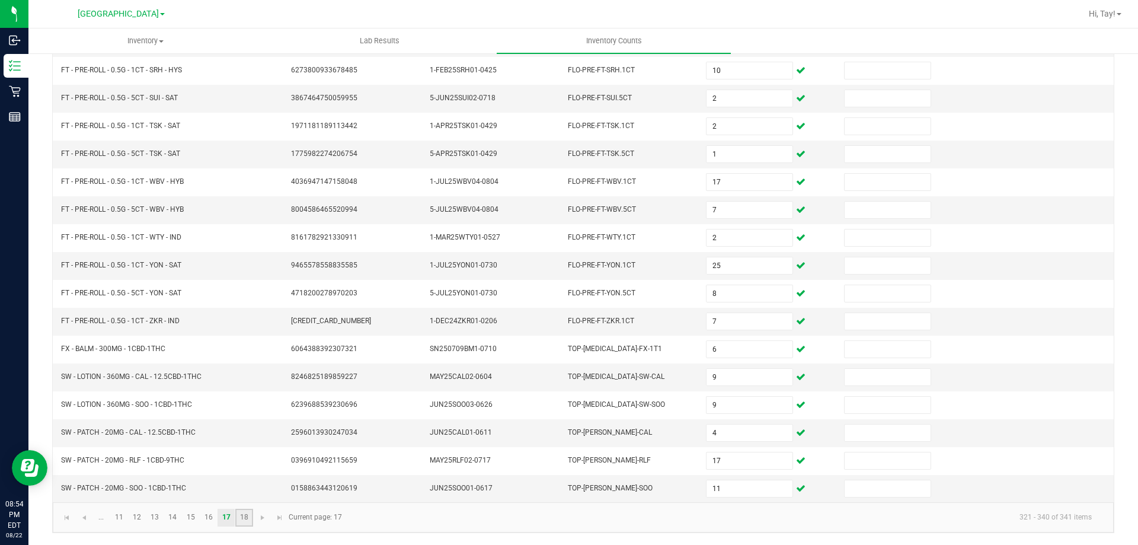
click at [238, 518] on link "18" at bounding box center [243, 517] width 17 height 18
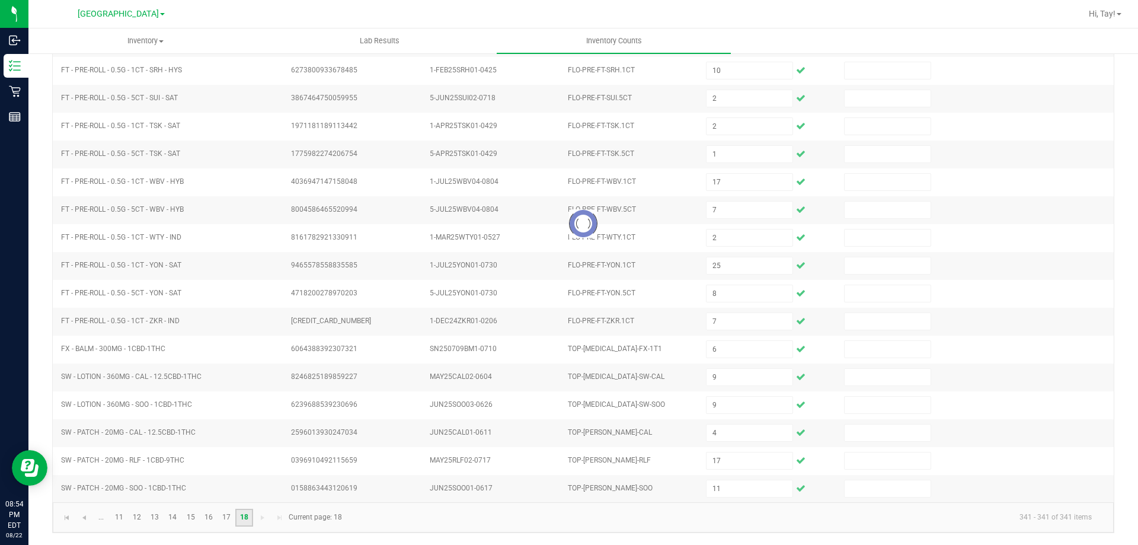
scroll to position [0, 0]
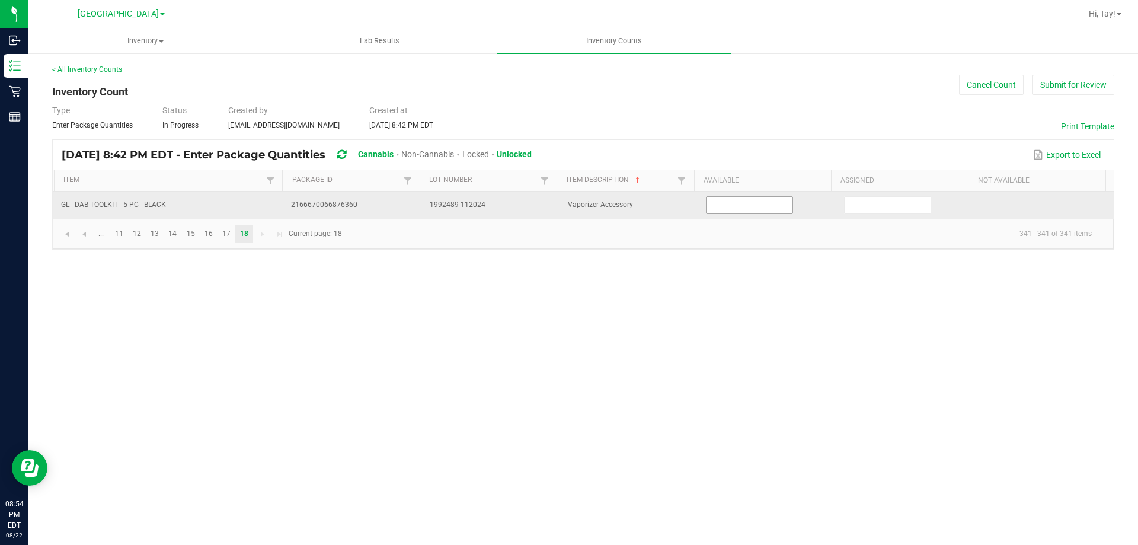
click at [720, 209] on input at bounding box center [748, 205] width 85 height 17
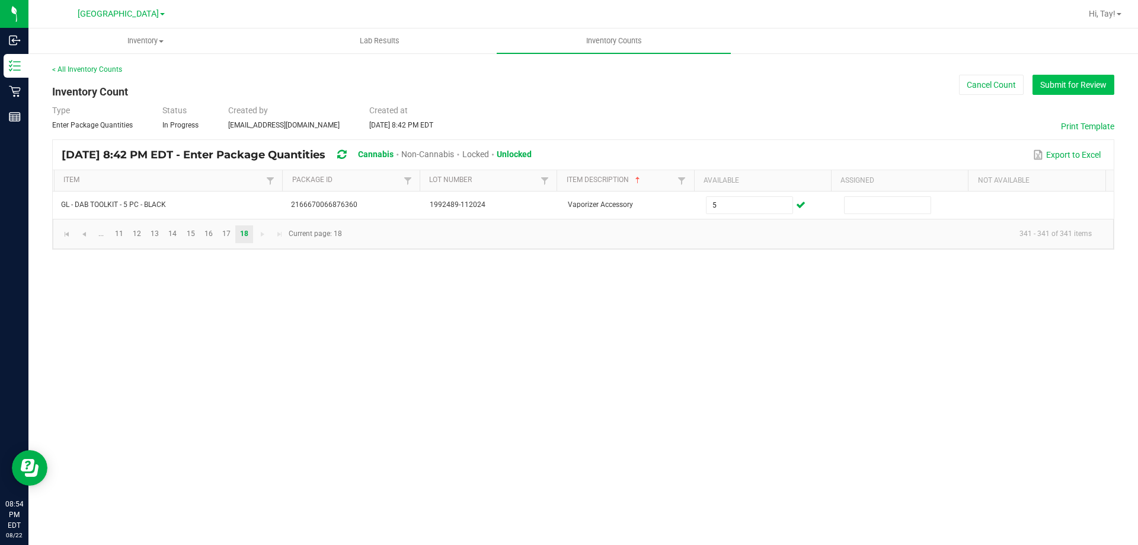
click at [1067, 84] on button "Submit for Review" at bounding box center [1073, 85] width 82 height 20
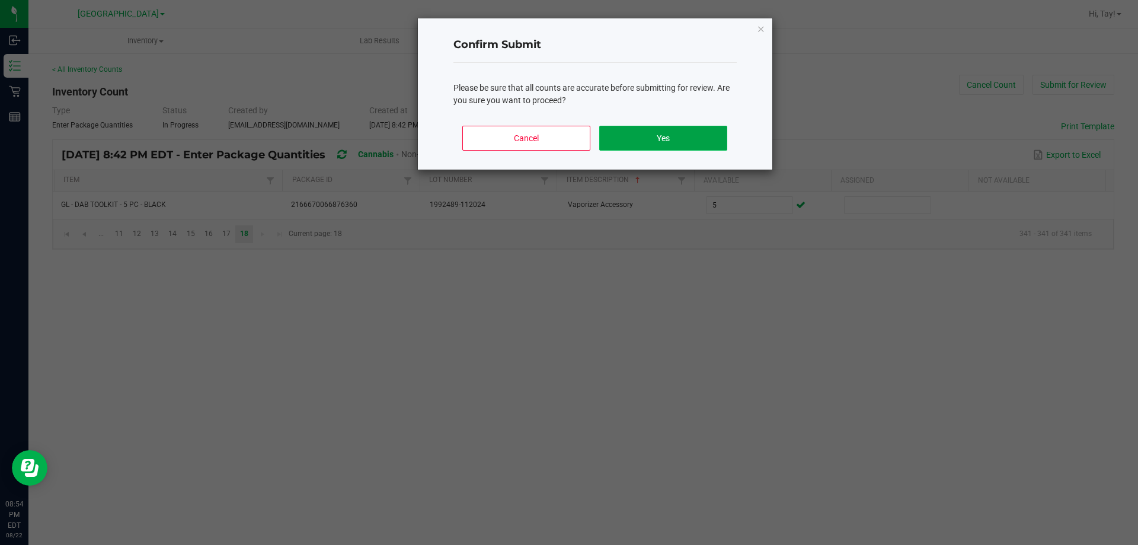
click at [690, 133] on button "Yes" at bounding box center [662, 138] width 127 height 25
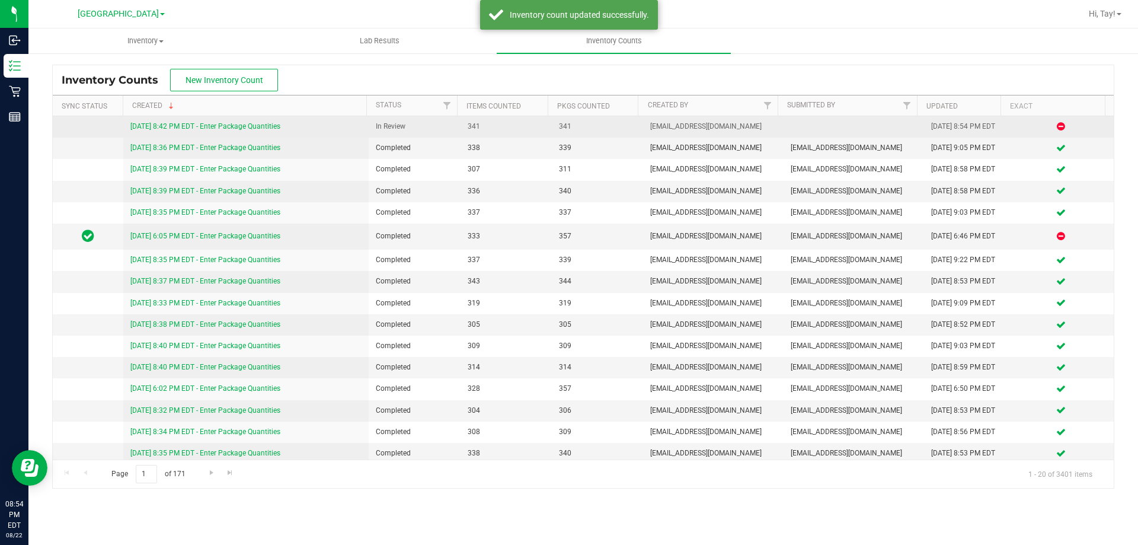
click at [273, 126] on link "8/22/25 8:42 PM EDT - Enter Package Quantities" at bounding box center [205, 126] width 150 height 8
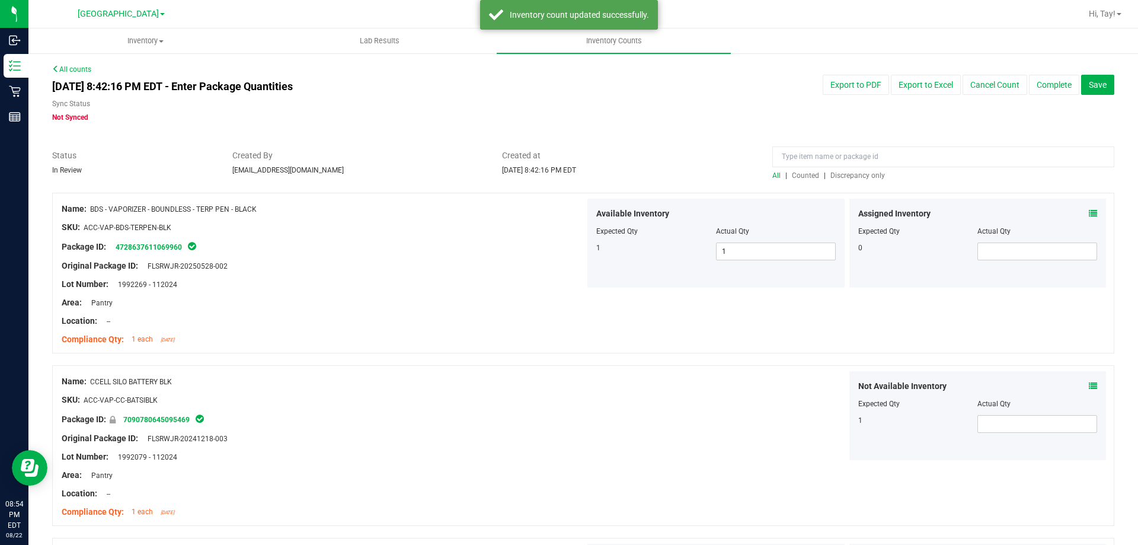
click at [854, 175] on span "Discrepancy only" at bounding box center [857, 175] width 55 height 8
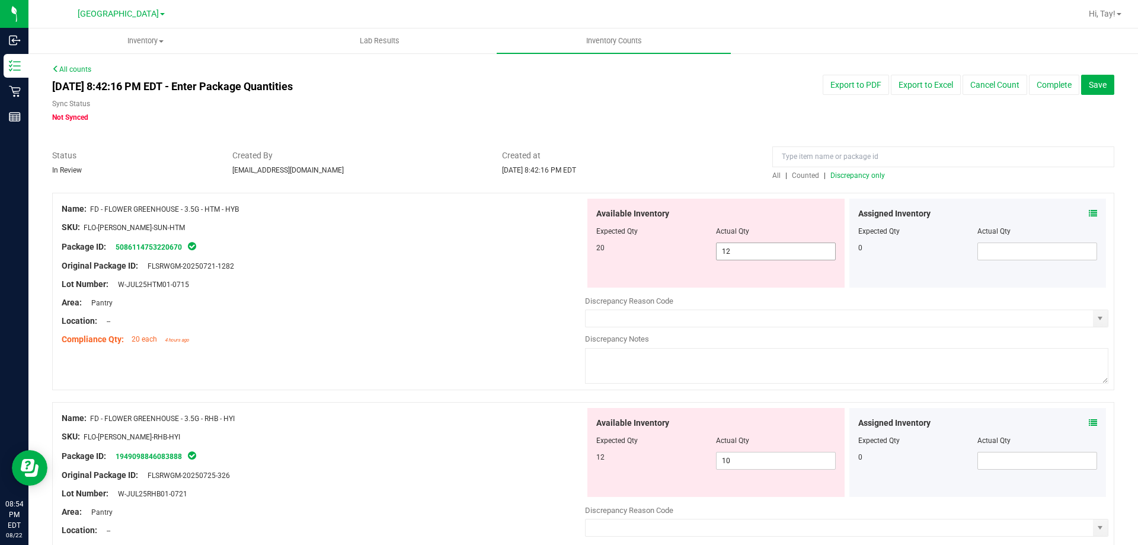
click at [728, 254] on span "12 12" at bounding box center [776, 251] width 120 height 18
click at [728, 254] on input "12" at bounding box center [775, 251] width 119 height 17
click at [524, 298] on div "Area: Pantry" at bounding box center [323, 302] width 523 height 12
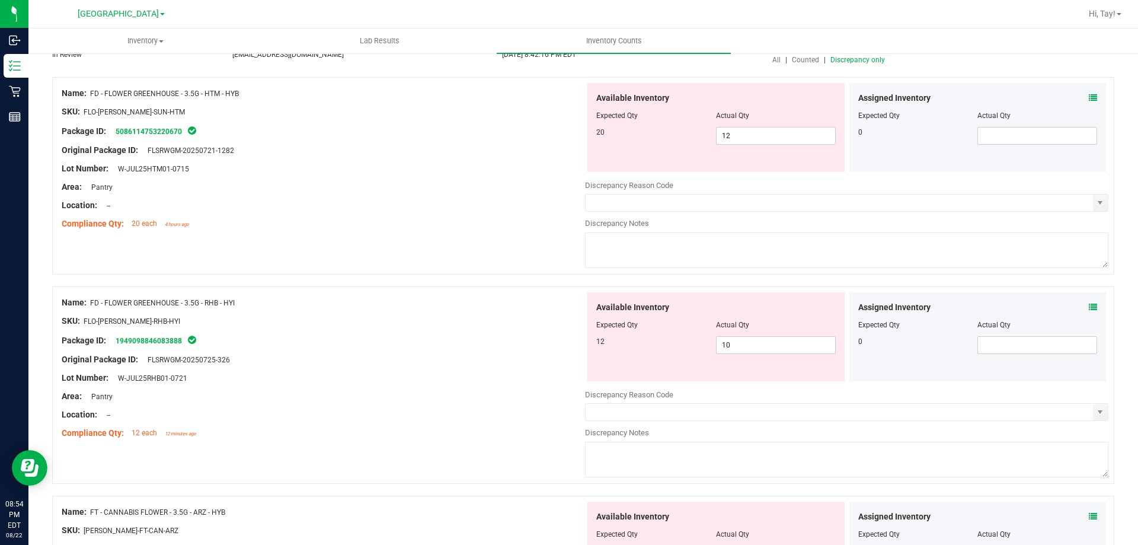
scroll to position [119, 0]
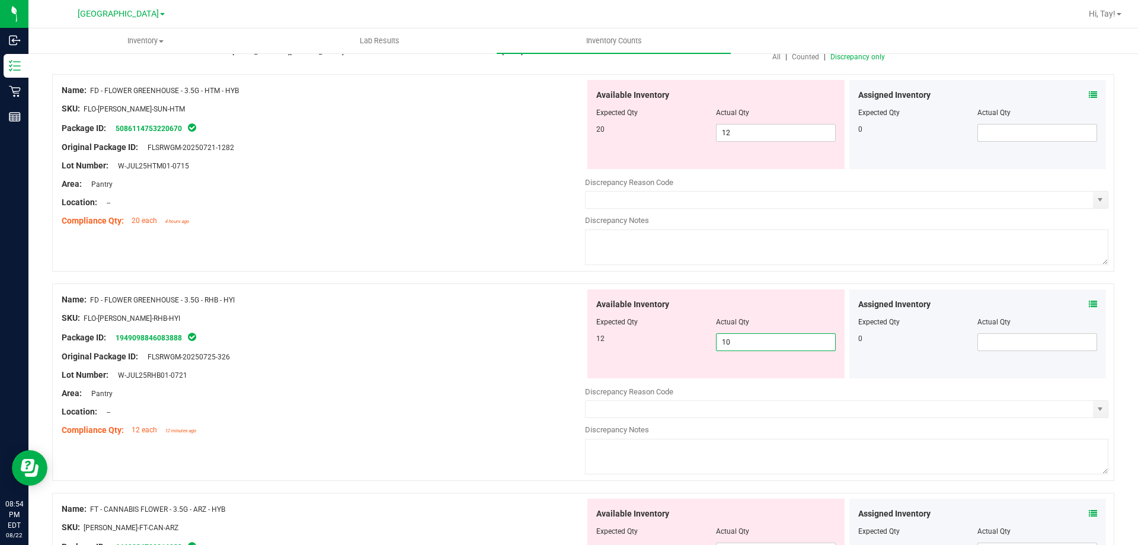
click at [738, 340] on span "10 10" at bounding box center [776, 342] width 120 height 18
click at [738, 340] on input "10" at bounding box center [775, 342] width 119 height 17
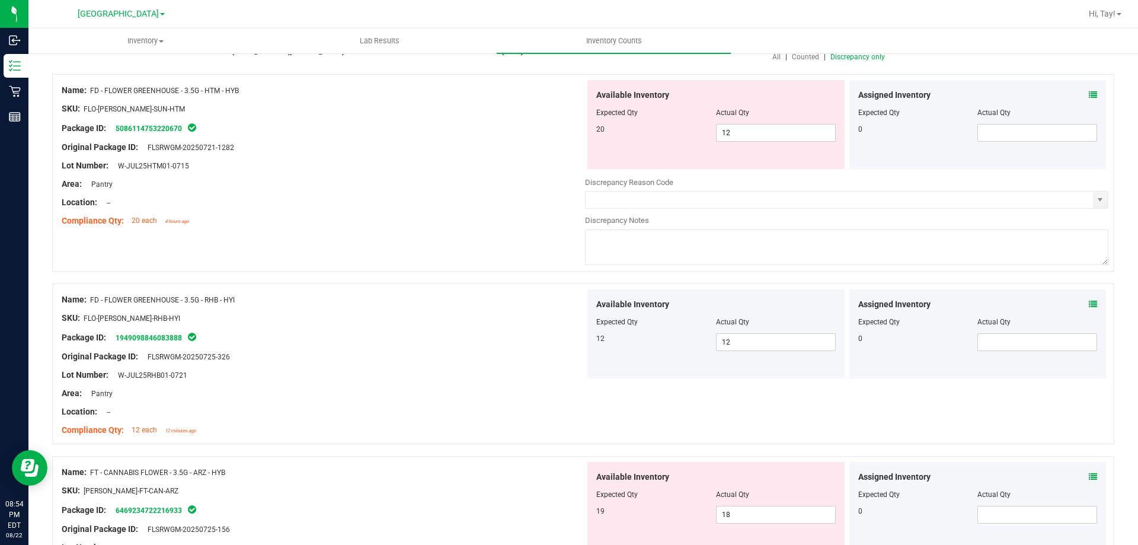
click at [377, 340] on div "Package ID: 1949098846083888" at bounding box center [323, 337] width 523 height 14
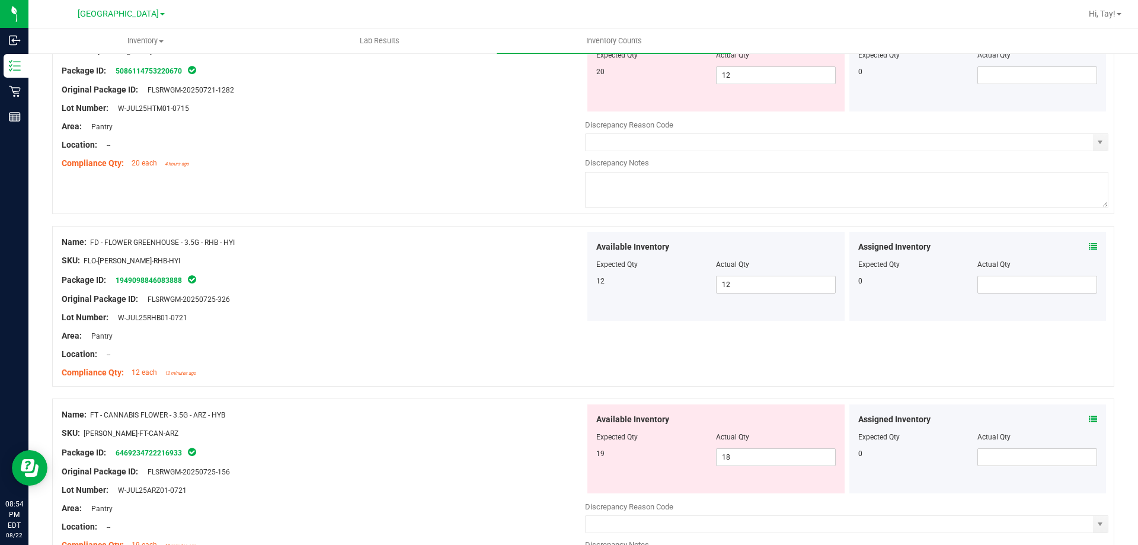
scroll to position [356, 0]
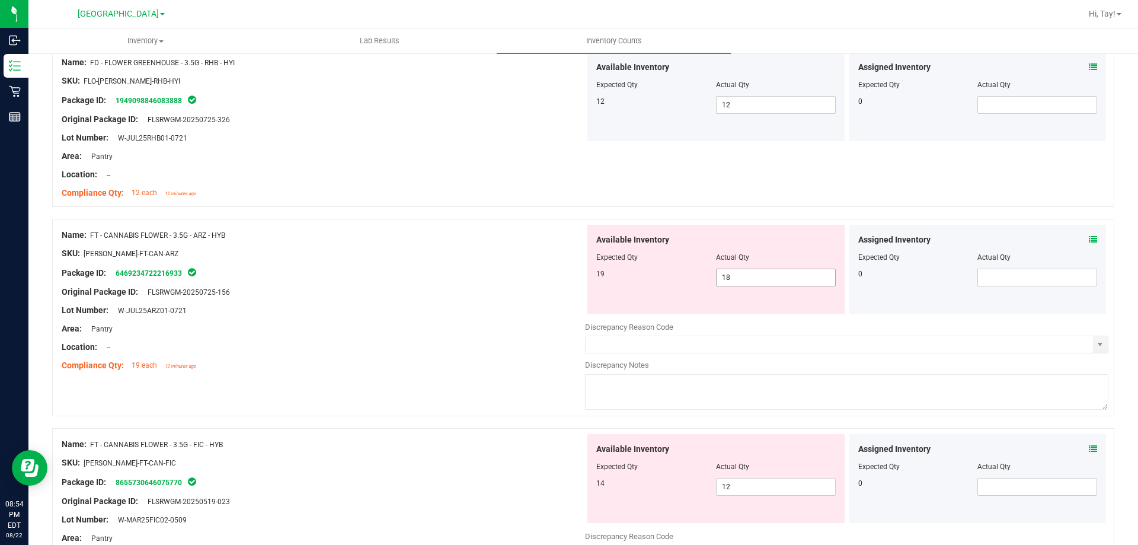
click at [731, 273] on span "18 18" at bounding box center [776, 277] width 120 height 18
click at [731, 273] on input "18" at bounding box center [775, 277] width 119 height 17
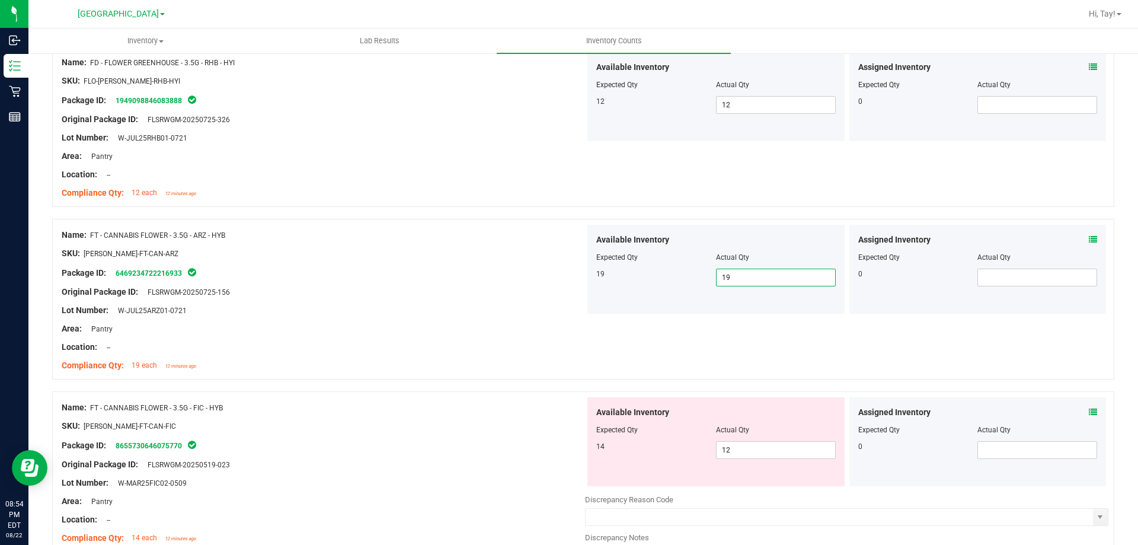
click at [331, 284] on div at bounding box center [323, 283] width 523 height 6
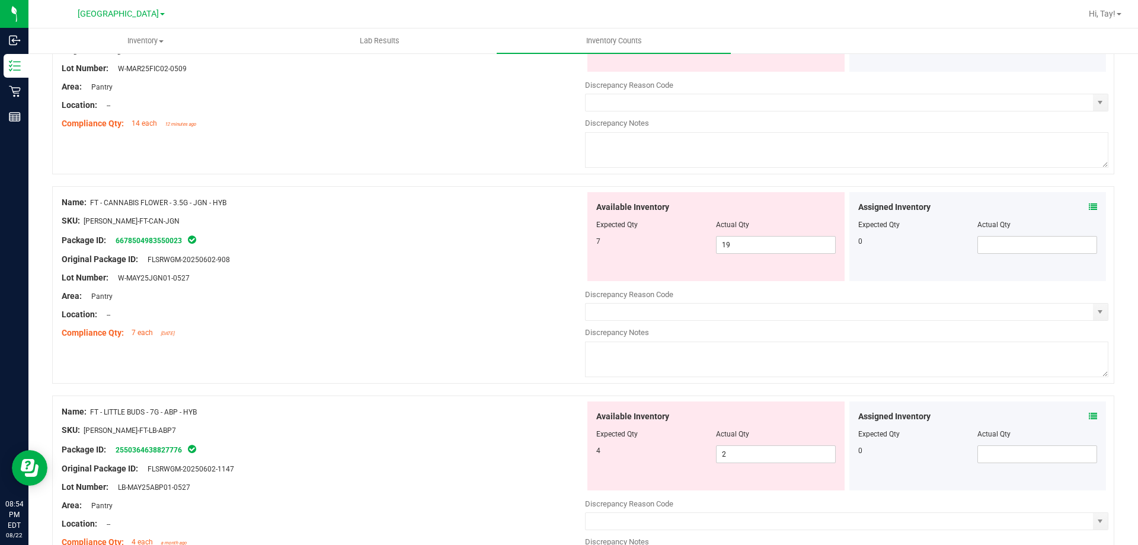
scroll to position [770, 0]
click at [741, 249] on span "19 19" at bounding box center [776, 244] width 120 height 18
click at [741, 249] on input "19" at bounding box center [775, 244] width 119 height 17
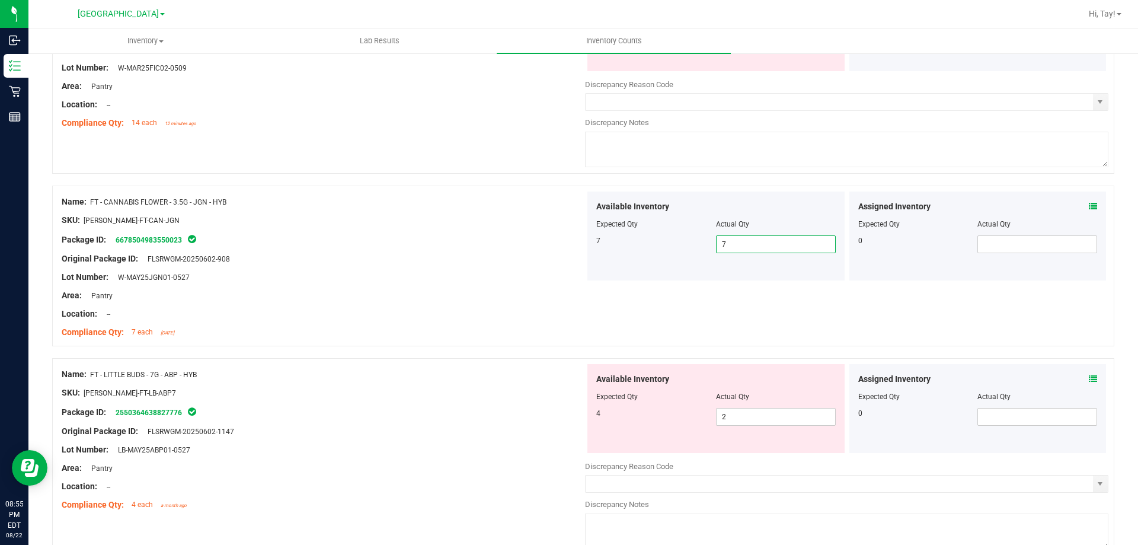
click at [450, 369] on div "Name: FT - LITTLE BUDS - 7G - ABP - HYB" at bounding box center [323, 374] width 523 height 12
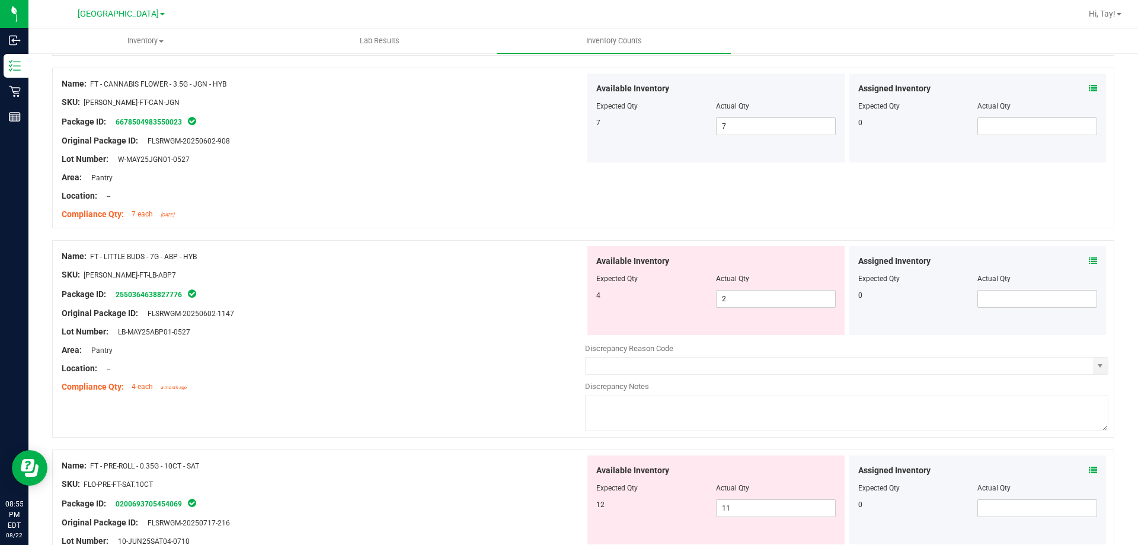
scroll to position [889, 0]
click at [787, 303] on span "2 2" at bounding box center [776, 298] width 120 height 18
click at [787, 303] on input "2" at bounding box center [775, 298] width 119 height 17
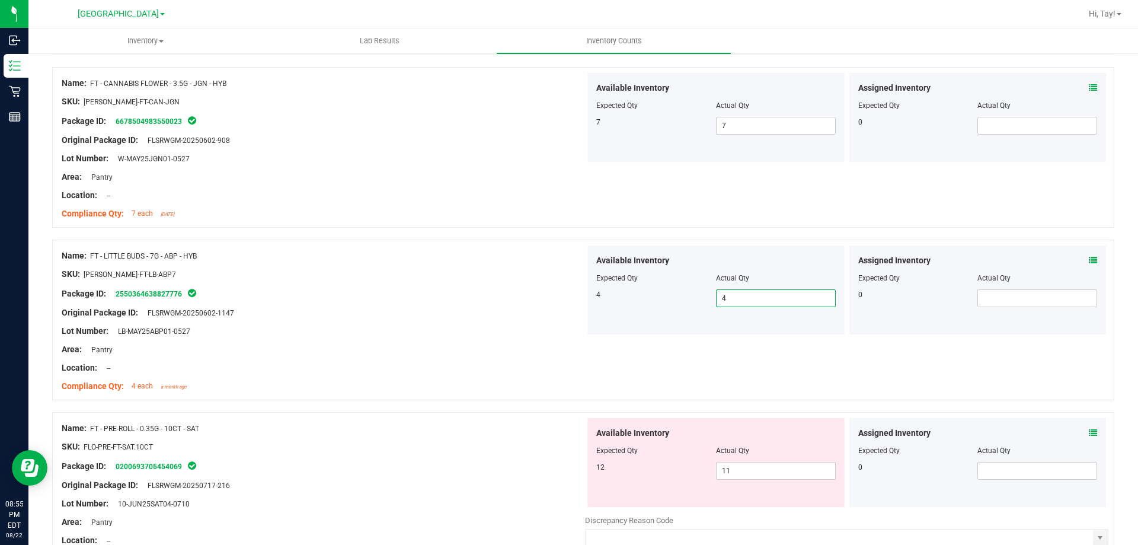
click at [395, 424] on div "Name: FT - PRE-ROLL - 0.35G - 10CT - SAT" at bounding box center [323, 428] width 523 height 12
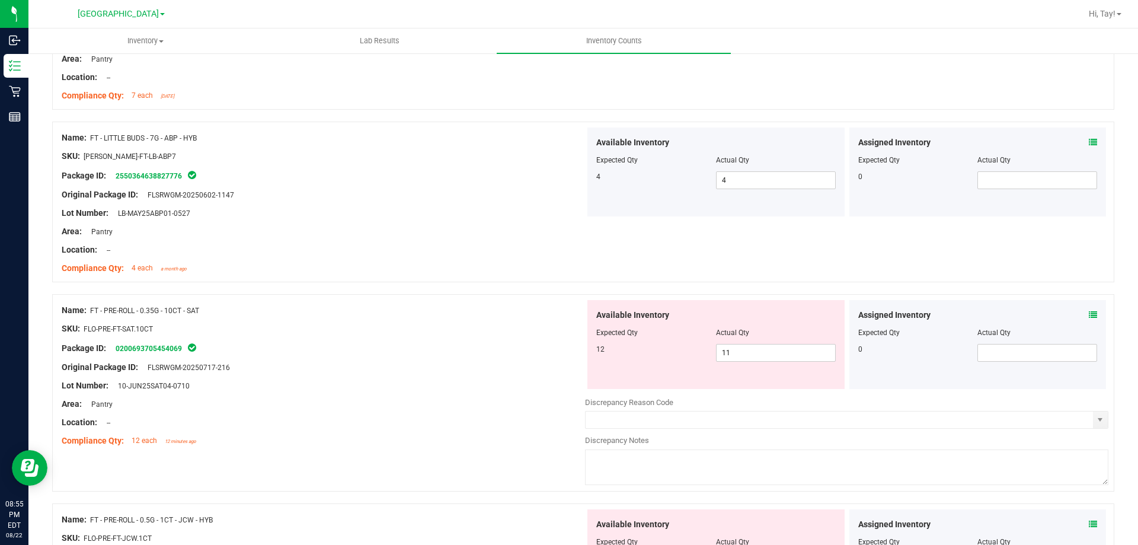
scroll to position [1007, 0]
click at [155, 366] on span "FLSRWGM-20250717-216" at bounding box center [186, 367] width 88 height 8
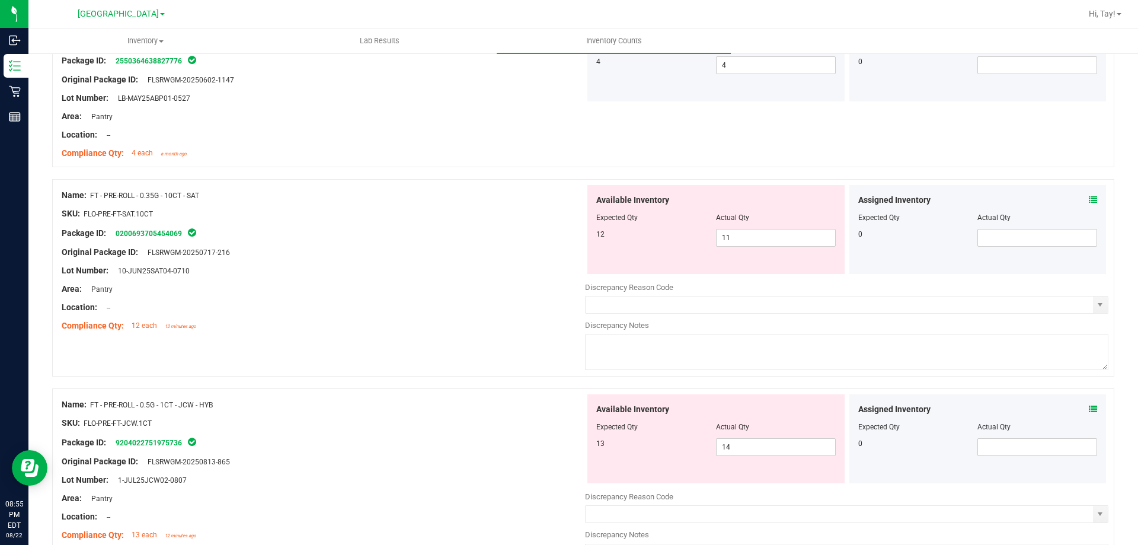
scroll to position [1185, 0]
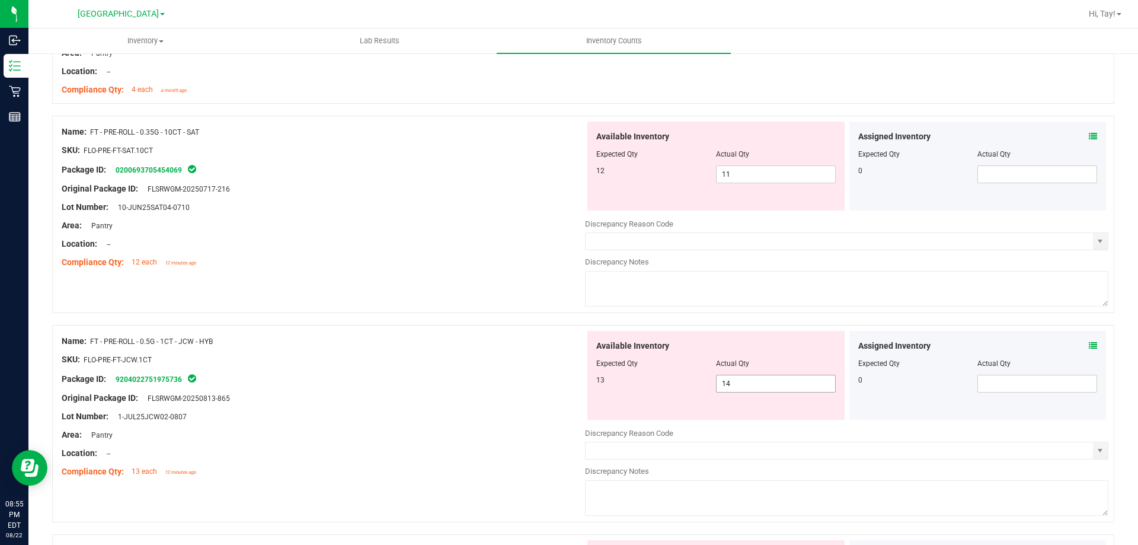
click at [729, 382] on span "14 14" at bounding box center [776, 383] width 120 height 18
click at [729, 382] on input "14" at bounding box center [775, 383] width 119 height 17
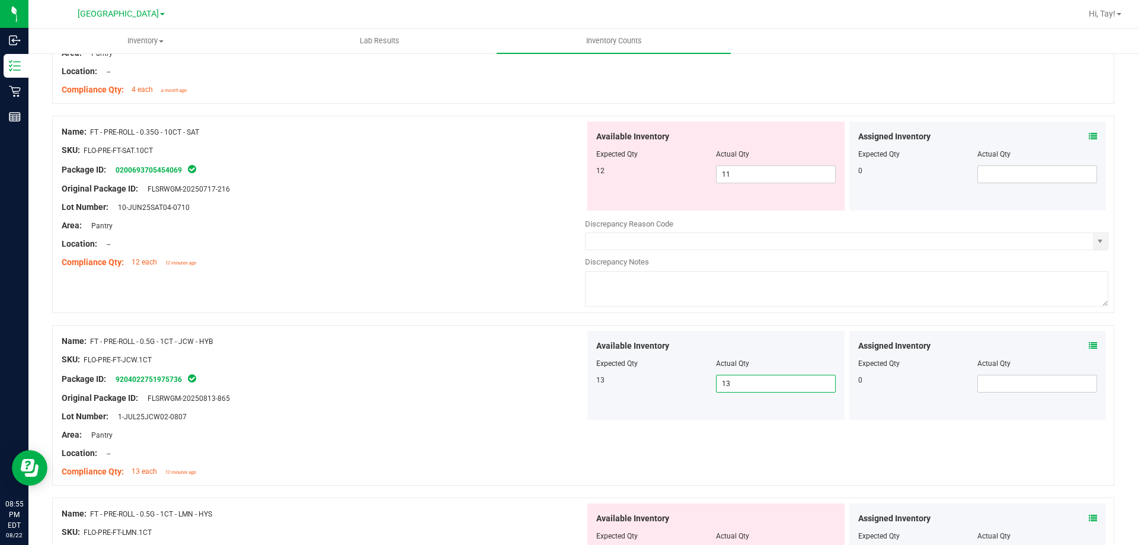
click at [434, 437] on div "Area: Pantry" at bounding box center [323, 434] width 523 height 12
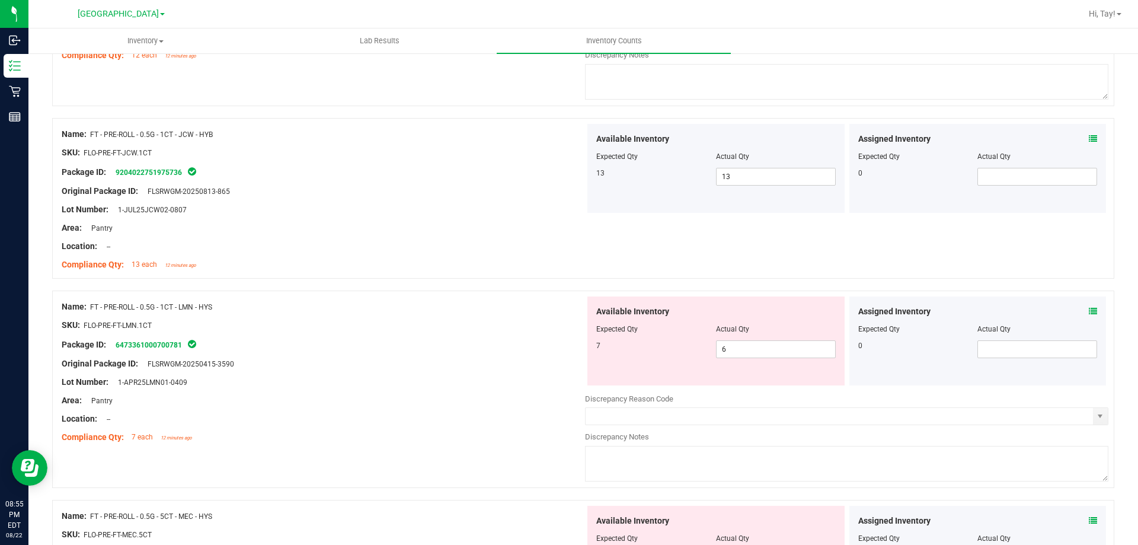
scroll to position [1422, 0]
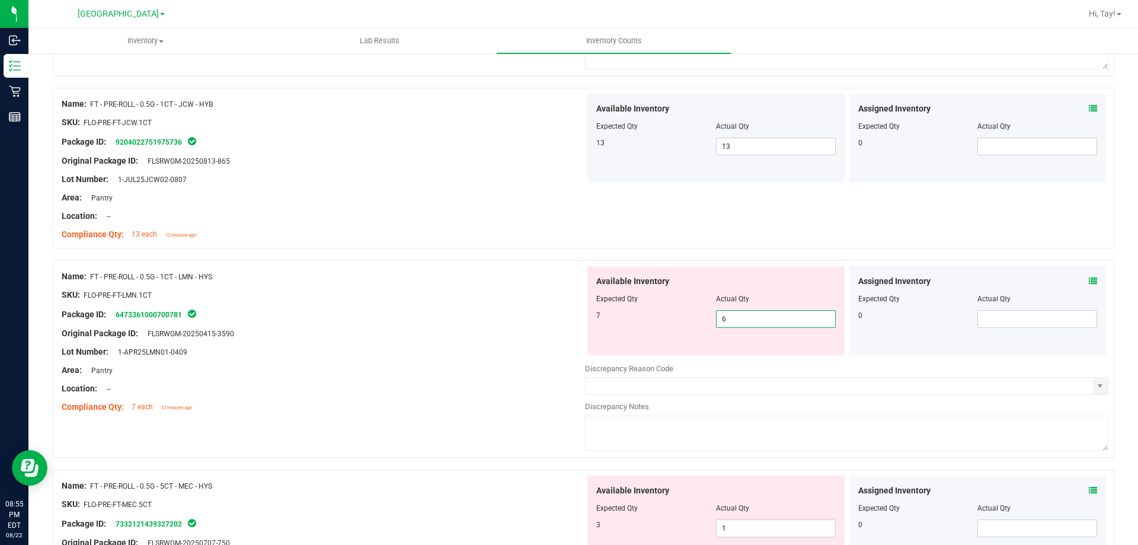
click at [766, 318] on span "6 6" at bounding box center [776, 319] width 120 height 18
click at [766, 318] on input "6" at bounding box center [775, 318] width 119 height 17
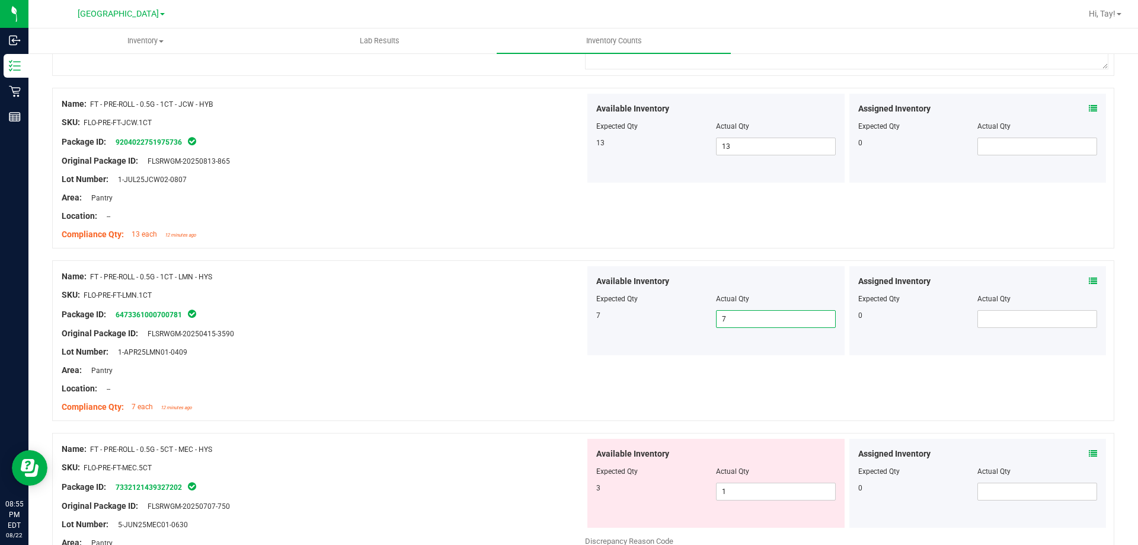
click at [566, 366] on div "Area: Pantry" at bounding box center [323, 370] width 523 height 12
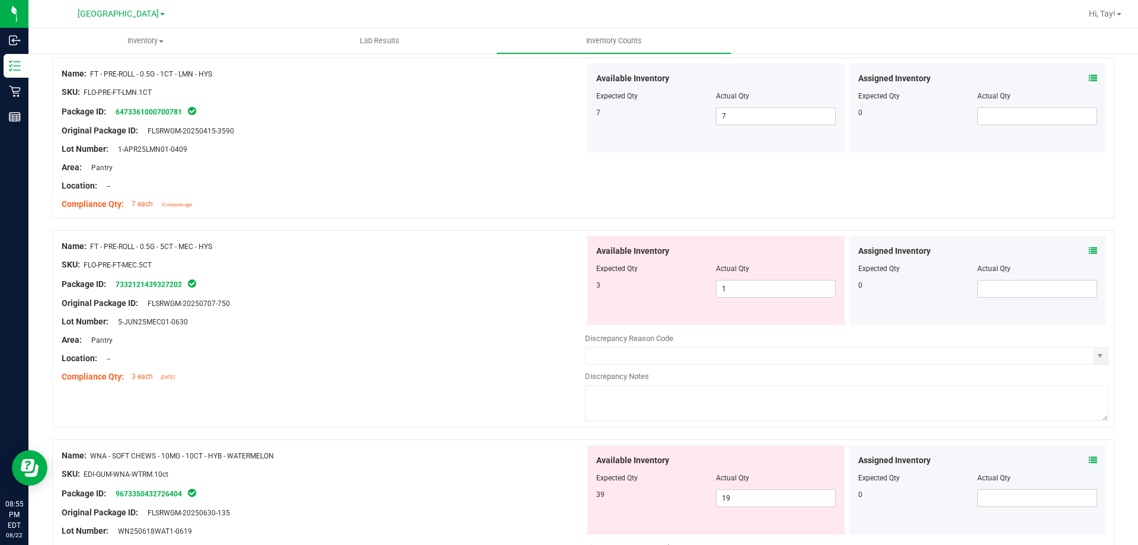
scroll to position [1659, 0]
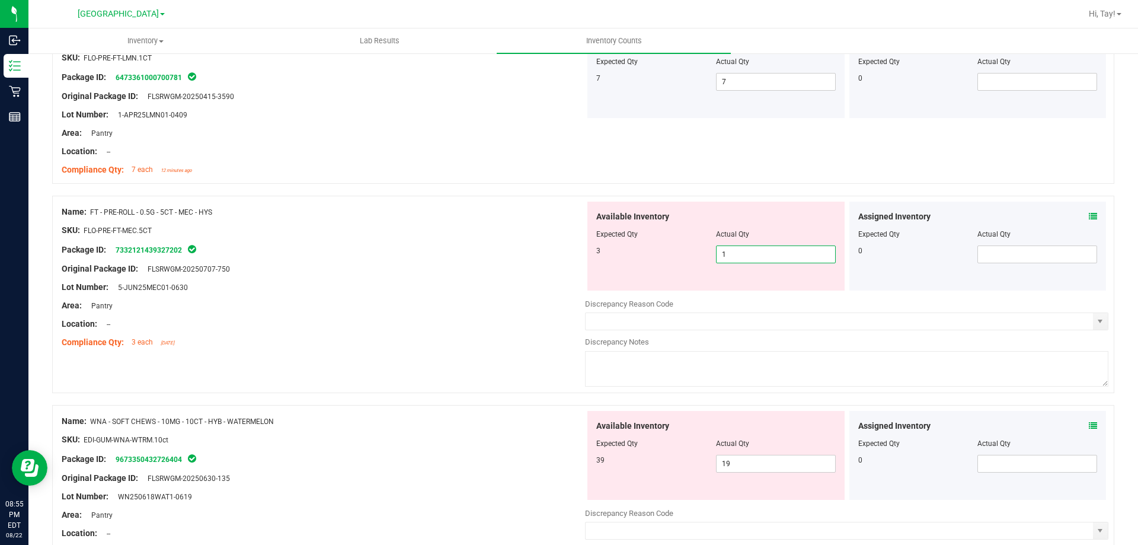
click at [716, 258] on span "1 1" at bounding box center [776, 254] width 120 height 18
click at [716, 258] on input "1" at bounding box center [775, 254] width 119 height 17
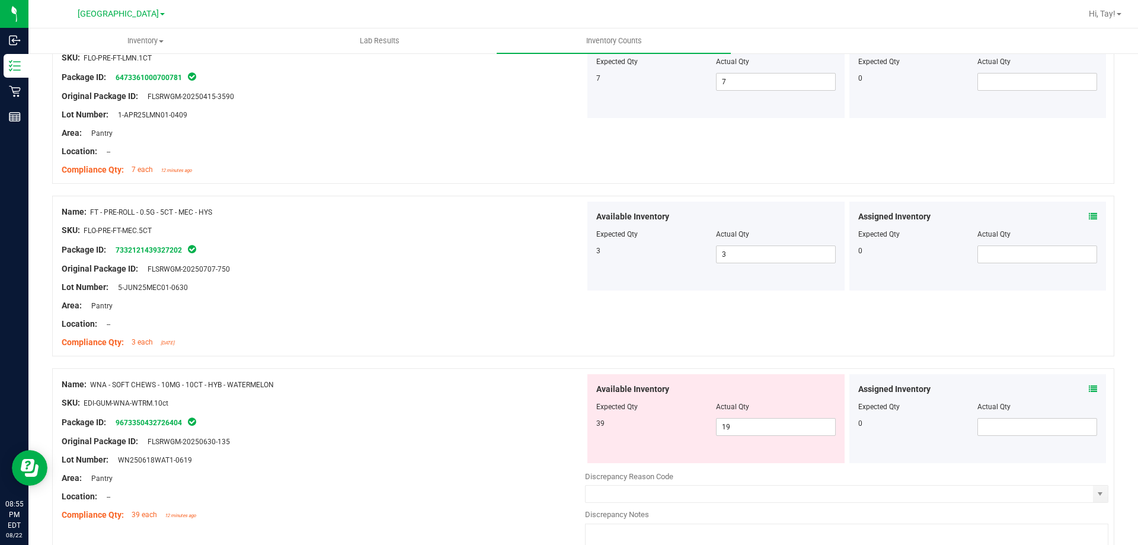
drag, startPoint x: 272, startPoint y: 488, endPoint x: 701, endPoint y: 420, distance: 434.3
click at [276, 483] on div "Name: WNA - SOFT CHEWS - 10MG - 10CT - HYB - WATERMELON SKU: EDI-GUM-WNA-WTRM.1…" at bounding box center [323, 449] width 523 height 151
click at [751, 421] on span "19 19" at bounding box center [776, 427] width 120 height 18
click at [751, 421] on input "19" at bounding box center [775, 426] width 119 height 17
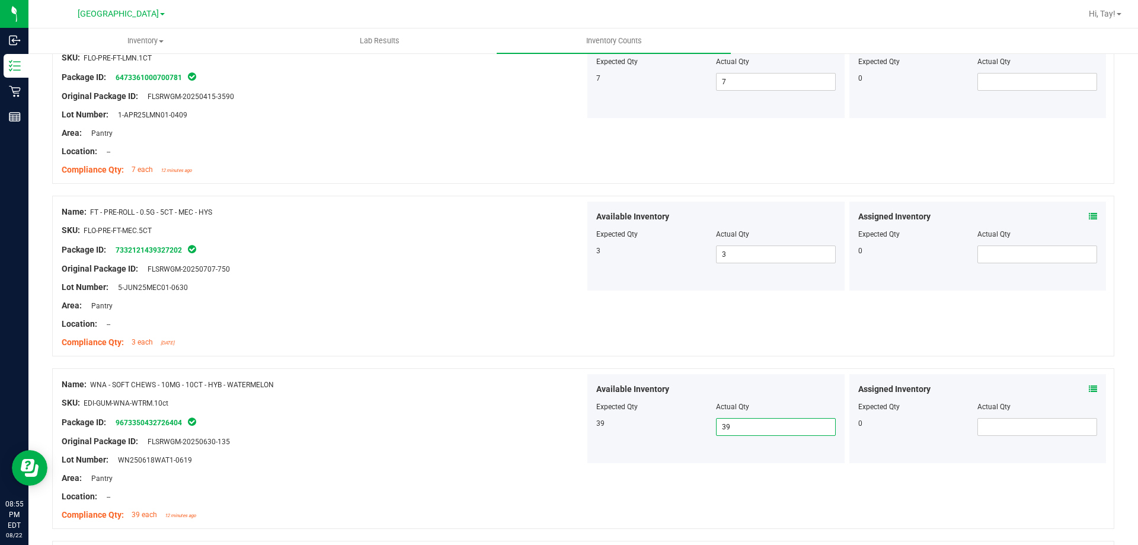
click at [414, 479] on div "Area: Pantry" at bounding box center [323, 478] width 523 height 12
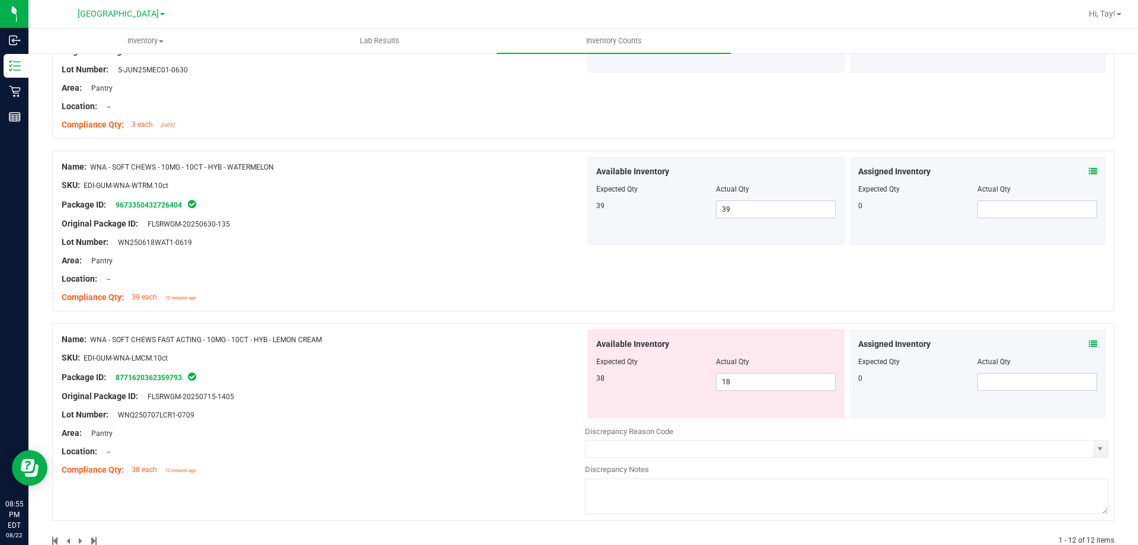
scroll to position [1896, 0]
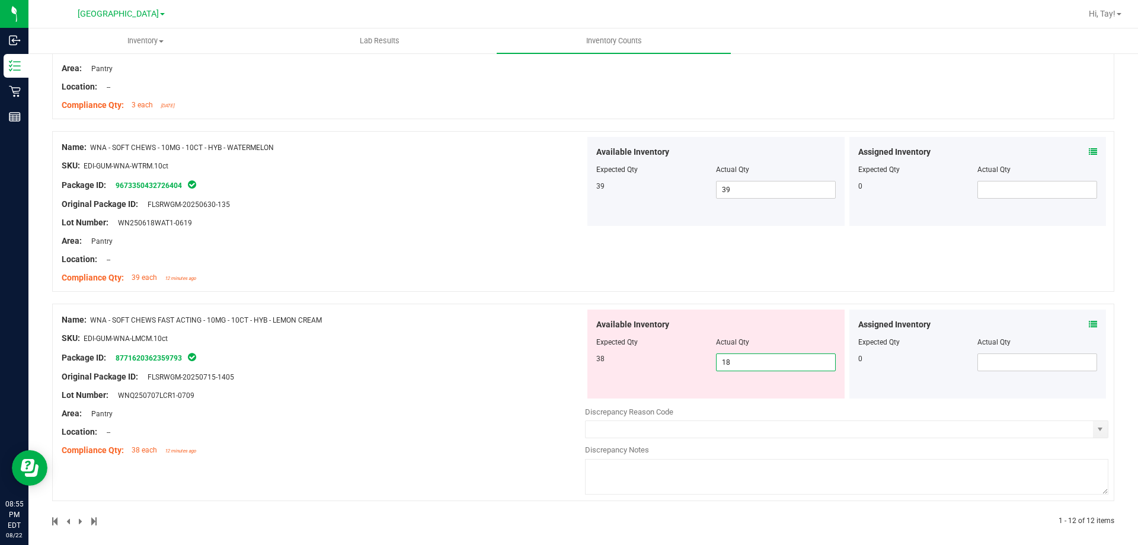
click at [716, 357] on span "18 18" at bounding box center [776, 362] width 120 height 18
click at [716, 357] on input "18" at bounding box center [775, 362] width 119 height 17
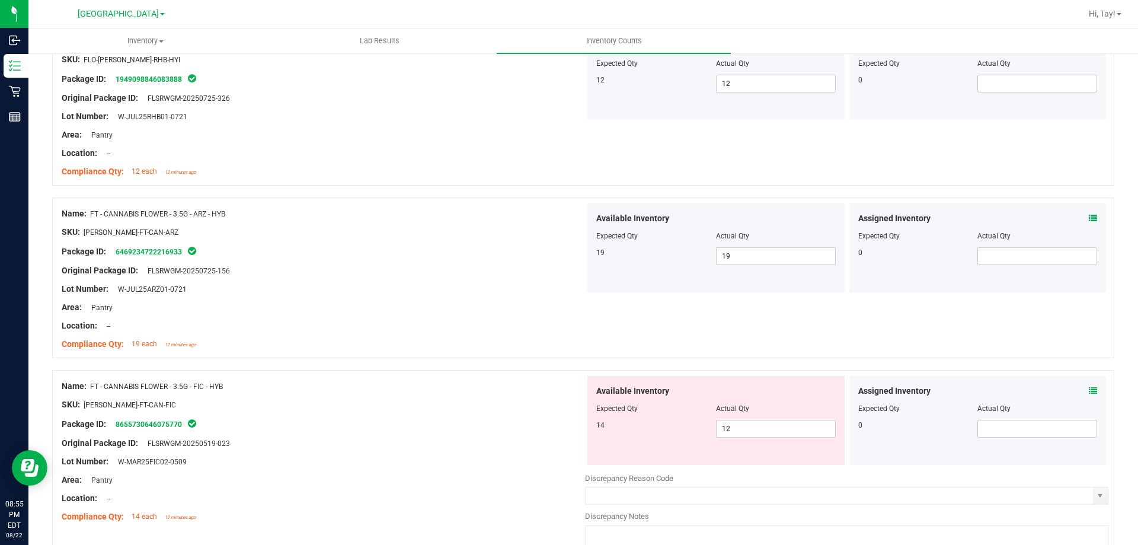
scroll to position [0, 0]
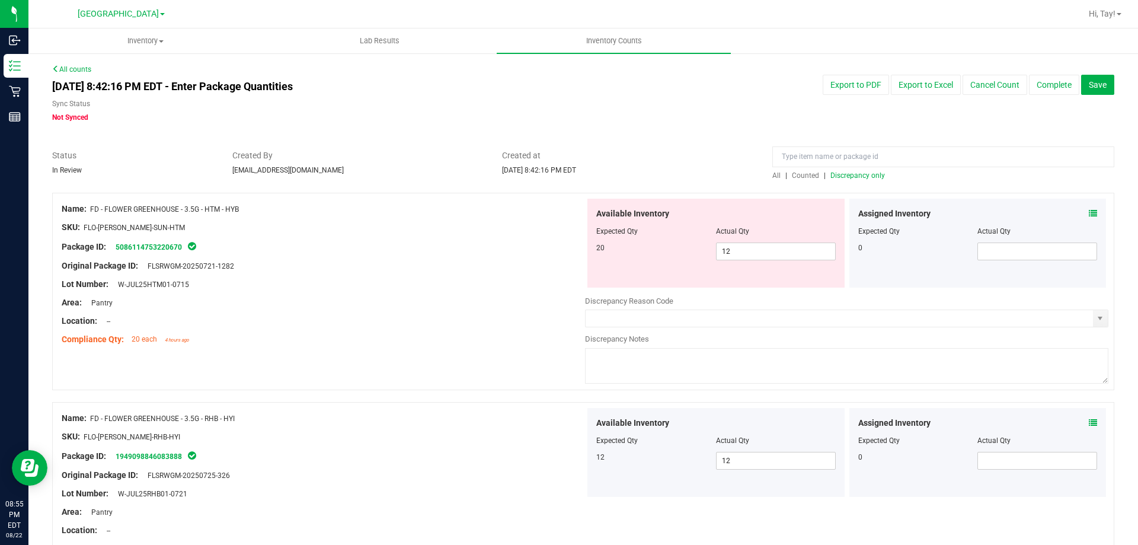
click at [838, 178] on span "Discrepancy only" at bounding box center [857, 175] width 55 height 8
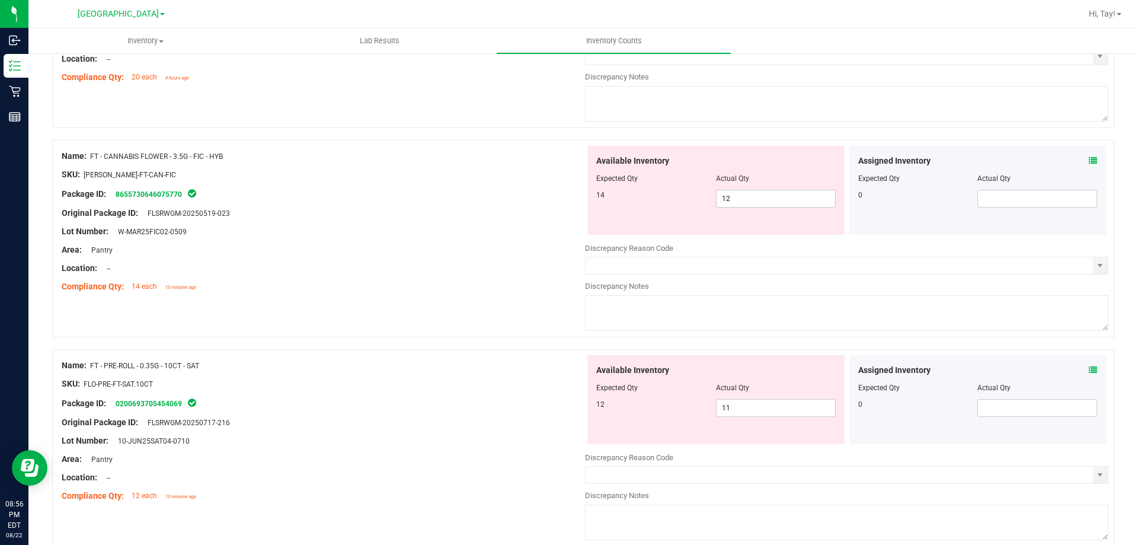
scroll to position [316, 0]
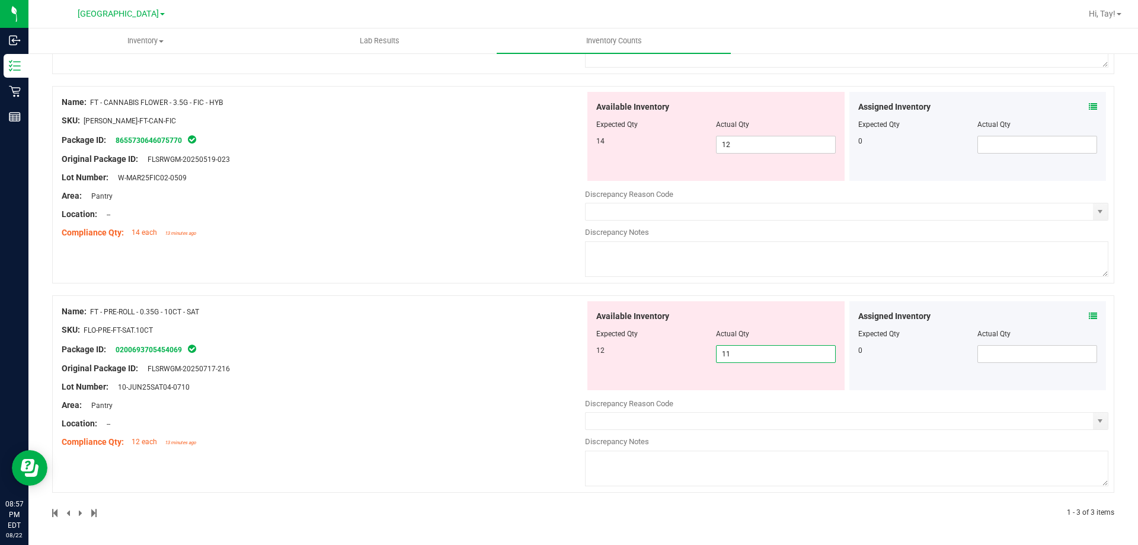
click at [724, 353] on span "11 11" at bounding box center [776, 354] width 120 height 18
click at [724, 353] on input "11" at bounding box center [775, 353] width 119 height 17
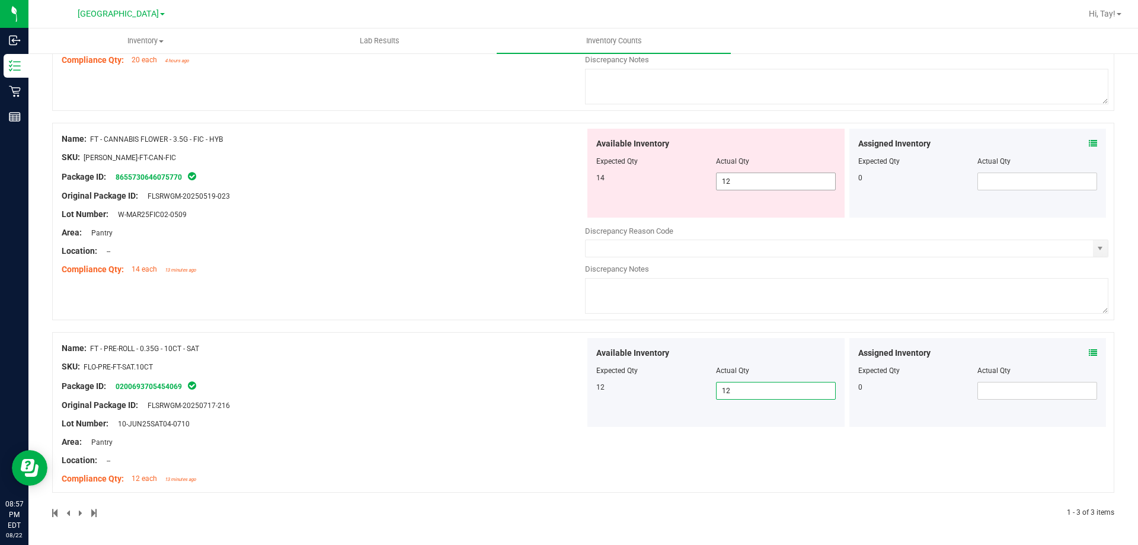
click at [748, 189] on span "12 12" at bounding box center [776, 181] width 120 height 18
click at [748, 189] on input "12" at bounding box center [775, 181] width 119 height 17
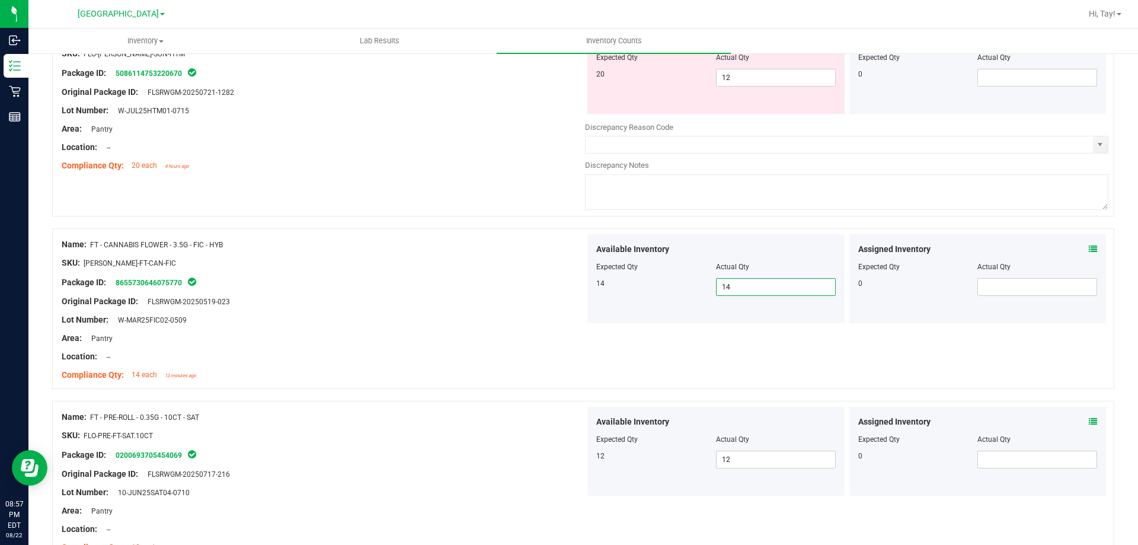
scroll to position [65, 0]
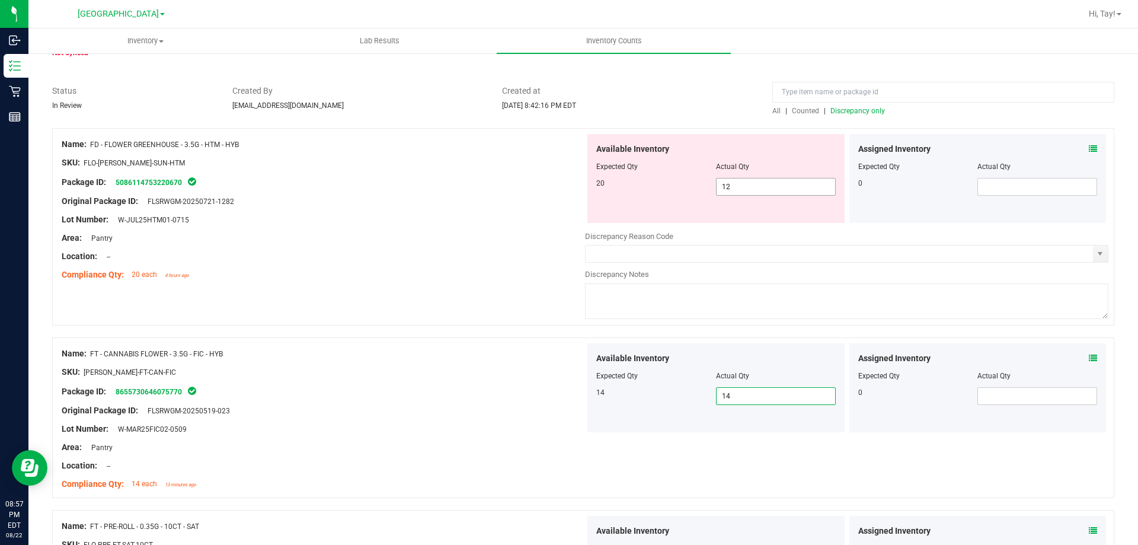
click at [739, 189] on span "12 12" at bounding box center [776, 187] width 120 height 18
click at [739, 189] on input "12" at bounding box center [775, 186] width 119 height 17
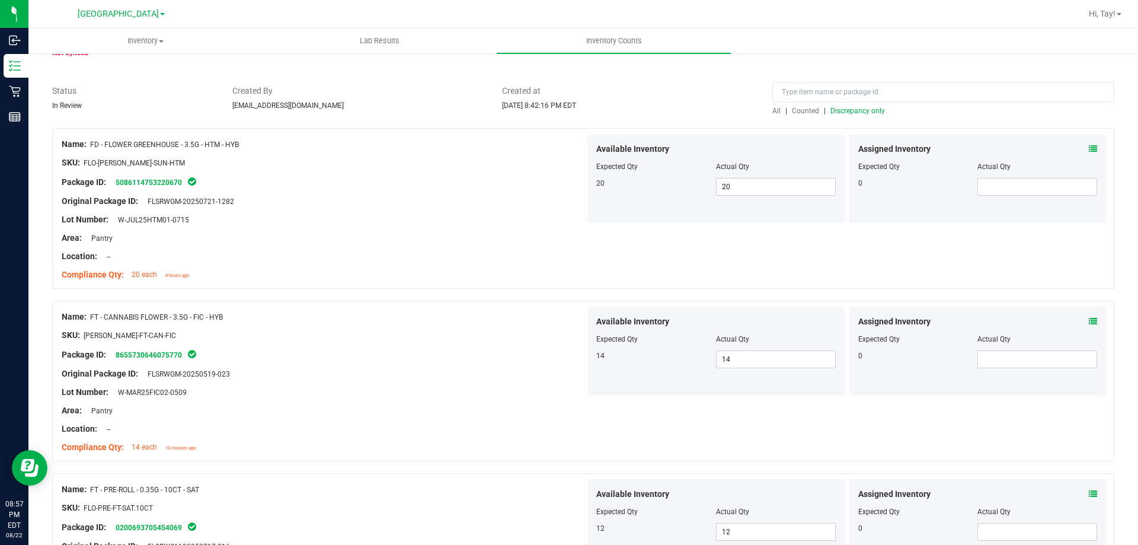
click at [862, 111] on span "Discrepancy only" at bounding box center [857, 111] width 55 height 8
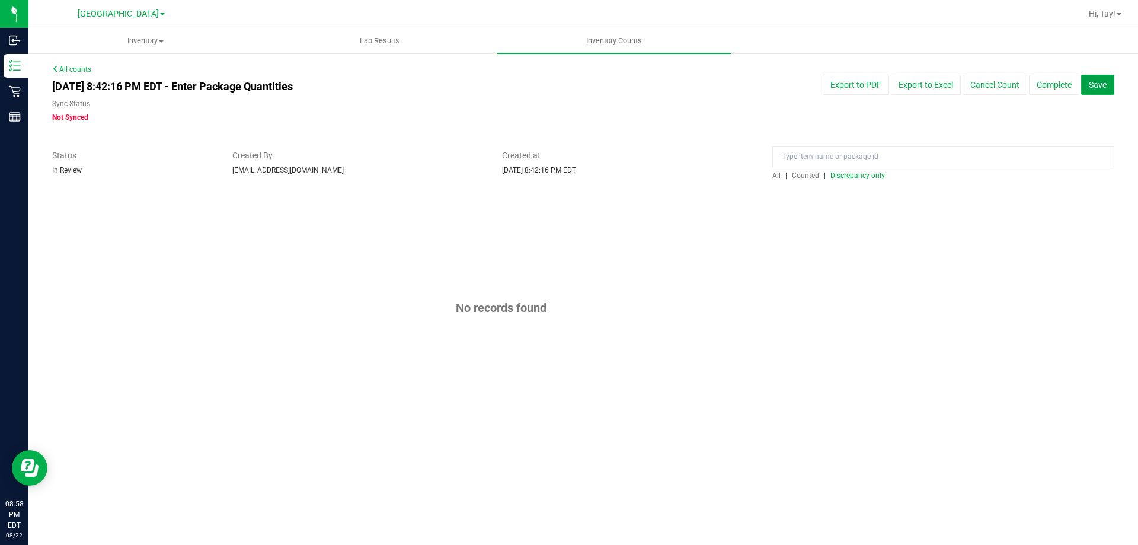
click at [1112, 89] on button "Save" at bounding box center [1097, 85] width 33 height 20
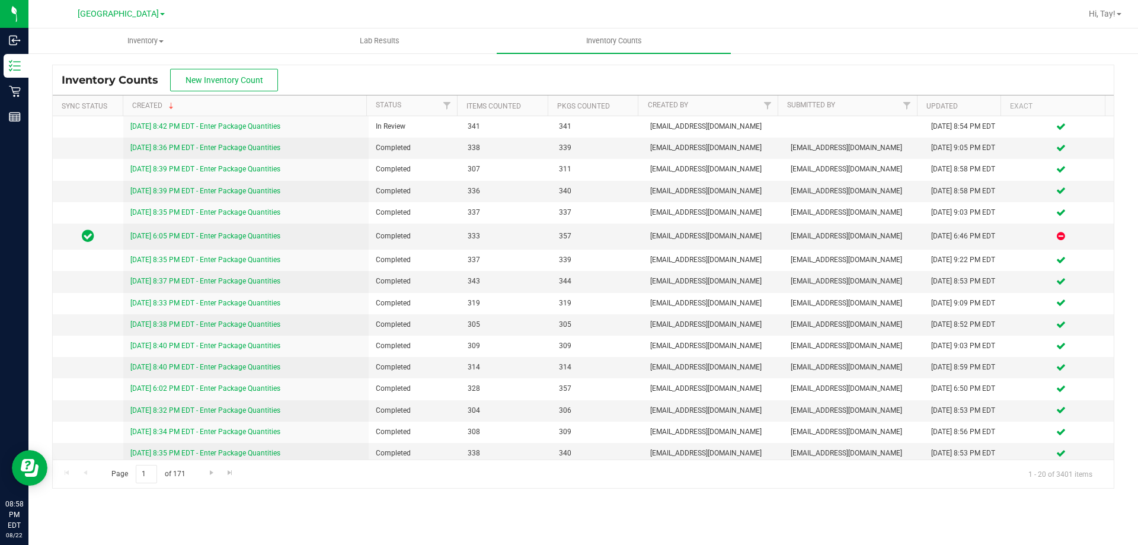
click at [452, 87] on div "Inventory Counts New Inventory Count" at bounding box center [583, 80] width 1061 height 30
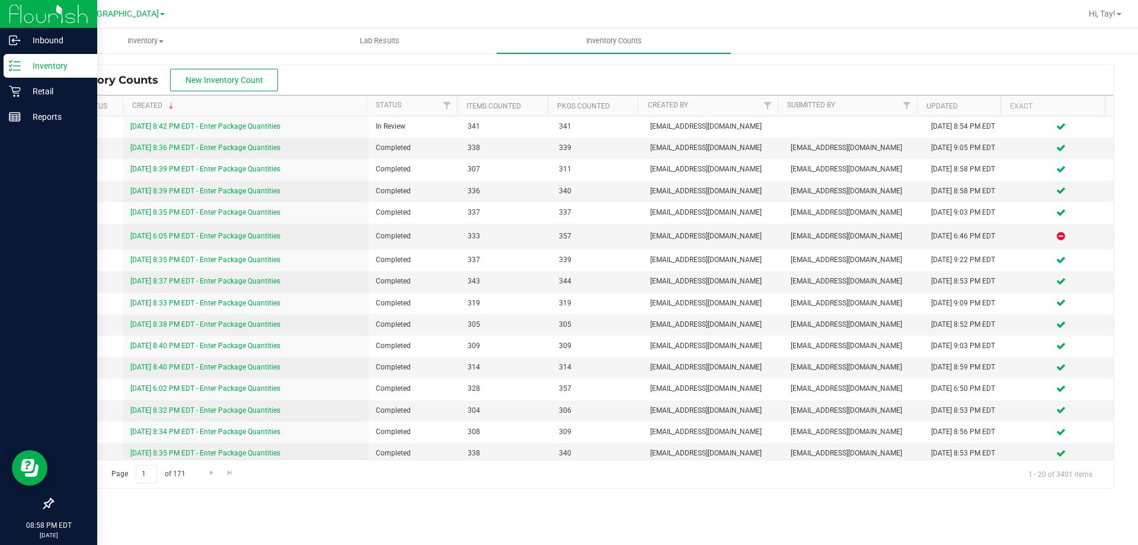
click at [26, 70] on p "Inventory" at bounding box center [56, 66] width 71 height 14
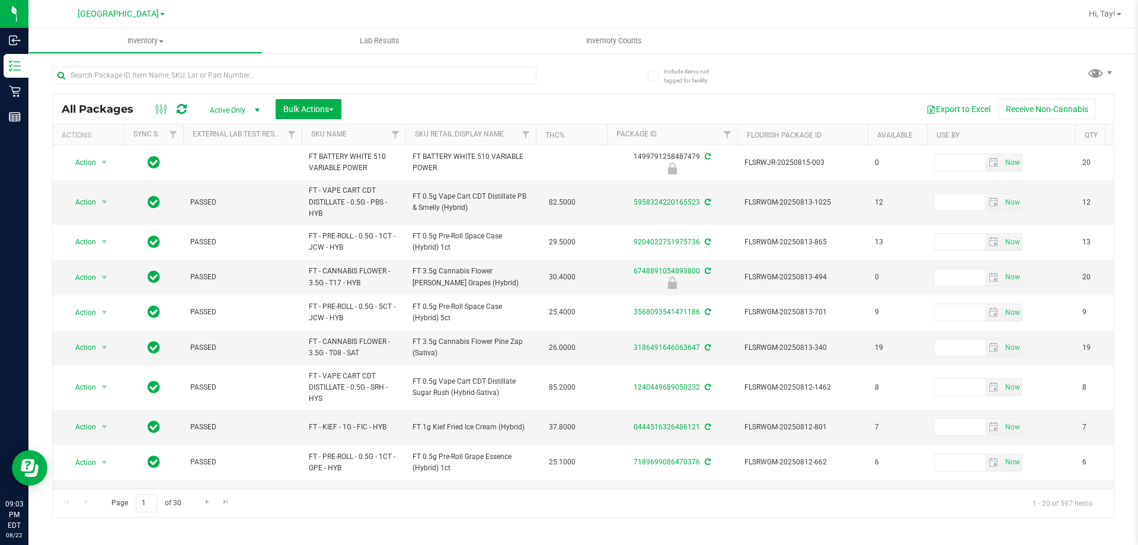
click at [547, 69] on div at bounding box center [317, 75] width 531 height 38
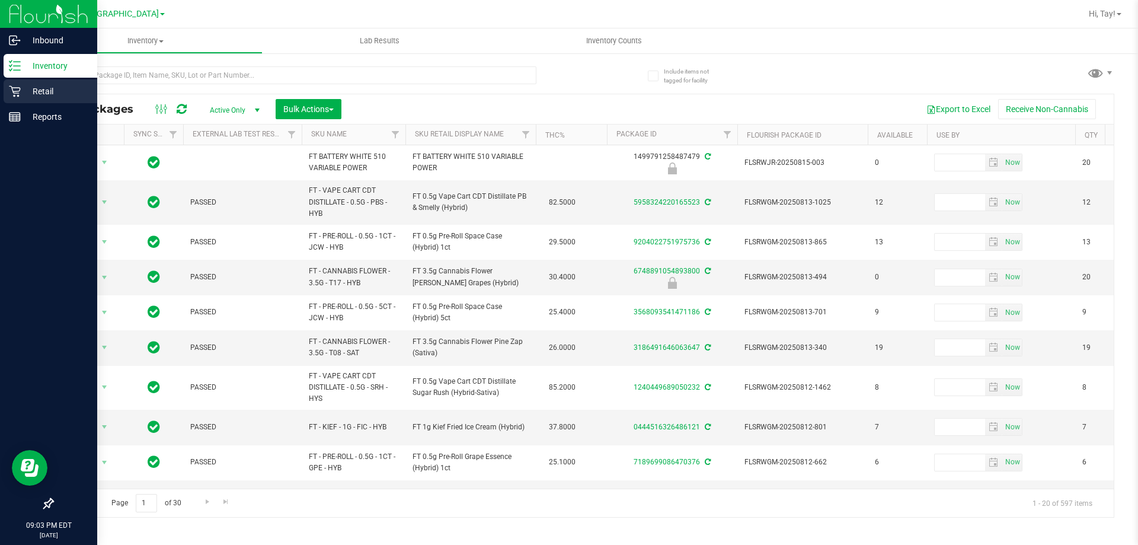
click at [11, 89] on icon at bounding box center [15, 91] width 12 height 12
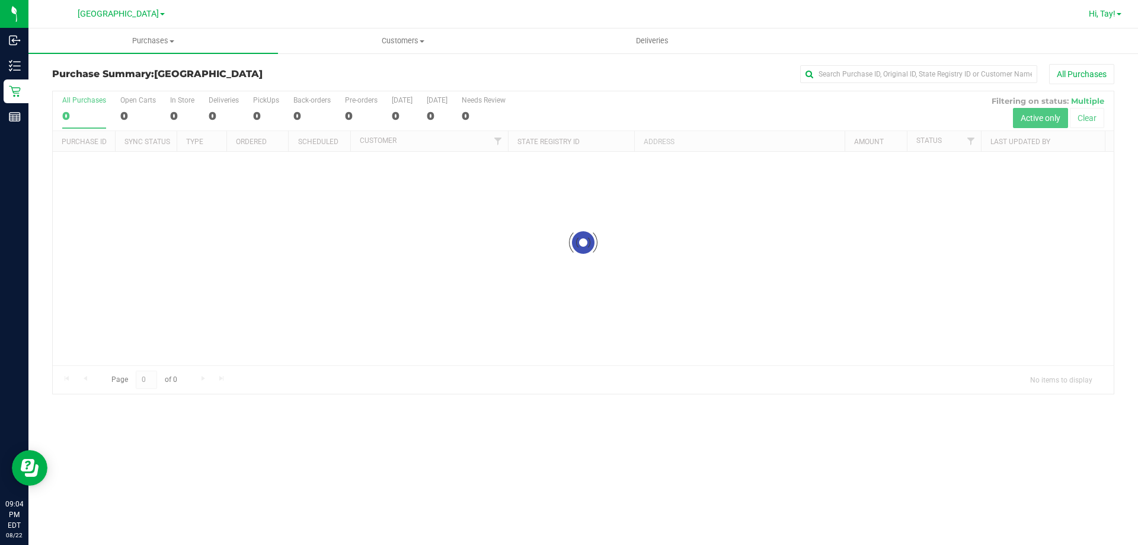
click at [1113, 14] on span "Hi, Tay!" at bounding box center [1101, 13] width 27 height 9
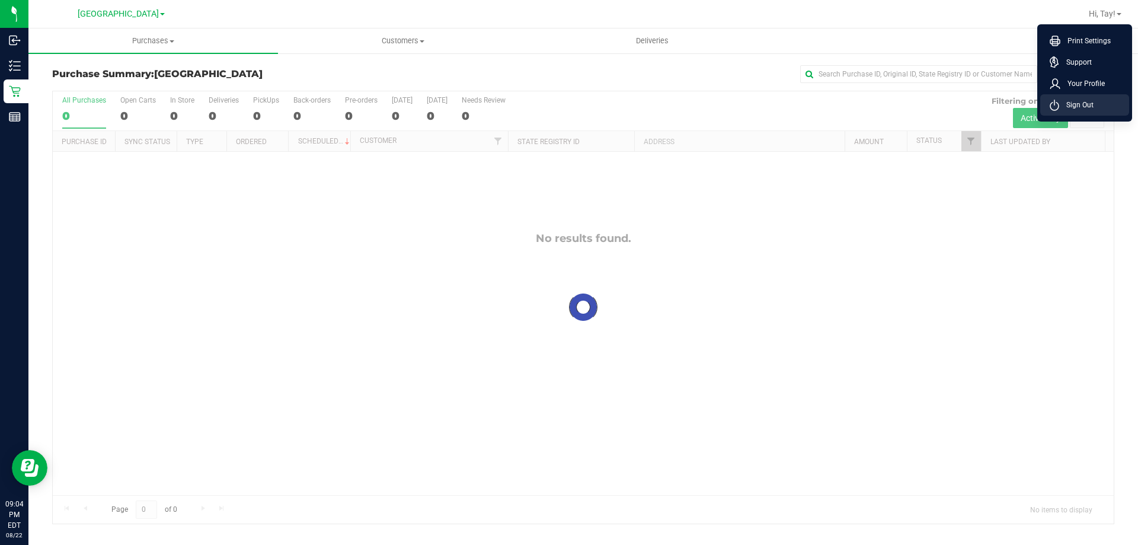
click at [1075, 106] on span "Sign Out" at bounding box center [1076, 105] width 34 height 12
